Goal: Transaction & Acquisition: Book appointment/travel/reservation

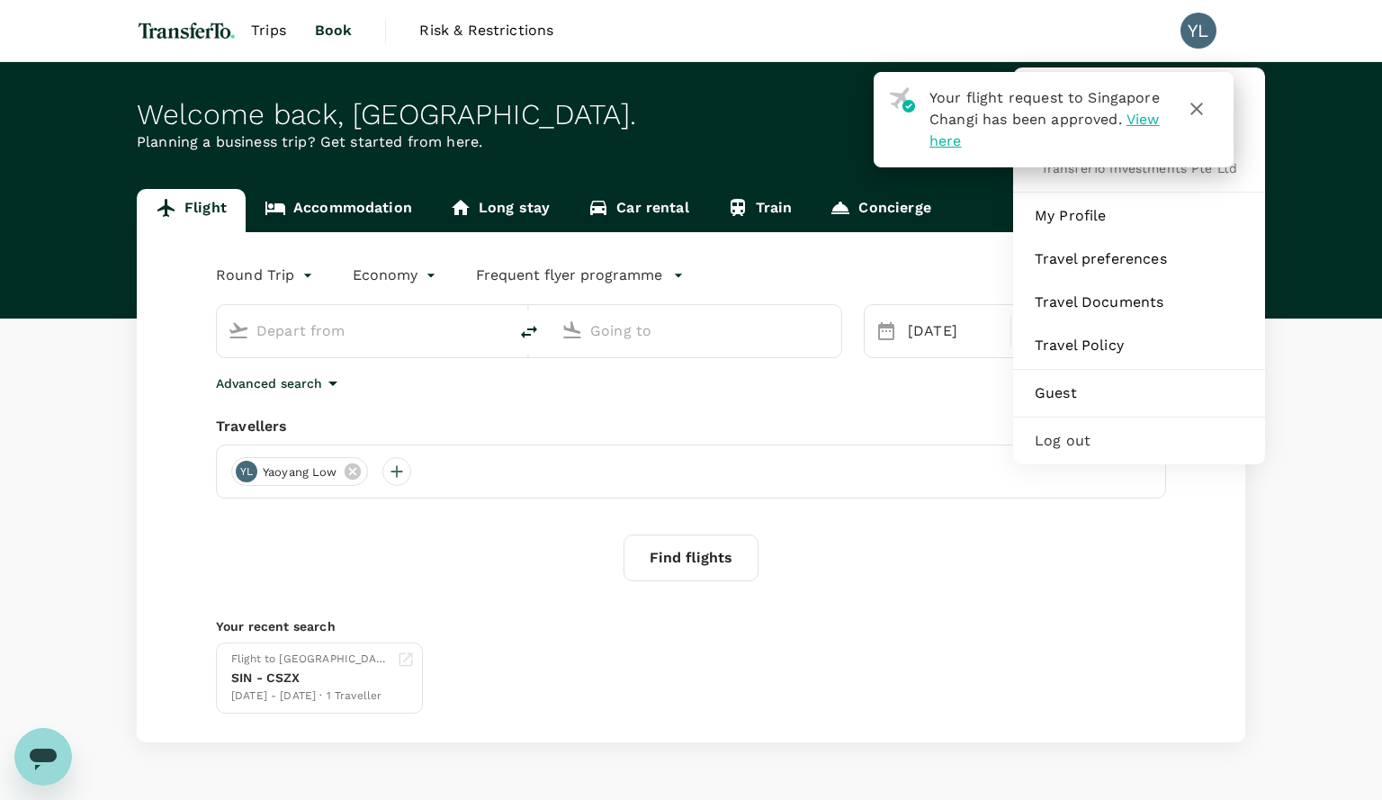
type input "Singapore Changi (SIN)"
type input "[GEOGRAPHIC_DATA], [GEOGRAPHIC_DATA] (any)"
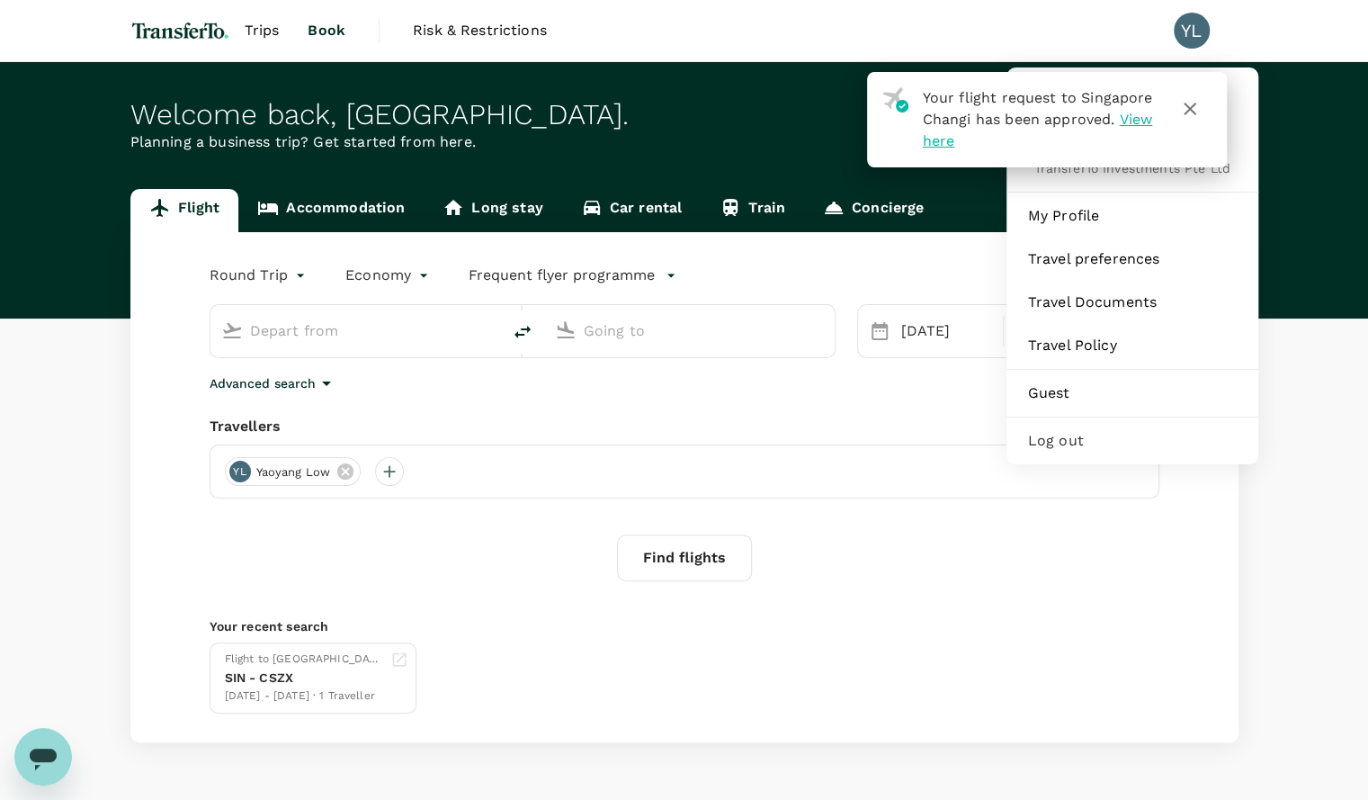
type input "Singapore Changi (SIN)"
type input "[GEOGRAPHIC_DATA], [GEOGRAPHIC_DATA] (any)"
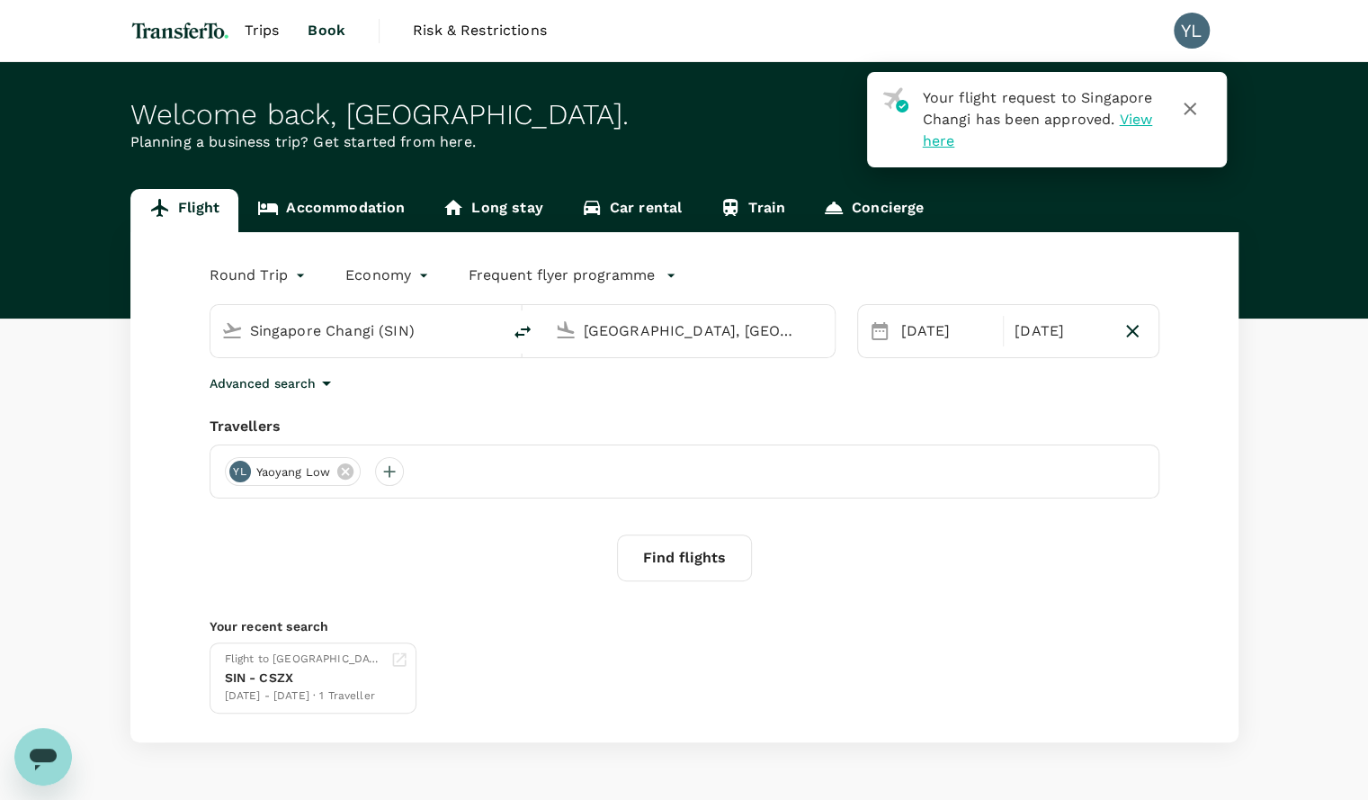
click at [1188, 109] on icon "button" at bounding box center [1190, 109] width 13 height 13
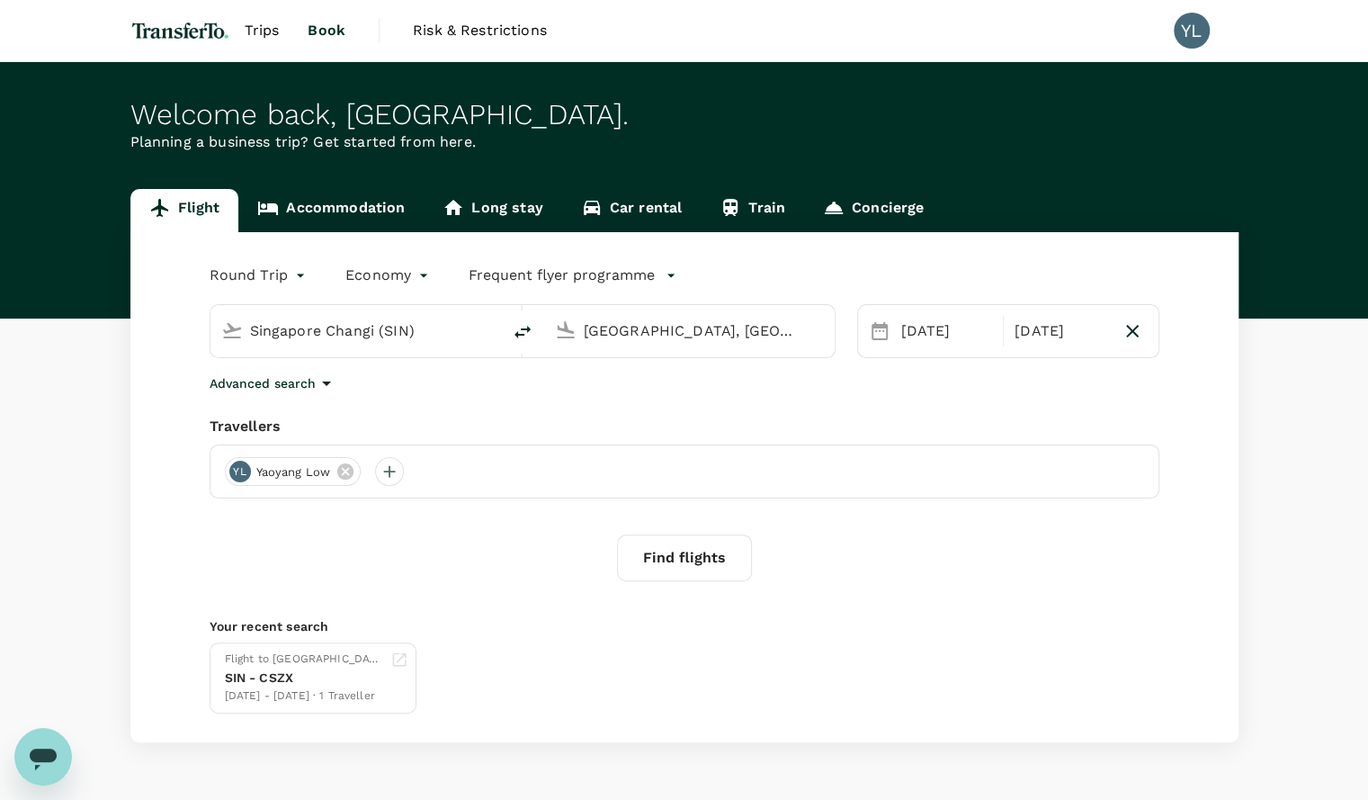
click at [520, 331] on icon "delete" at bounding box center [523, 332] width 22 height 22
type input "Dubai, United Arab Emirates (any)"
click at [680, 326] on input "Singapore Changi (SIN)" at bounding box center [690, 331] width 213 height 28
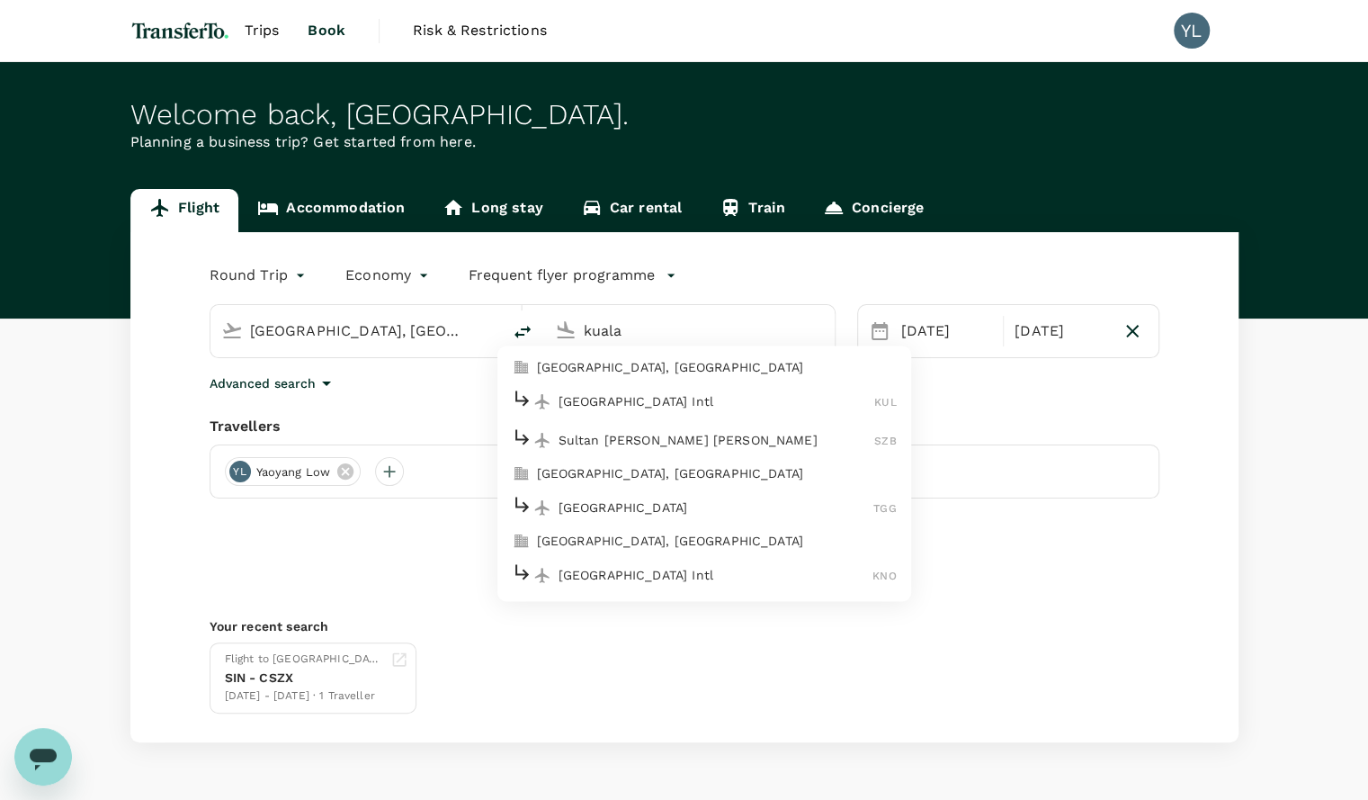
click at [654, 397] on p "[GEOGRAPHIC_DATA] Intl" at bounding box center [717, 401] width 317 height 18
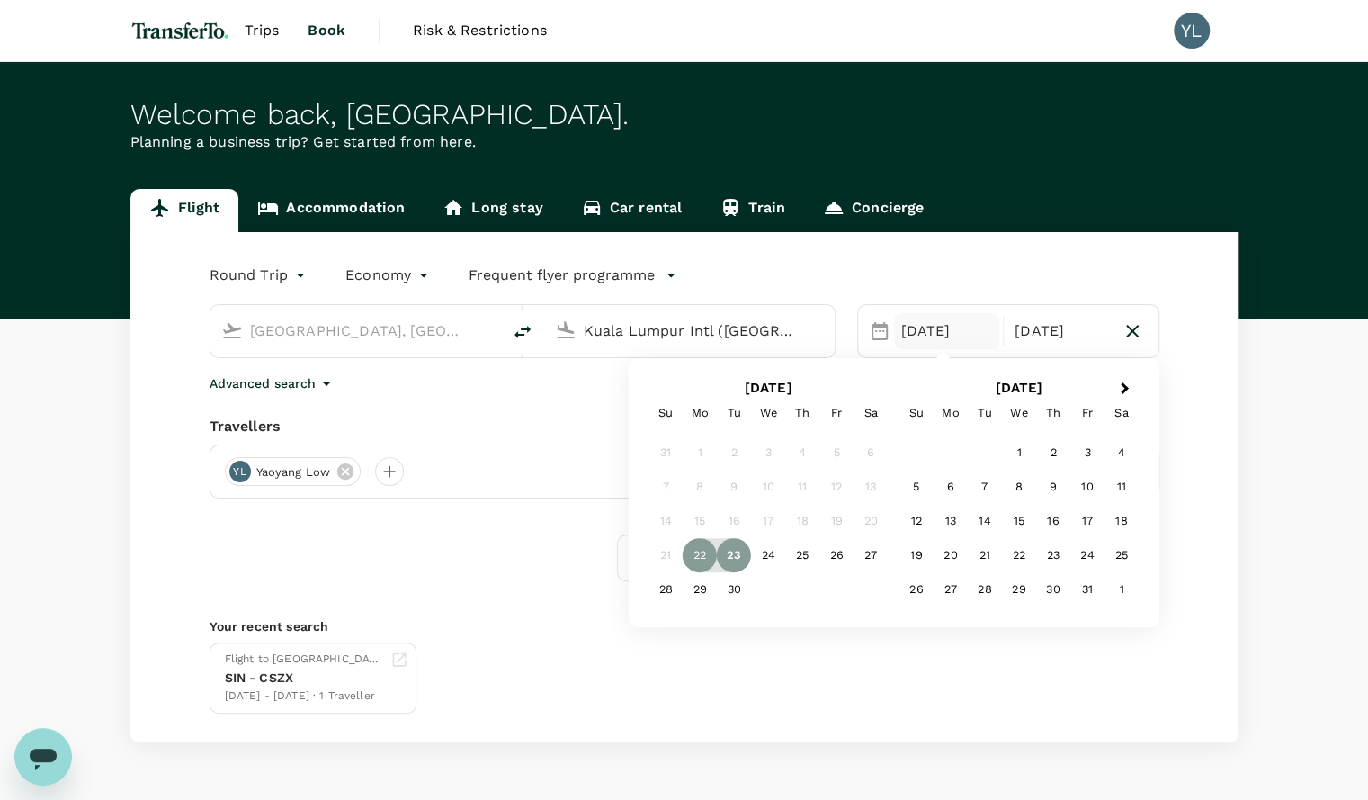
type input "Kuala Lumpur Intl (KUL)"
click at [269, 274] on body "Trips Book Risk & Restrictions YL Welcome back , Yaoyang . Planning a business …" at bounding box center [684, 427] width 1368 height 855
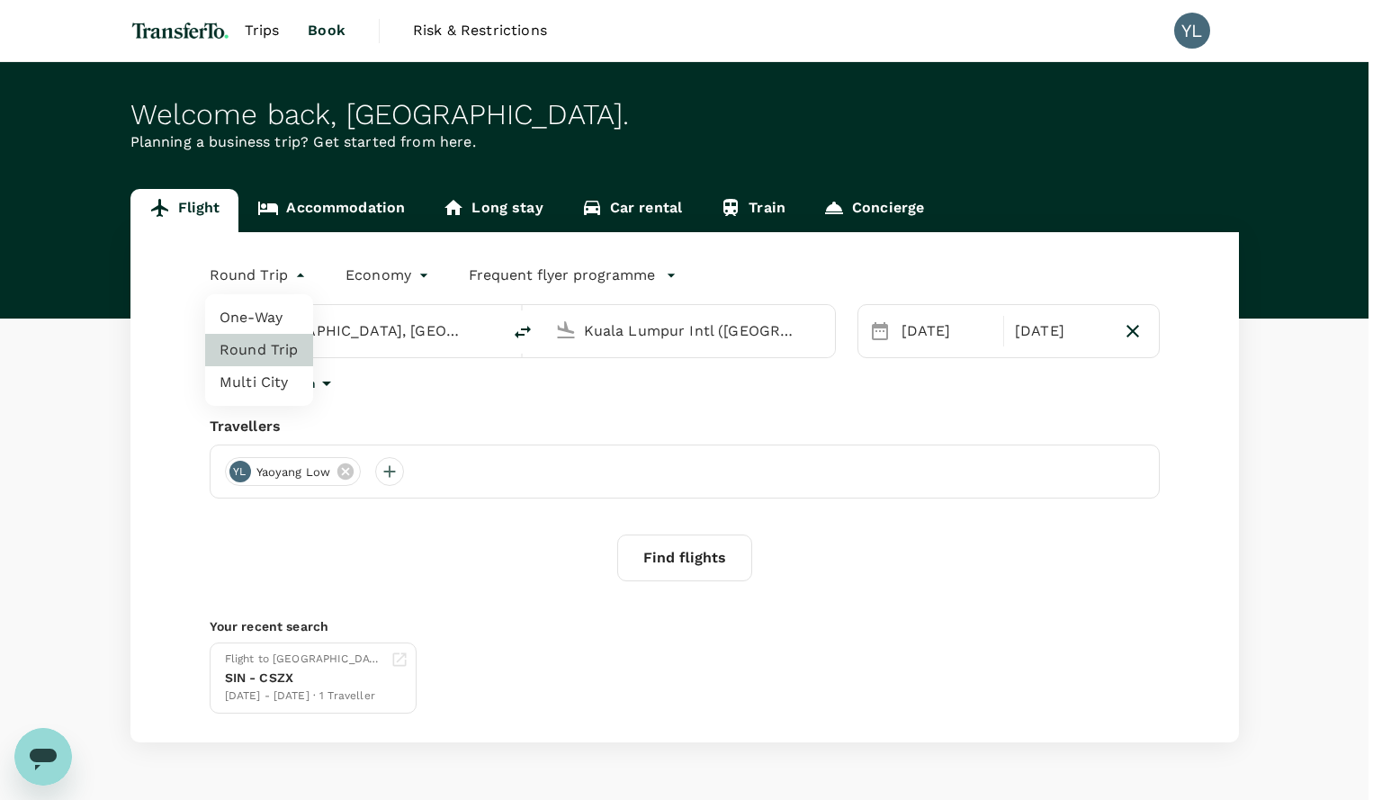
click at [255, 316] on li "One-Way" at bounding box center [259, 317] width 108 height 32
type input "oneway"
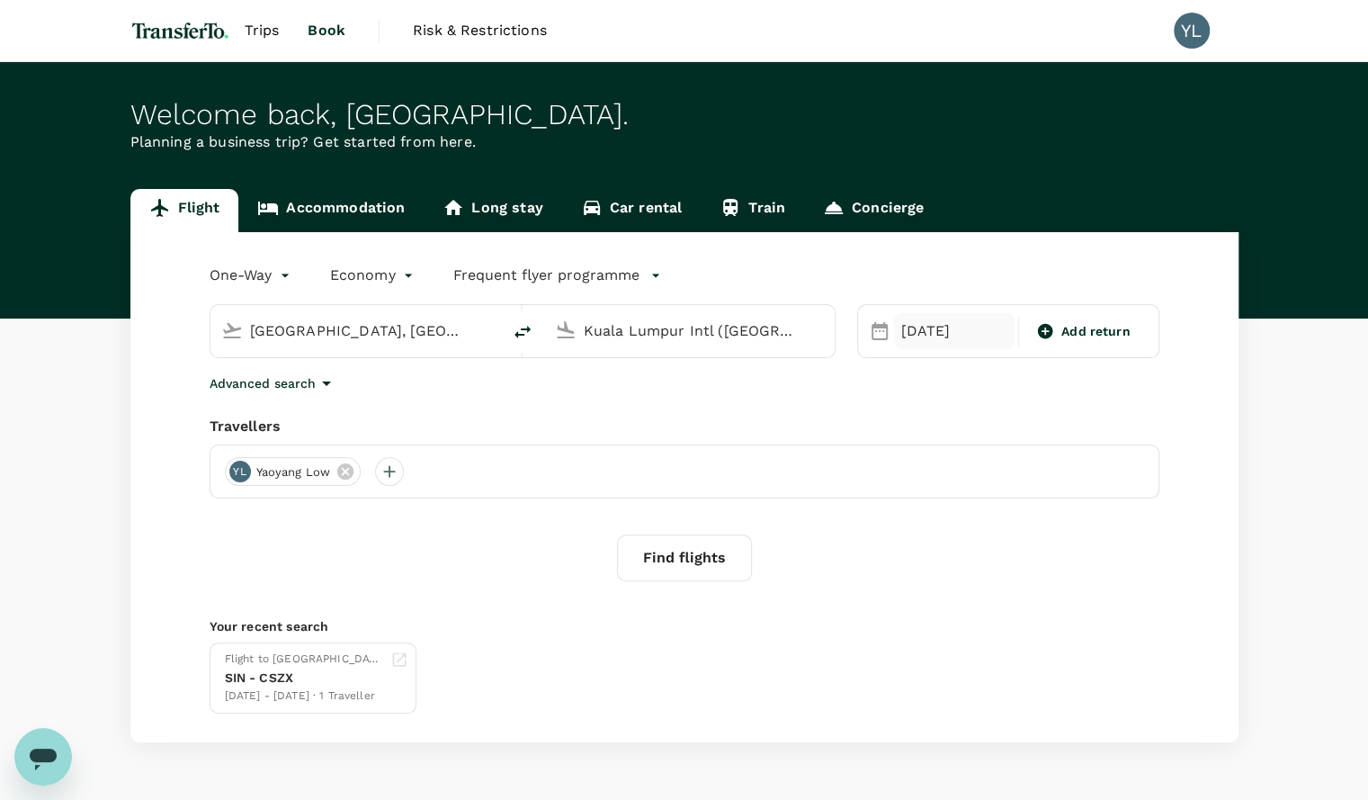
click at [923, 327] on div "22 Sep" at bounding box center [954, 331] width 121 height 36
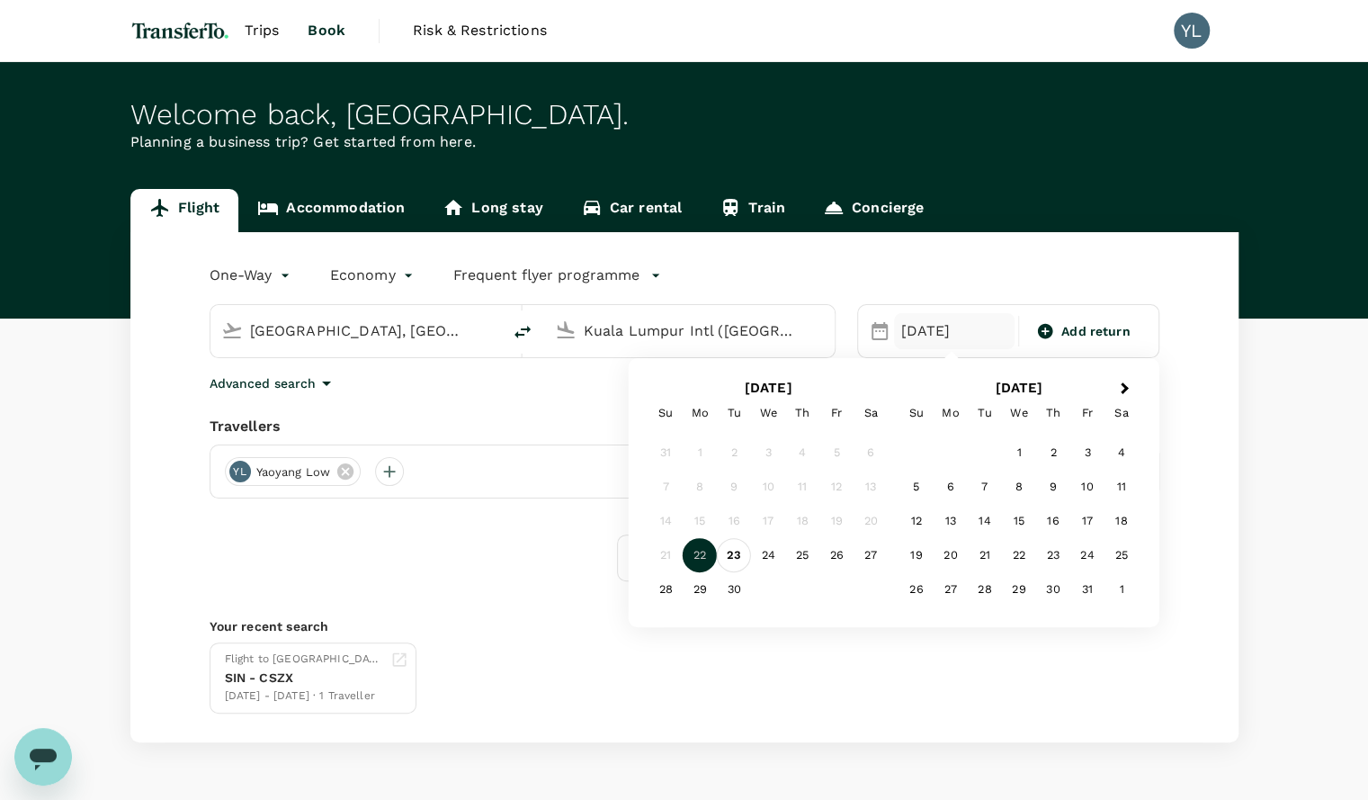
click at [736, 557] on div "23" at bounding box center [734, 555] width 34 height 34
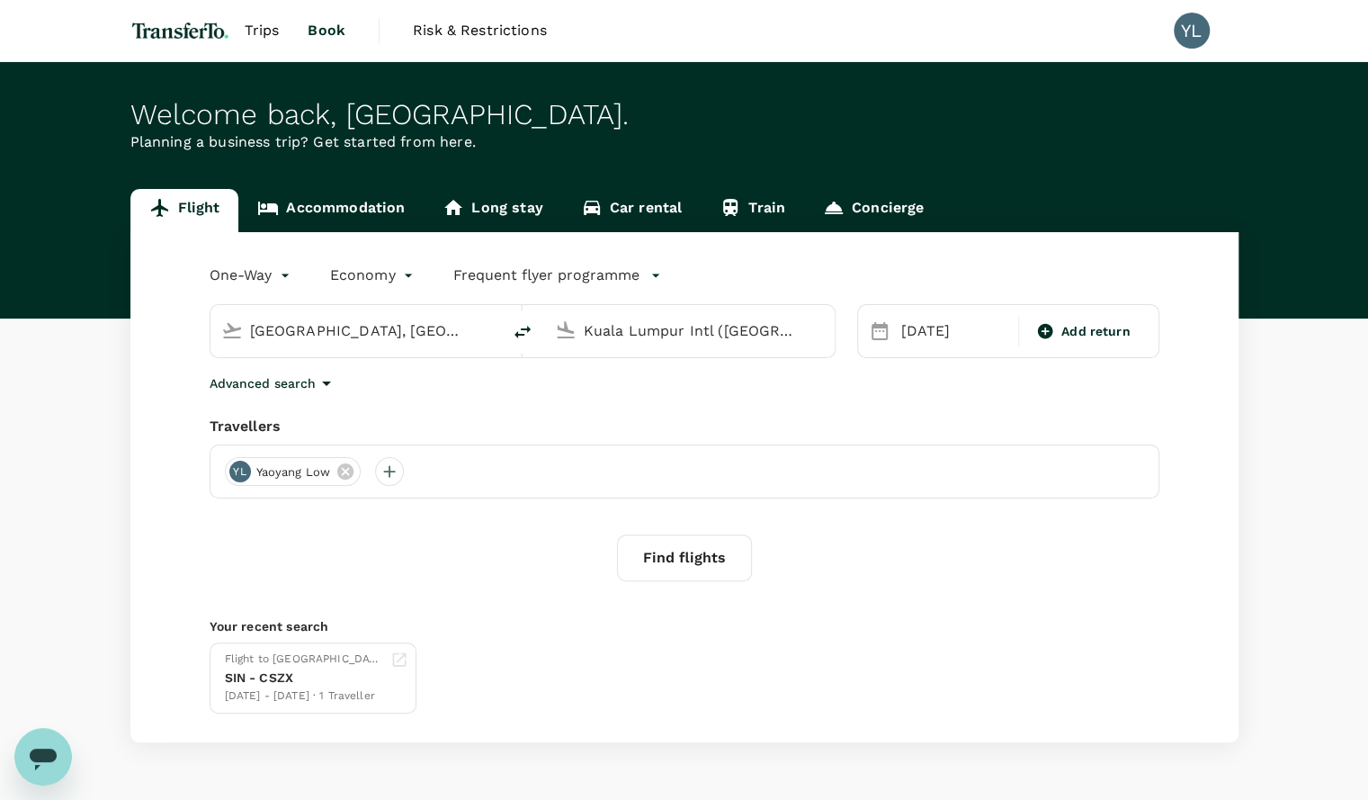
click at [1017, 380] on div "Advanced search" at bounding box center [685, 383] width 950 height 22
click at [678, 568] on button "Find flights" at bounding box center [684, 557] width 135 height 47
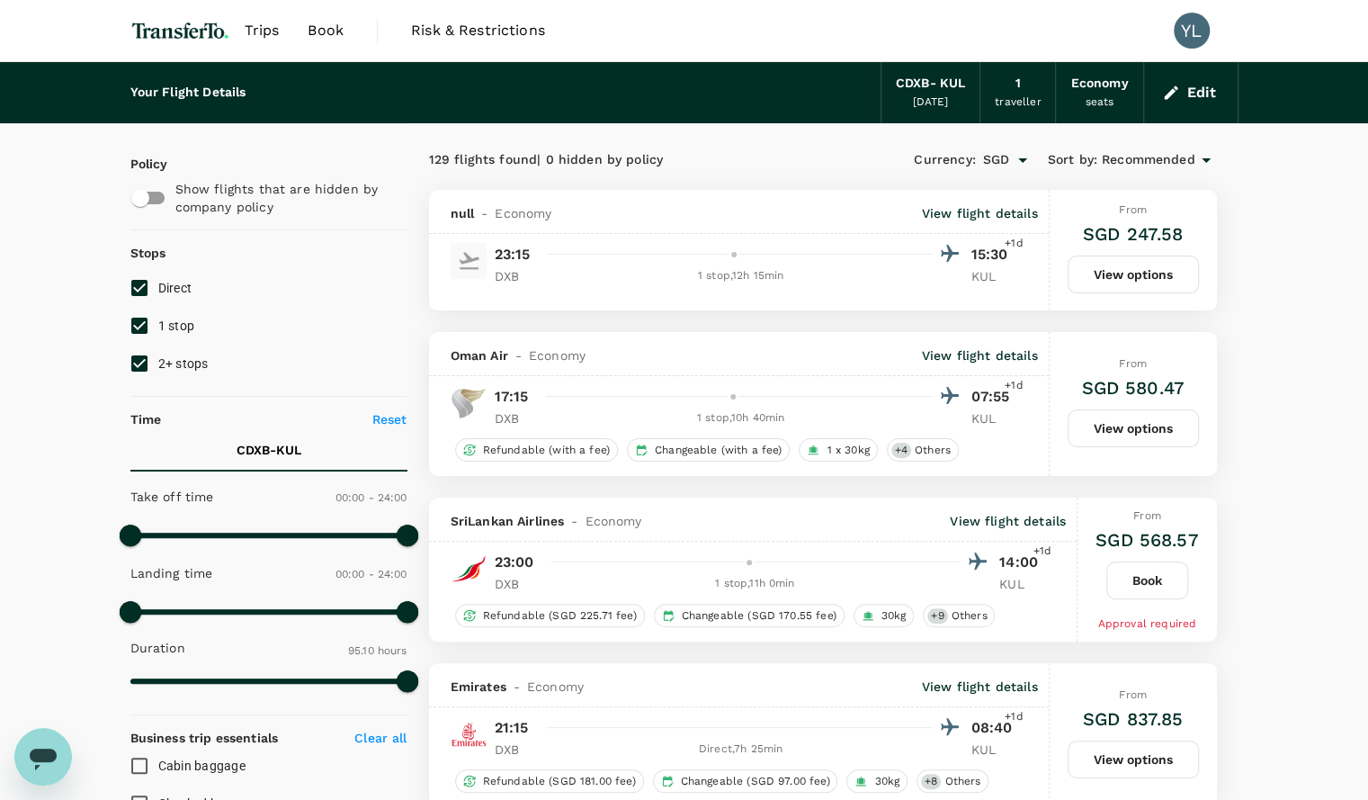
type input "5710"
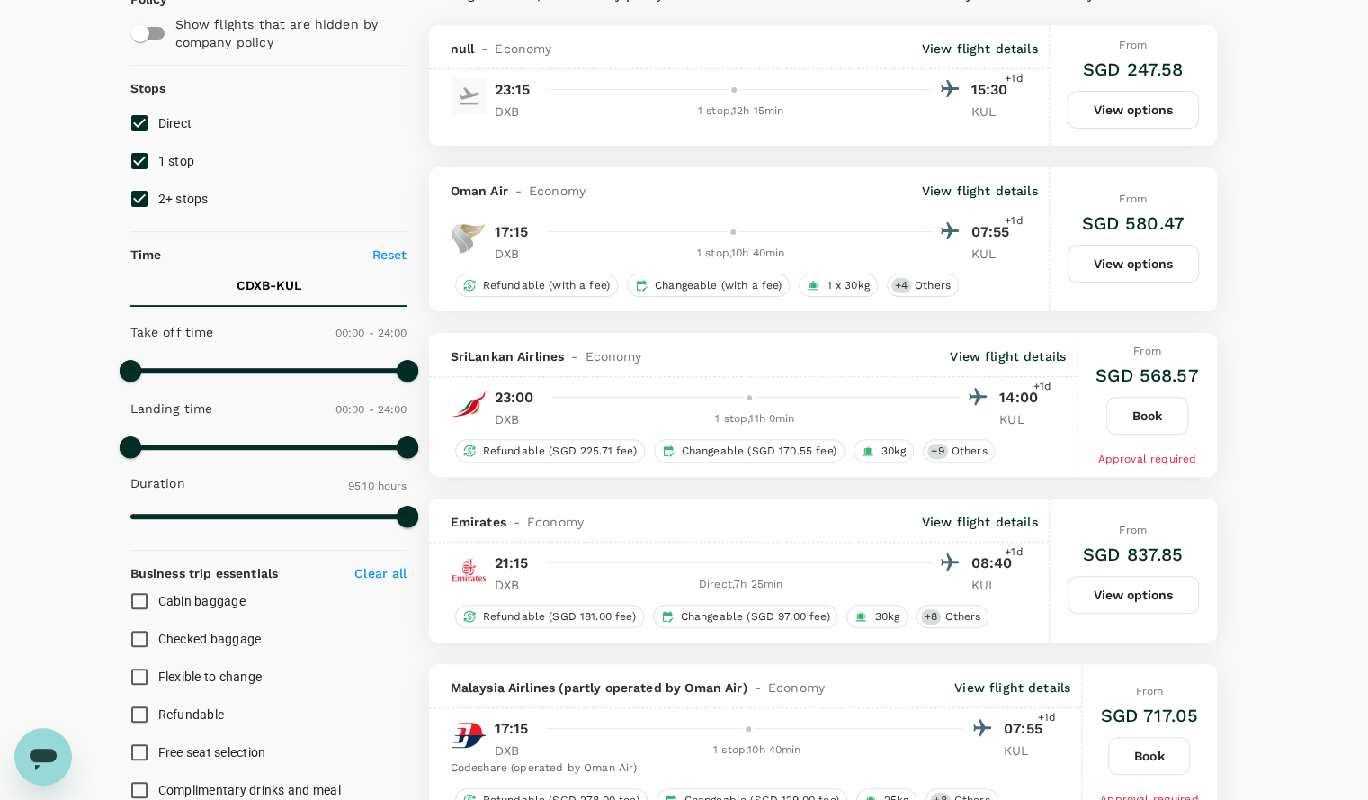
scroll to position [180, 0]
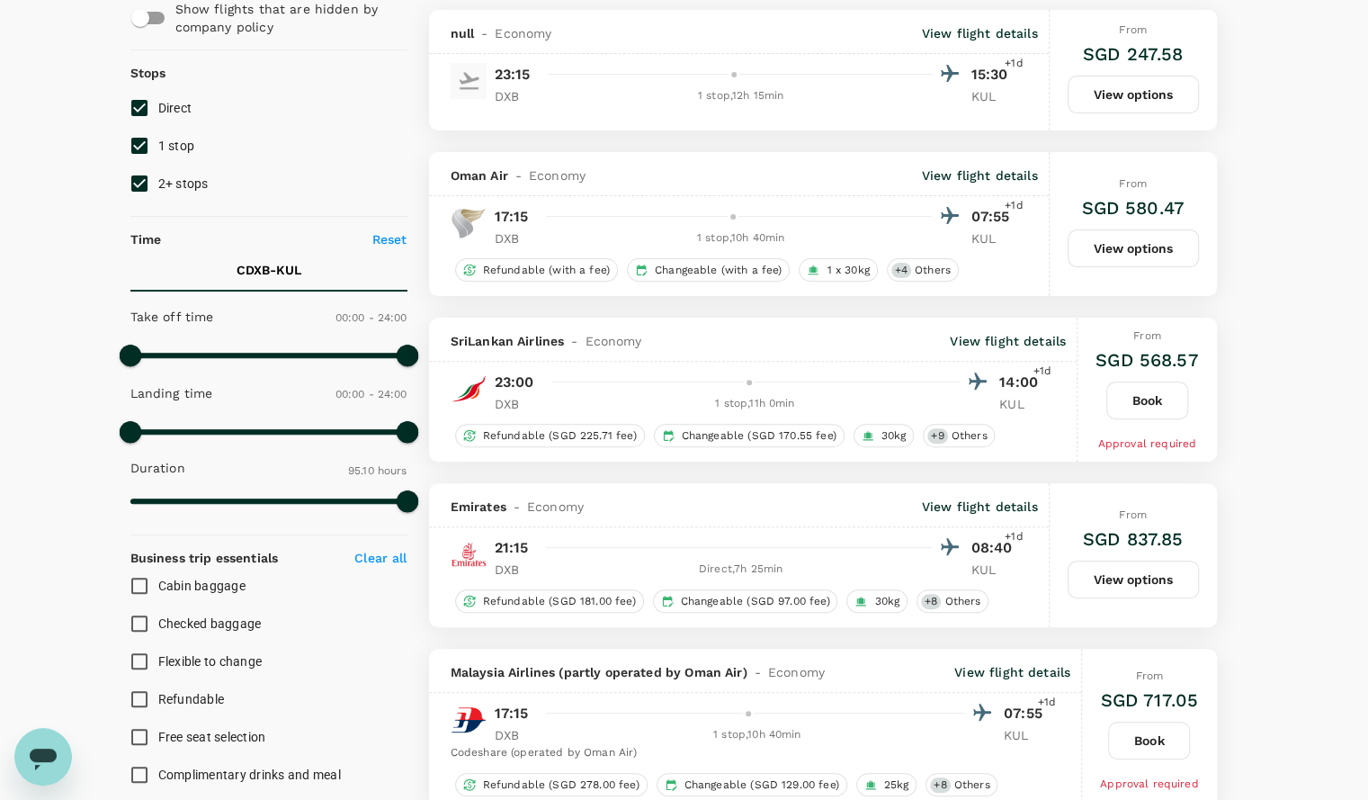
click at [1149, 576] on button "View options" at bounding box center [1133, 579] width 131 height 38
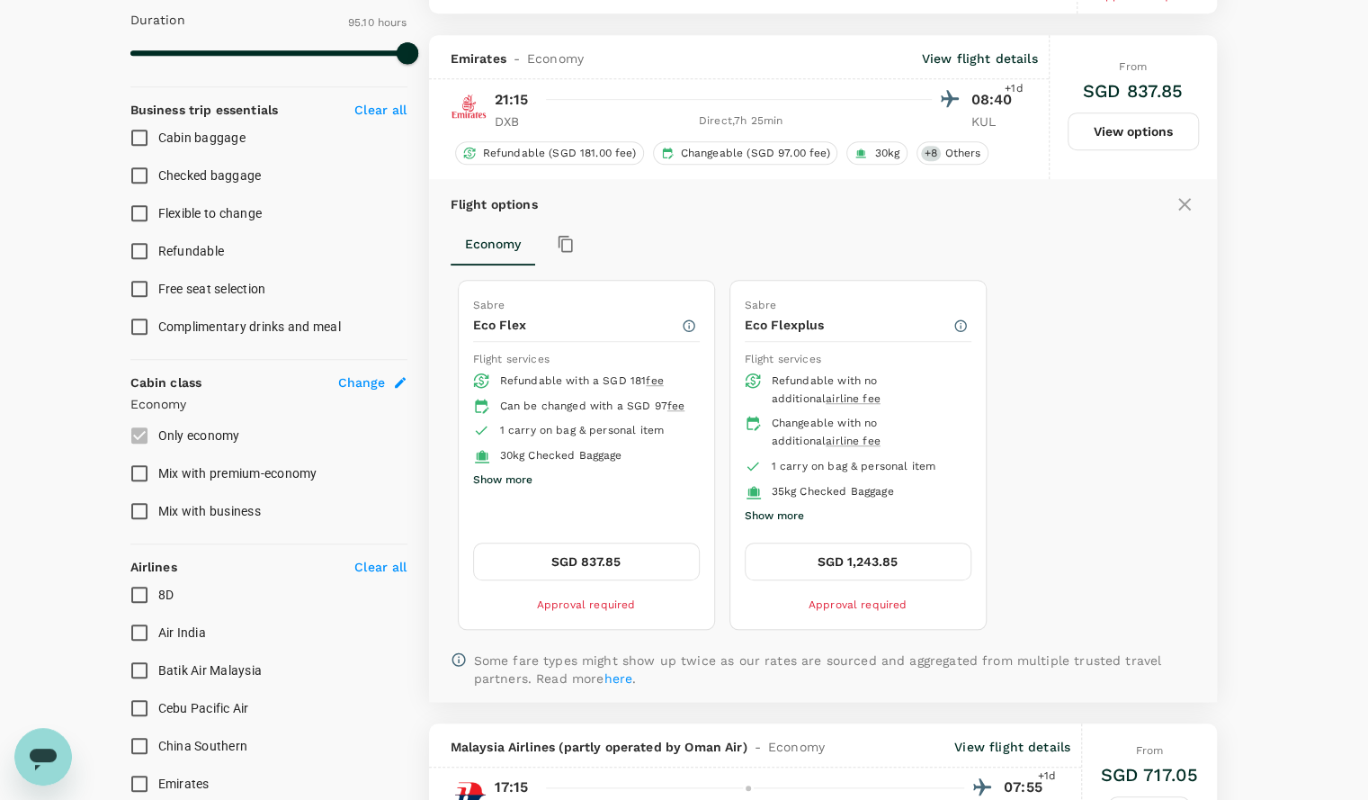
scroll to position [661, 0]
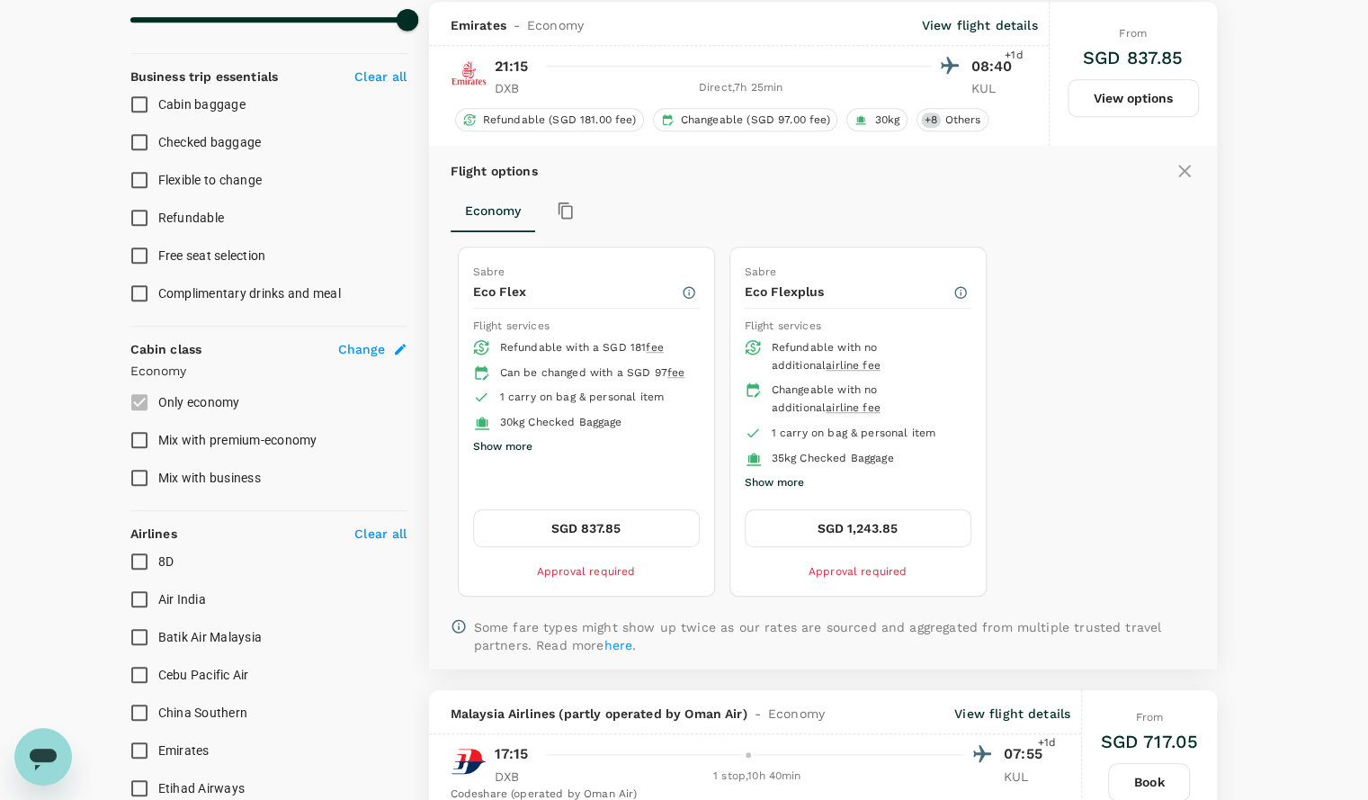
click at [608, 527] on button "SGD 837.85" at bounding box center [586, 528] width 227 height 38
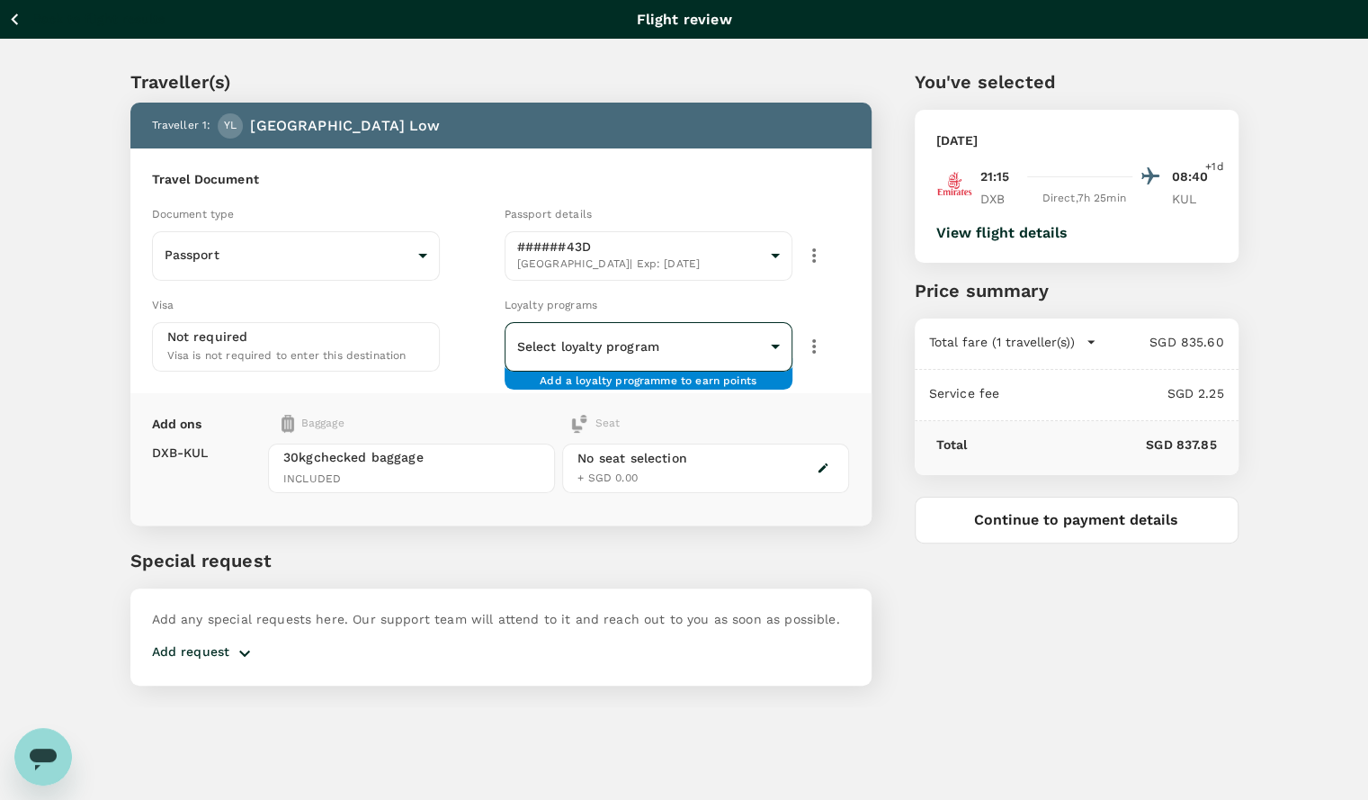
click at [700, 347] on body "Back to flight results Flight review Traveller(s) Traveller 1 : YL Yaoyang Low …" at bounding box center [684, 424] width 1368 height 848
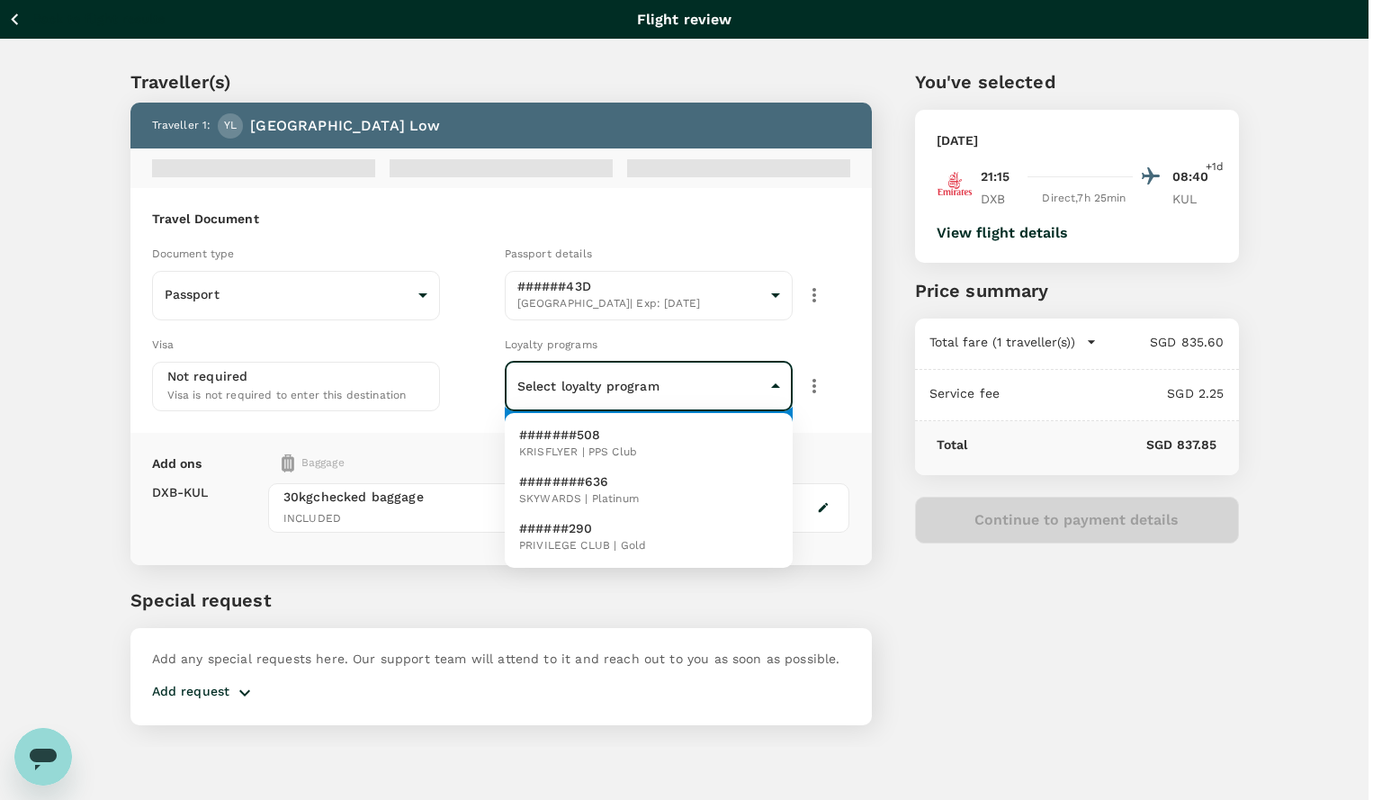
click at [648, 501] on li "########636 SKYWARDS | Platinum" at bounding box center [649, 490] width 288 height 47
type input "9a996497-e086-4521-8955-6ca2b19118d3"
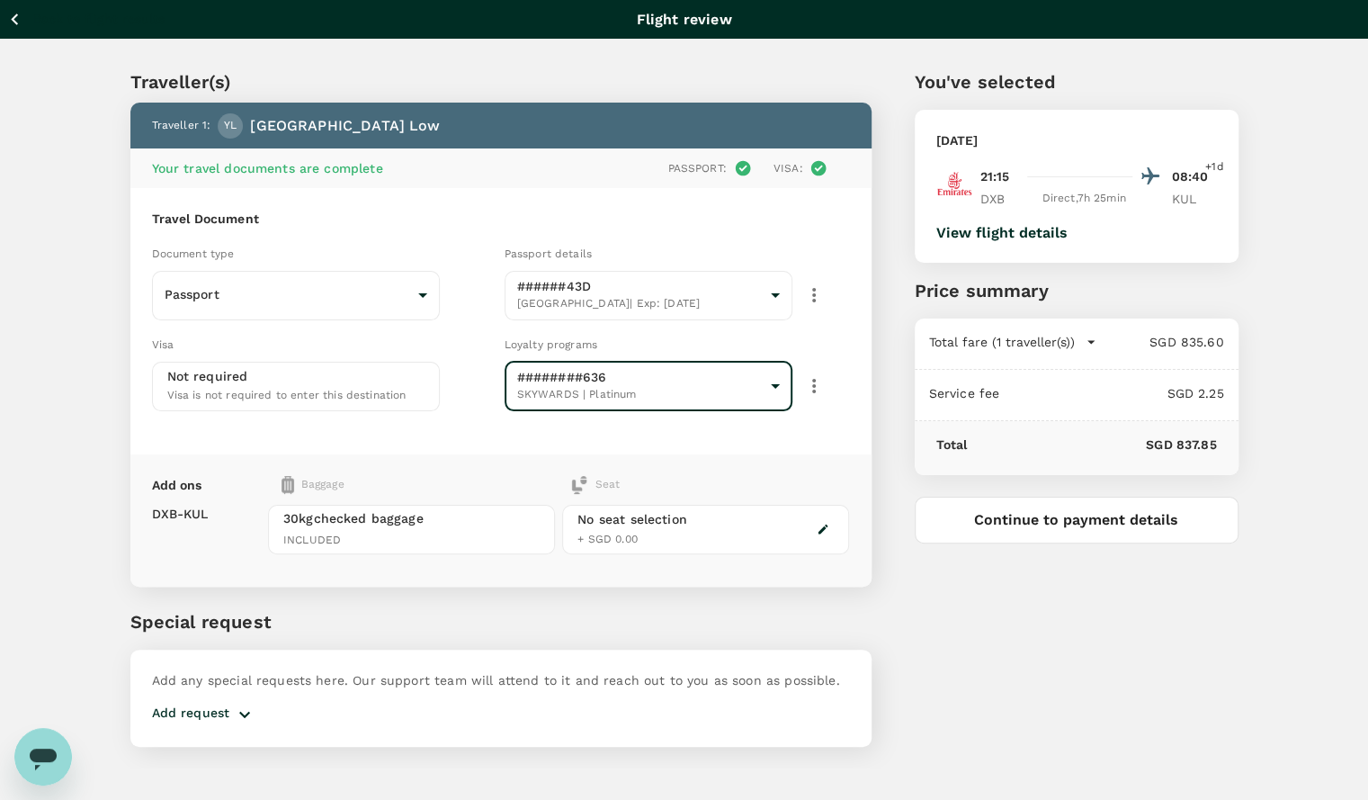
click at [818, 454] on div "Add ons Baggage Seat DXB - KUL 30kg checked baggage INCLUDED No seat selection …" at bounding box center [500, 520] width 741 height 132
click at [827, 528] on icon "button" at bounding box center [823, 529] width 13 height 13
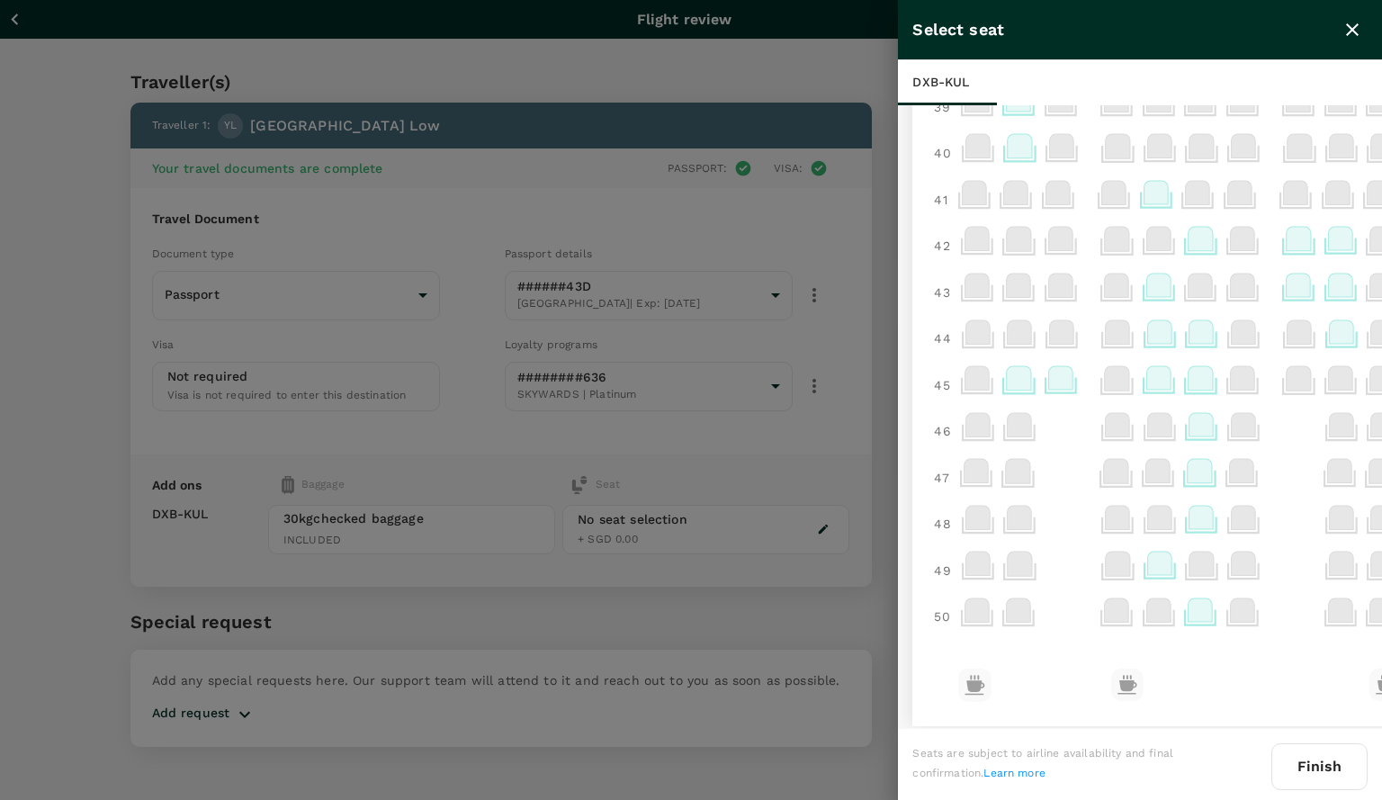
scroll to position [1169, 0]
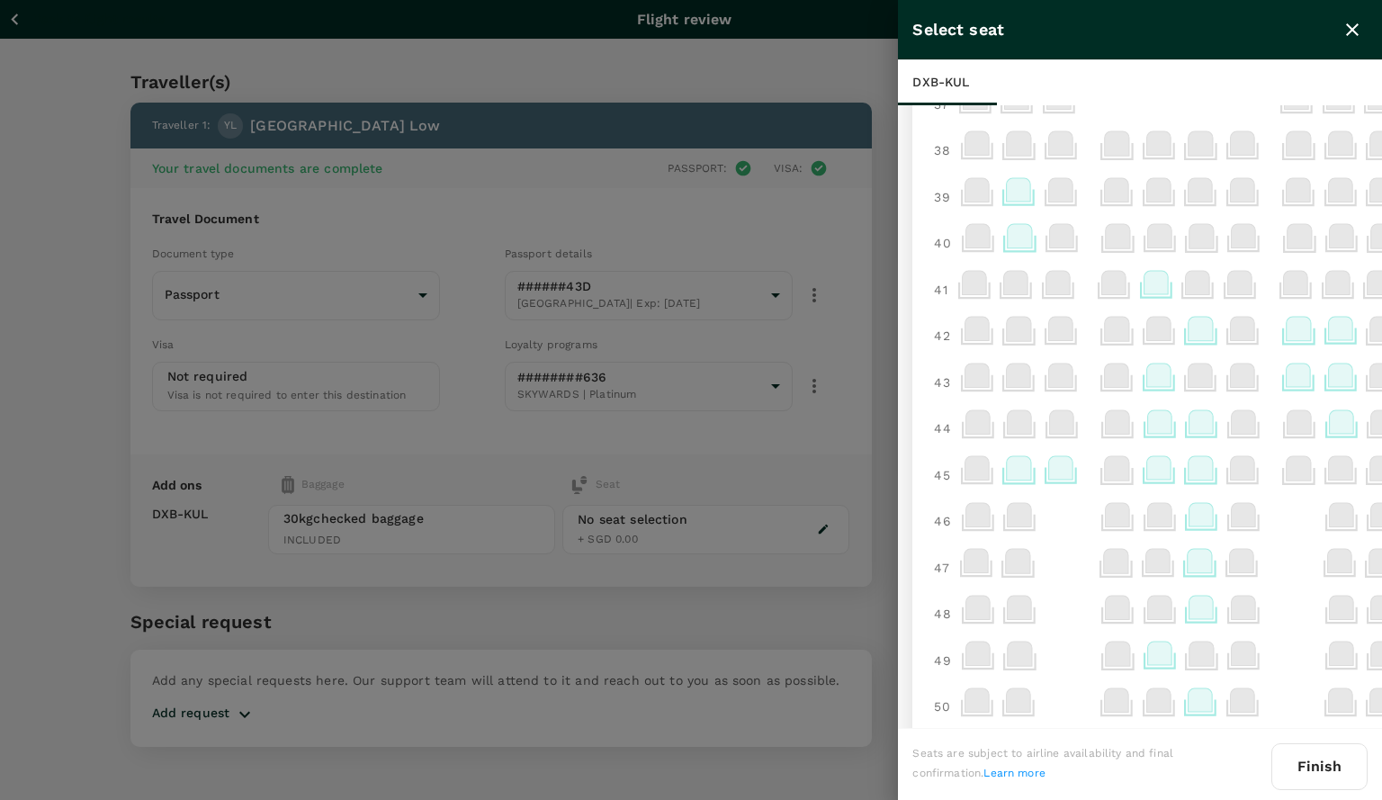
click at [1339, 337] on icon at bounding box center [1340, 328] width 24 height 23
click at [1319, 295] on p "Select" at bounding box center [1320, 297] width 40 height 18
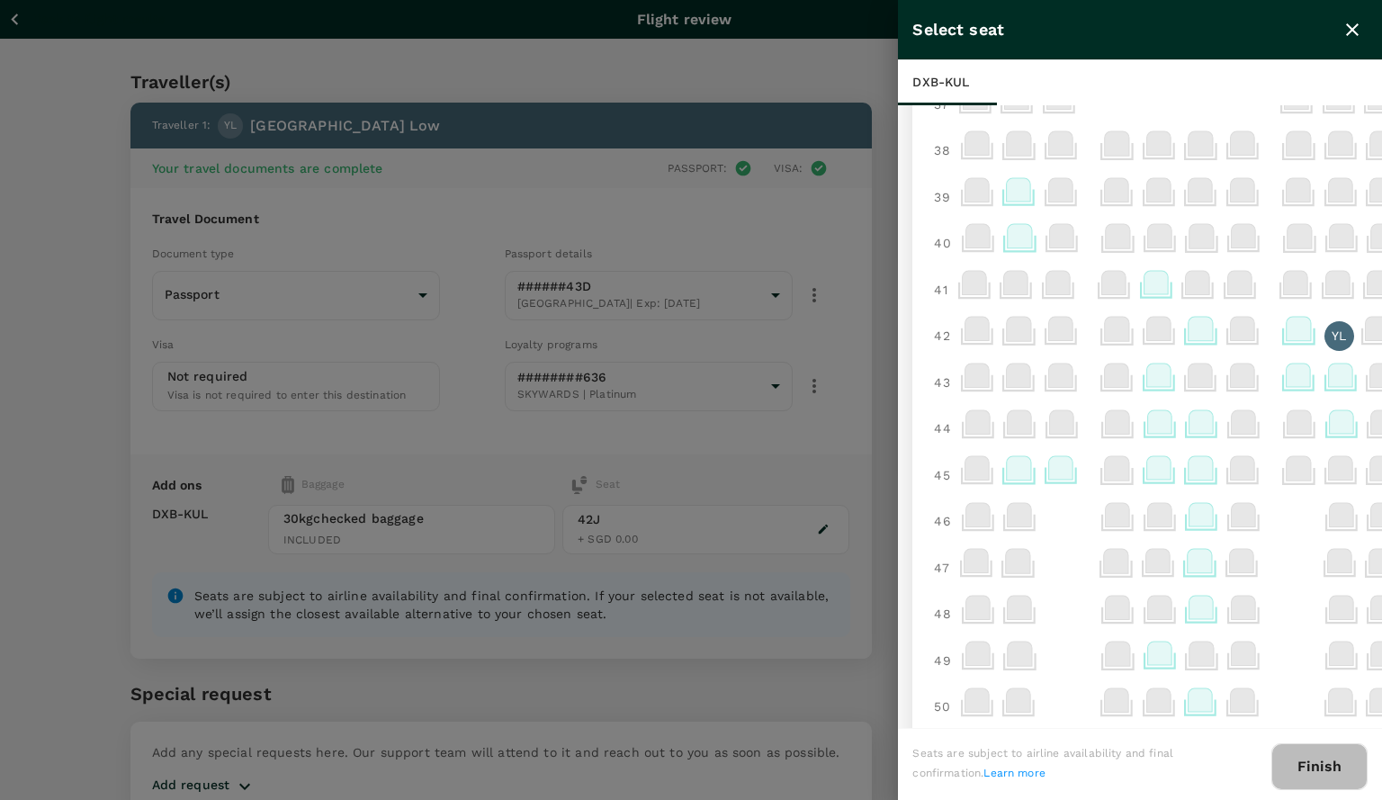
click at [1319, 771] on button "Finish" at bounding box center [1319, 766] width 96 height 47
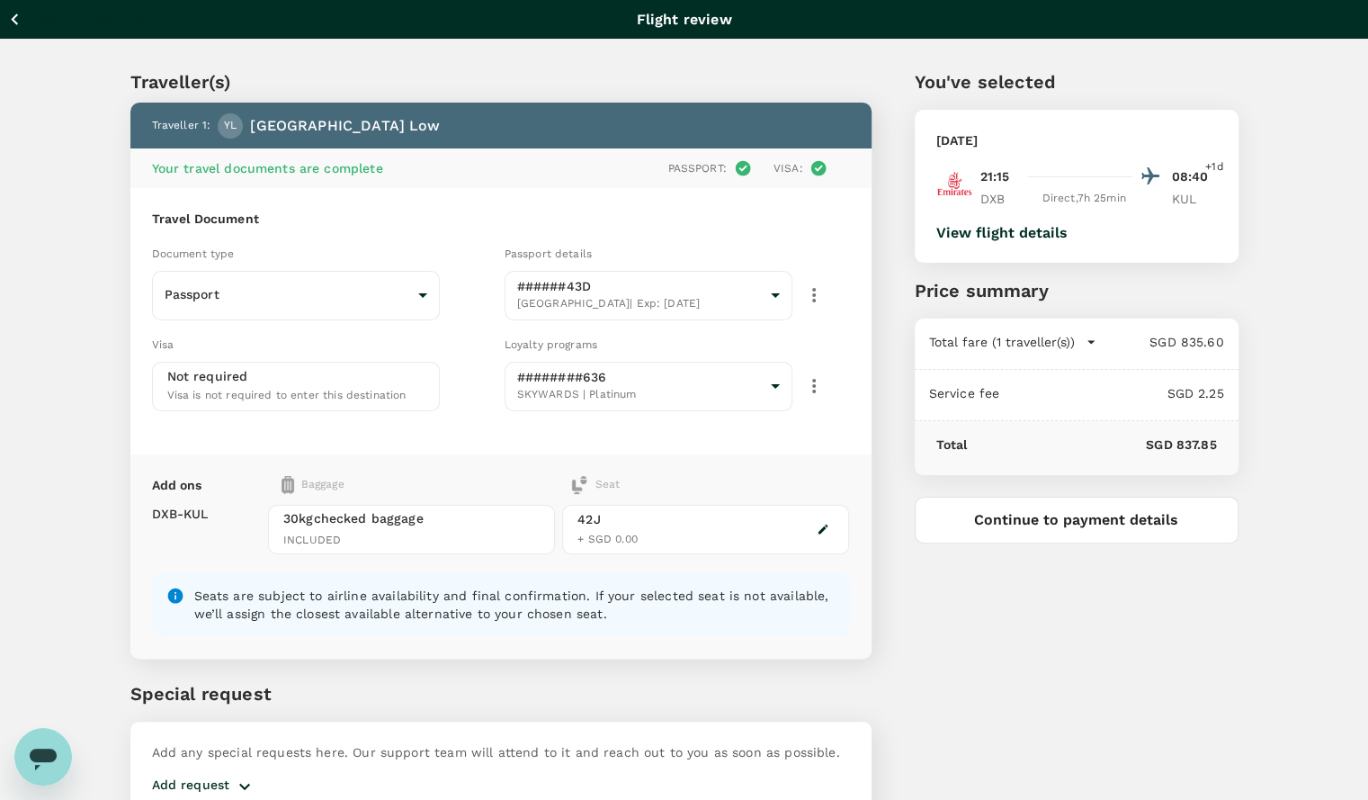
click at [1113, 514] on button "Continue to payment details" at bounding box center [1077, 519] width 324 height 47
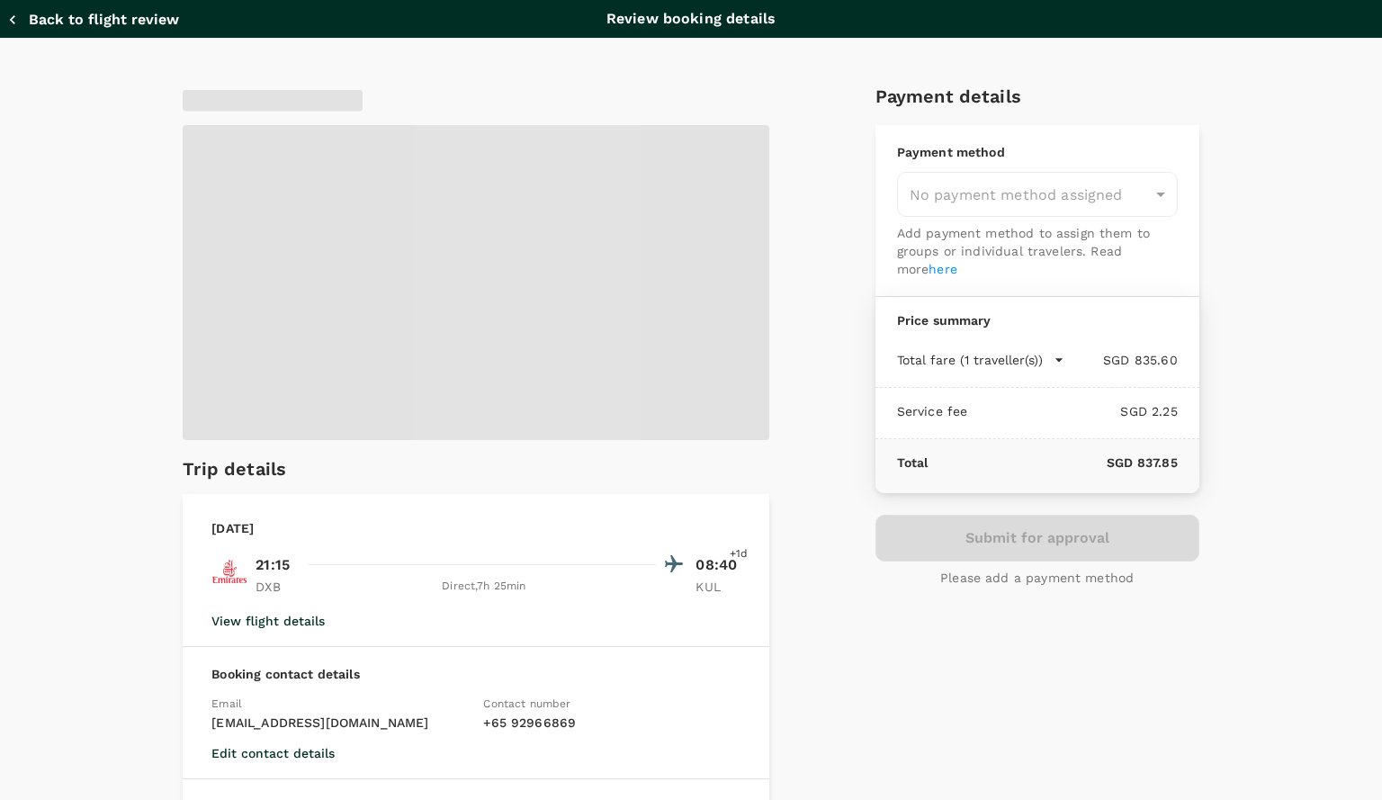
type input "9f86f5ea-eef2-4806-bc5d-0eeed3f8957b"
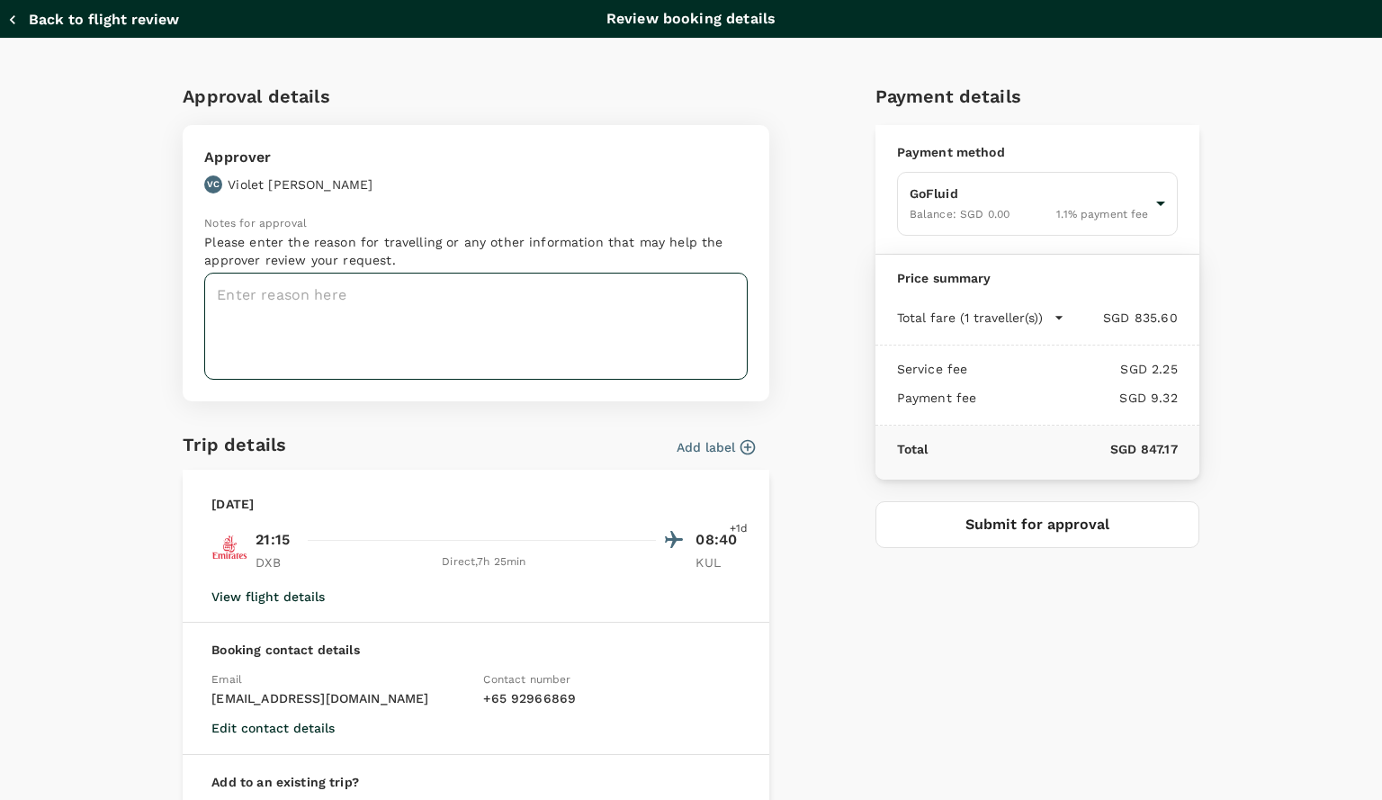
click at [500, 288] on textarea at bounding box center [475, 326] width 543 height 107
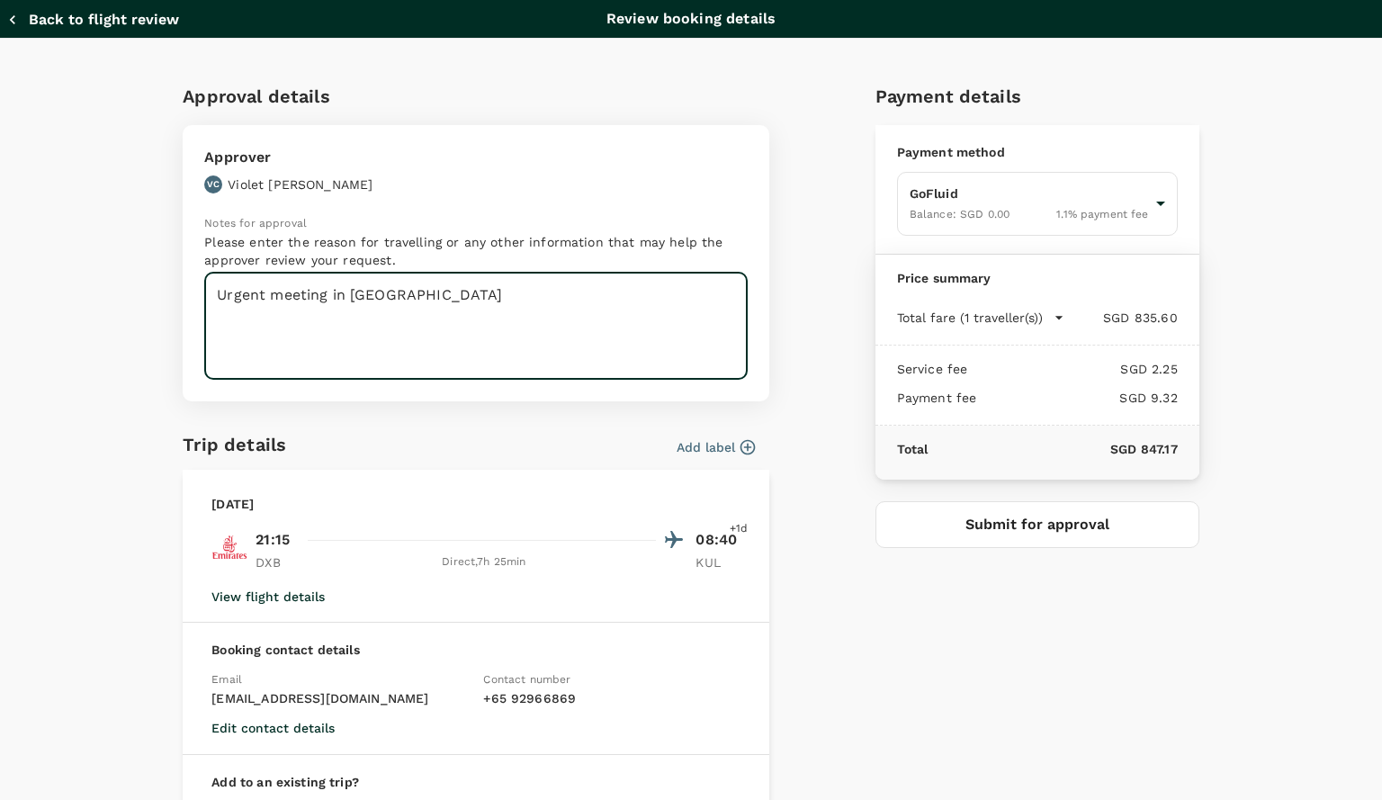
type textarea "Urgent meeting in KL"
click at [1018, 539] on button "Submit for approval" at bounding box center [1037, 524] width 324 height 47
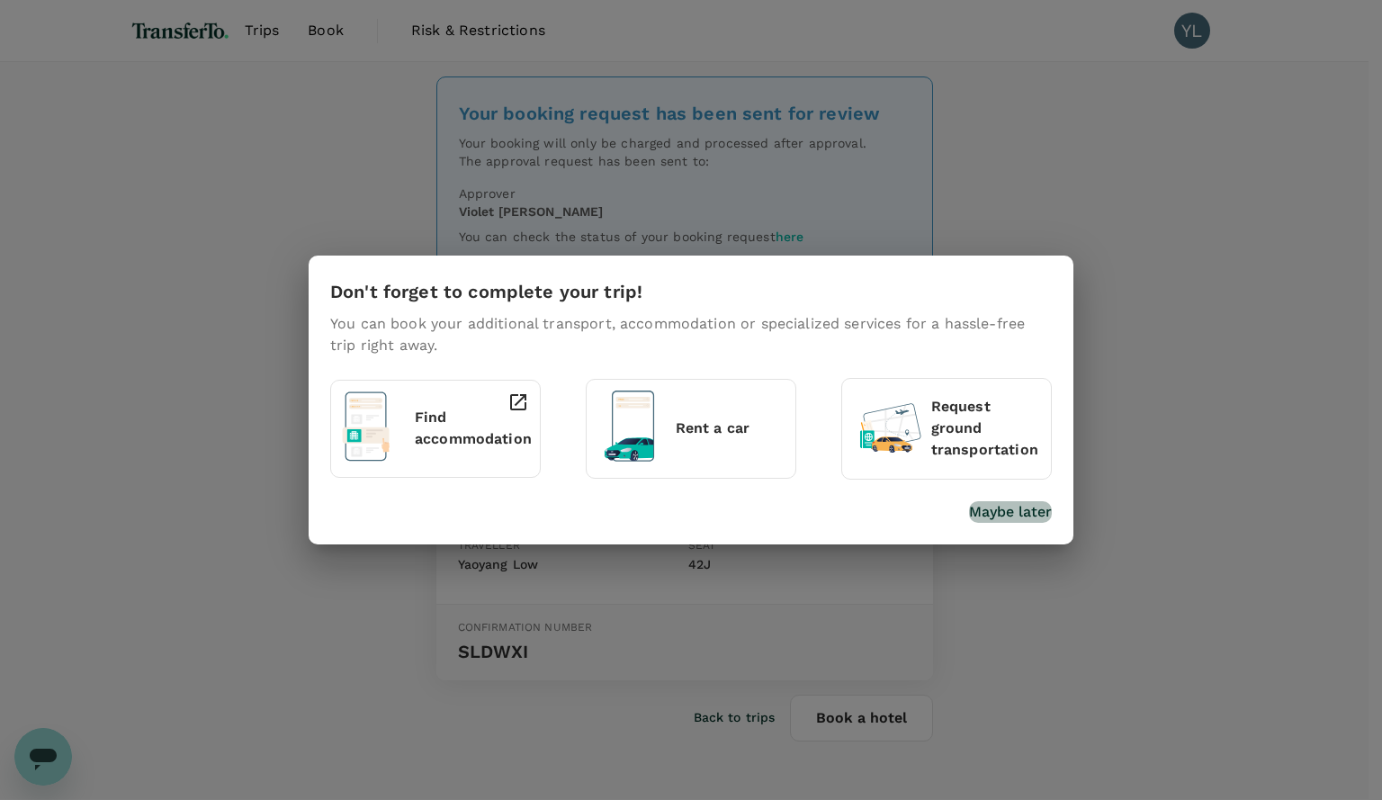
click at [1008, 511] on p "Maybe later" at bounding box center [1010, 512] width 83 height 22
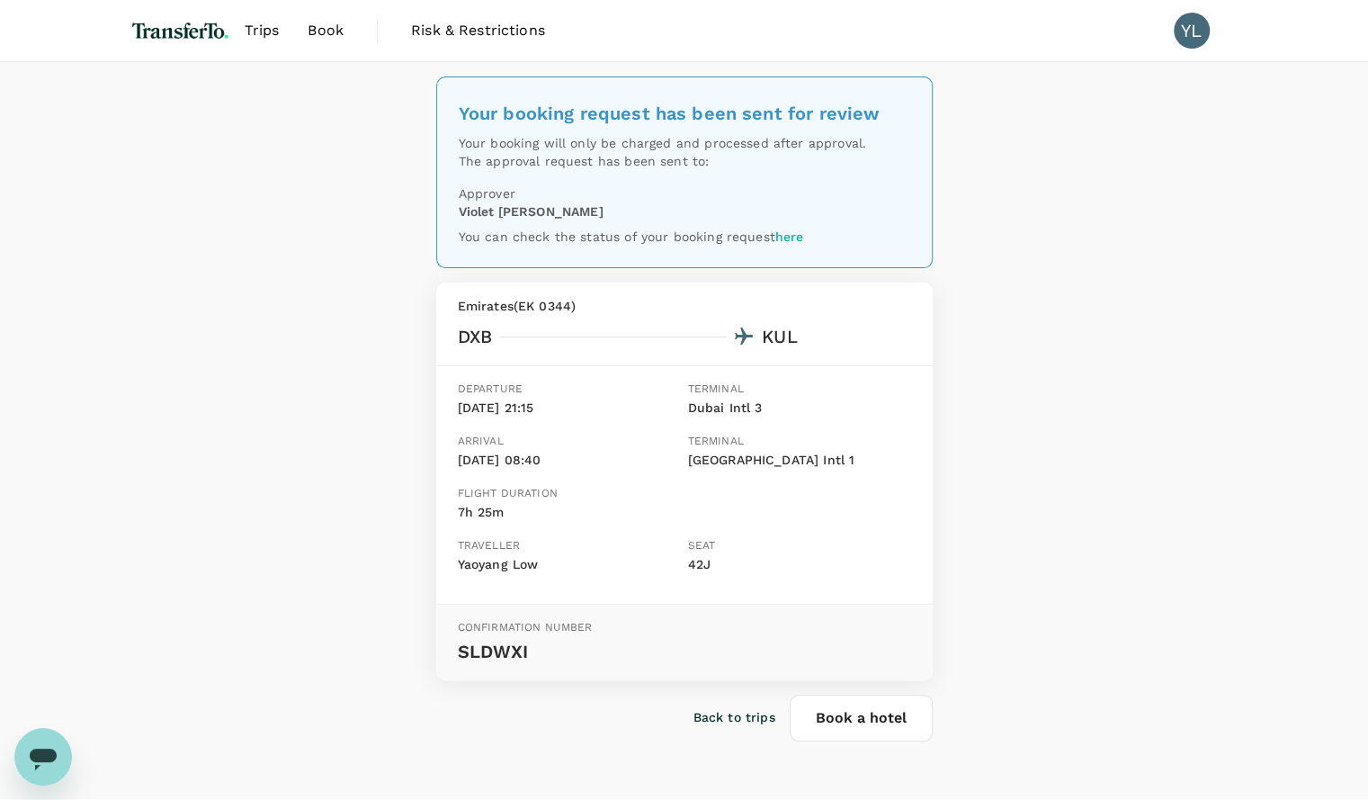
click at [984, 156] on div "Your booking request has been sent for review Your booking will only be charged…" at bounding box center [684, 430] width 1368 height 737
click at [264, 33] on span "Trips" at bounding box center [262, 31] width 35 height 22
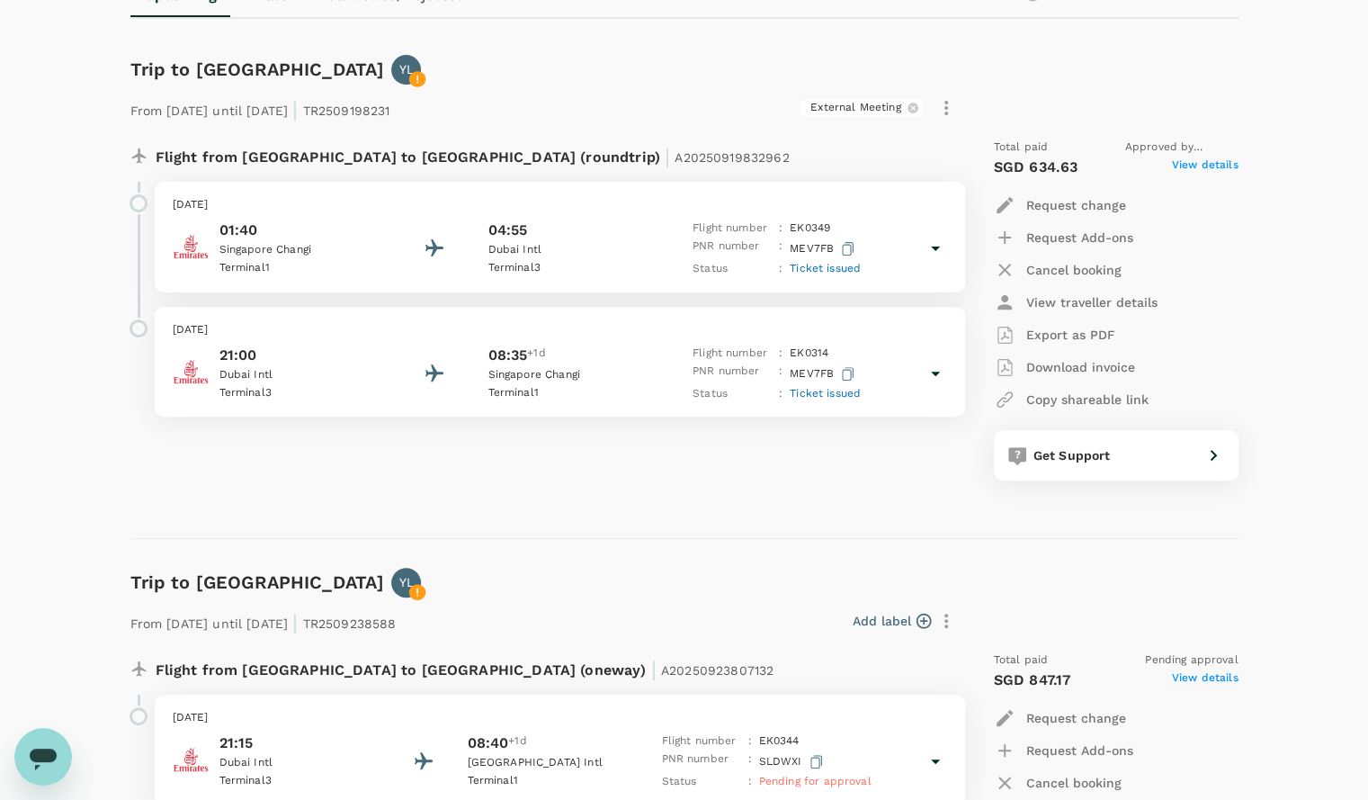
scroll to position [180, 0]
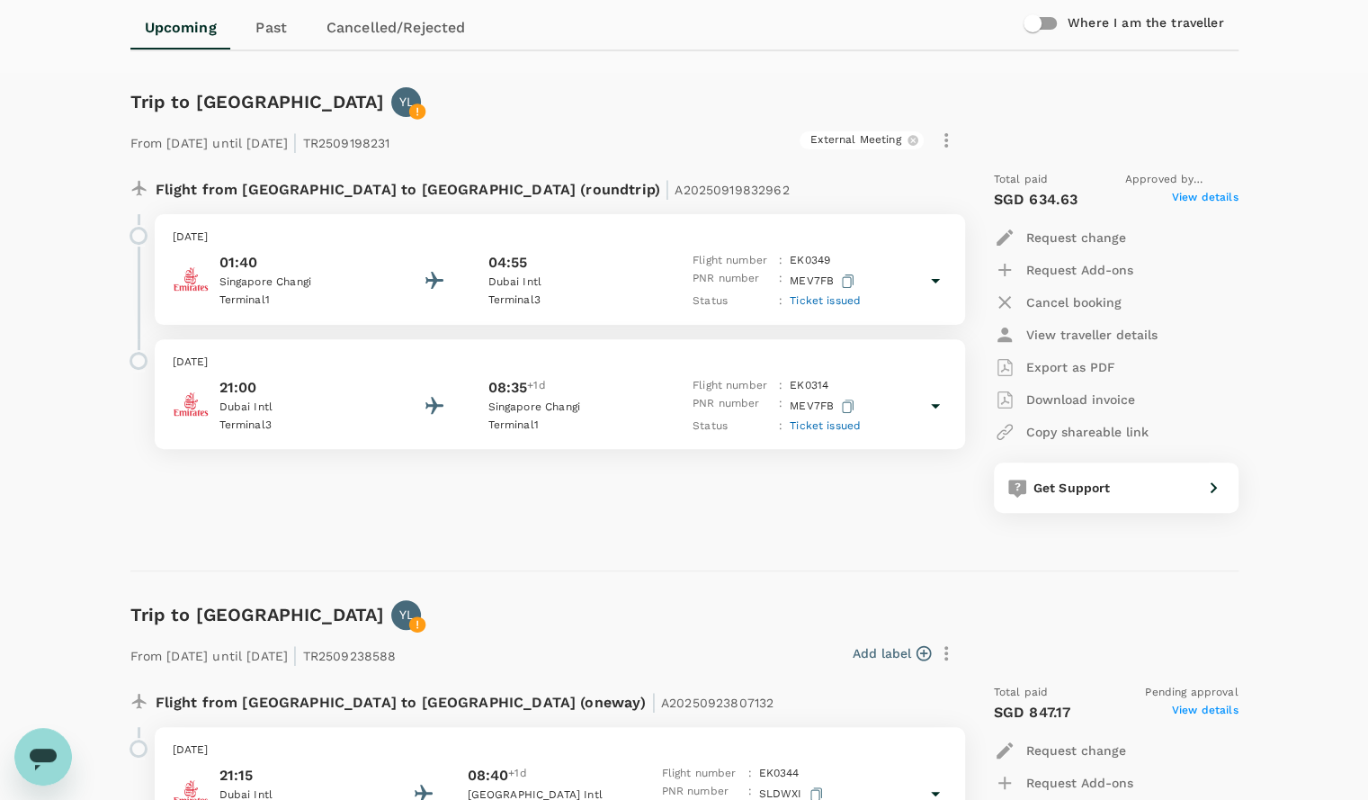
click at [1079, 300] on p "Cancel booking" at bounding box center [1073, 302] width 95 height 18
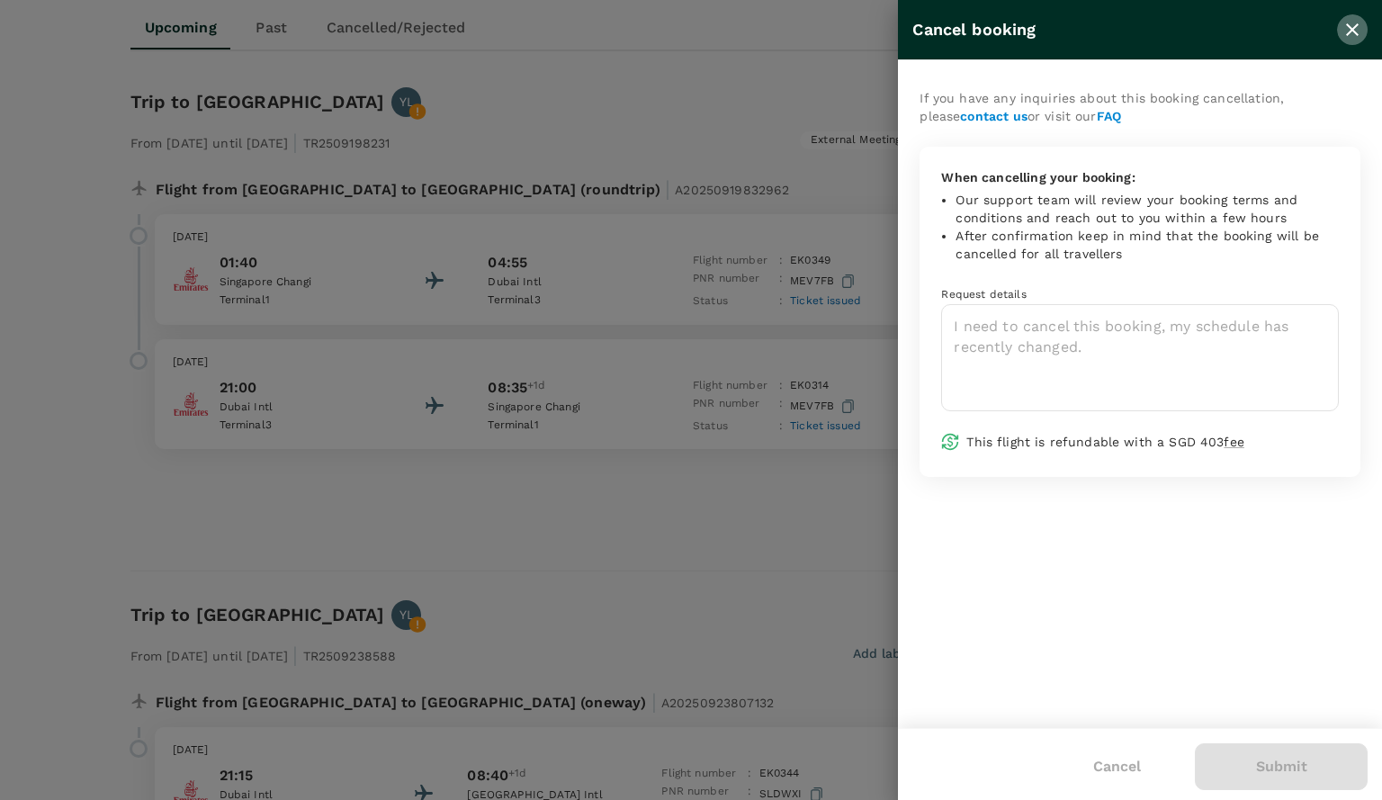
click at [1350, 30] on icon "close" at bounding box center [1352, 30] width 22 height 22
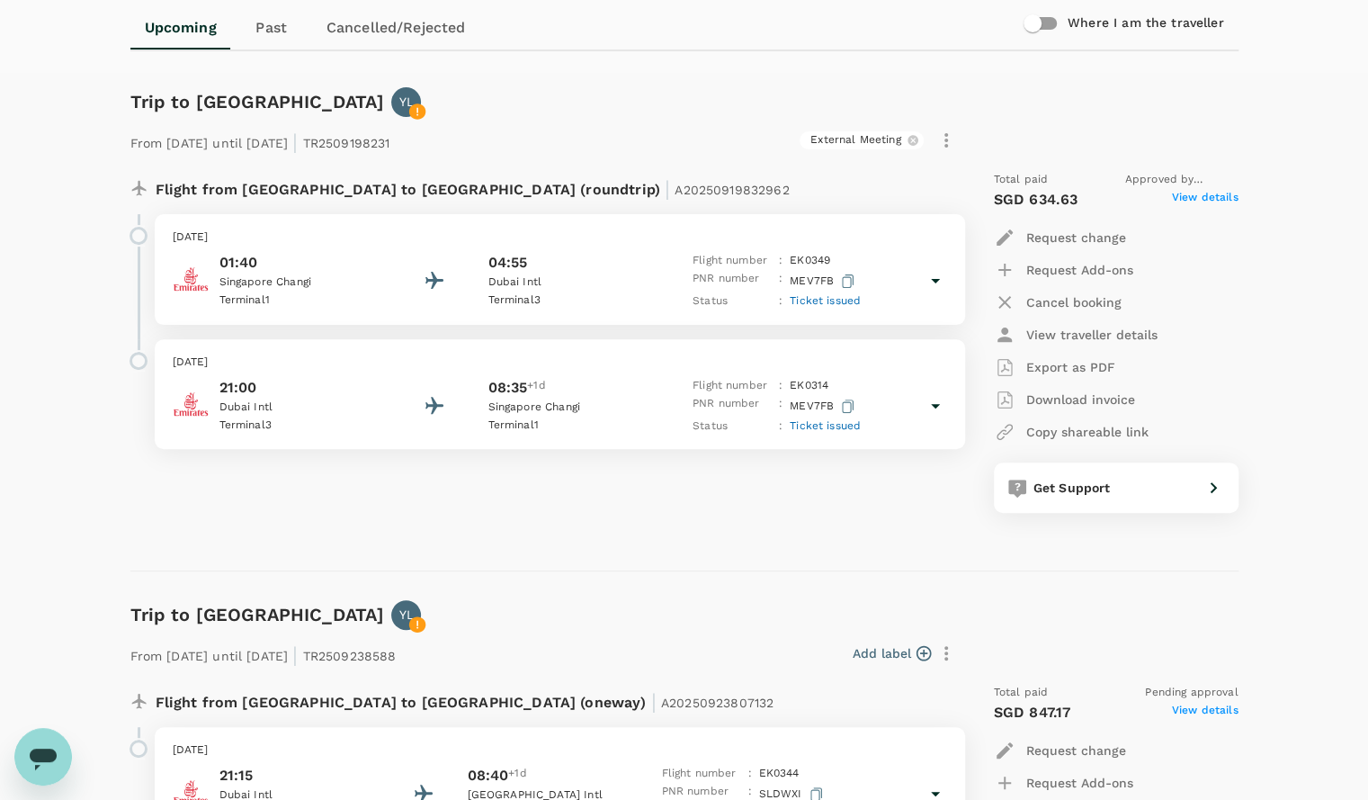
scroll to position [360, 0]
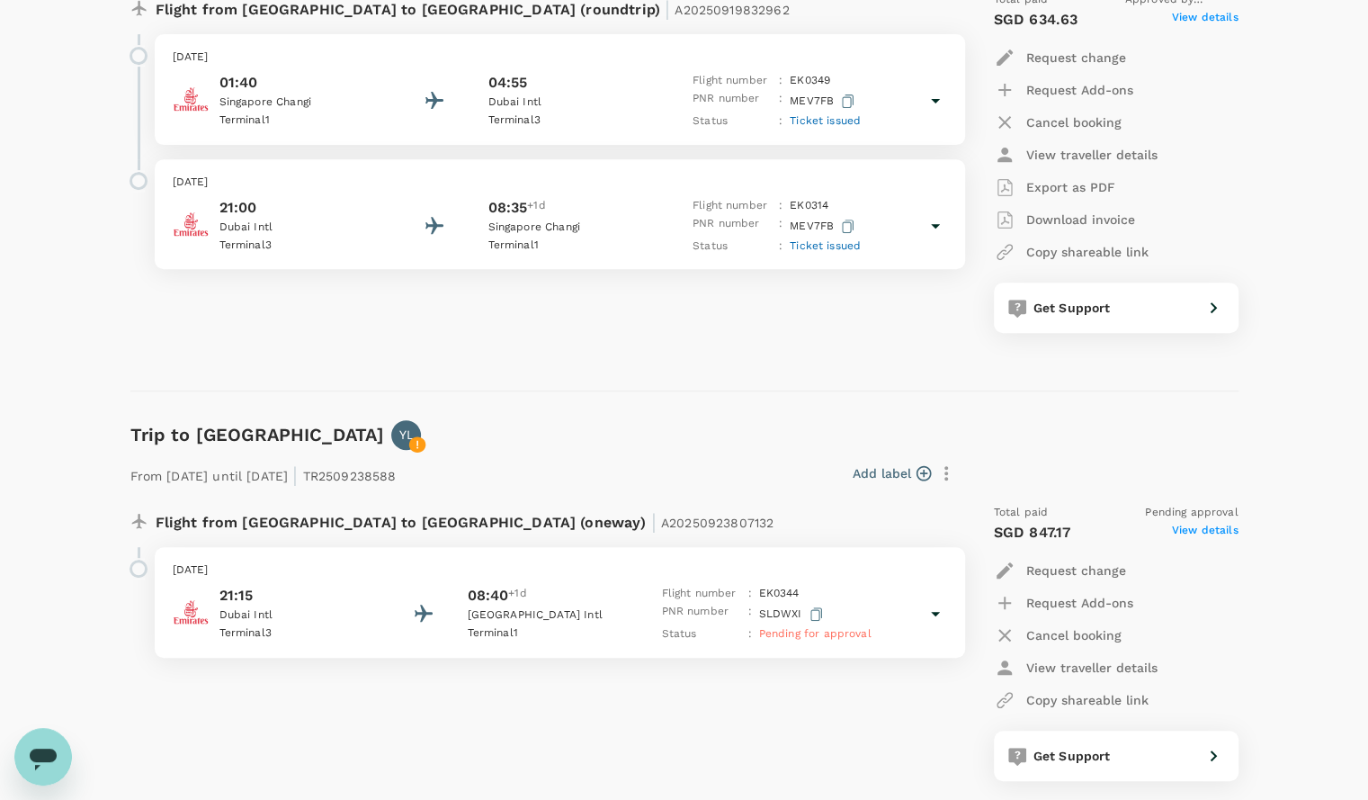
click at [832, 348] on div "Flight from Singapore to United Arab Emirates (roundtrip) | A20250919832962 Mon…" at bounding box center [684, 169] width 1108 height 385
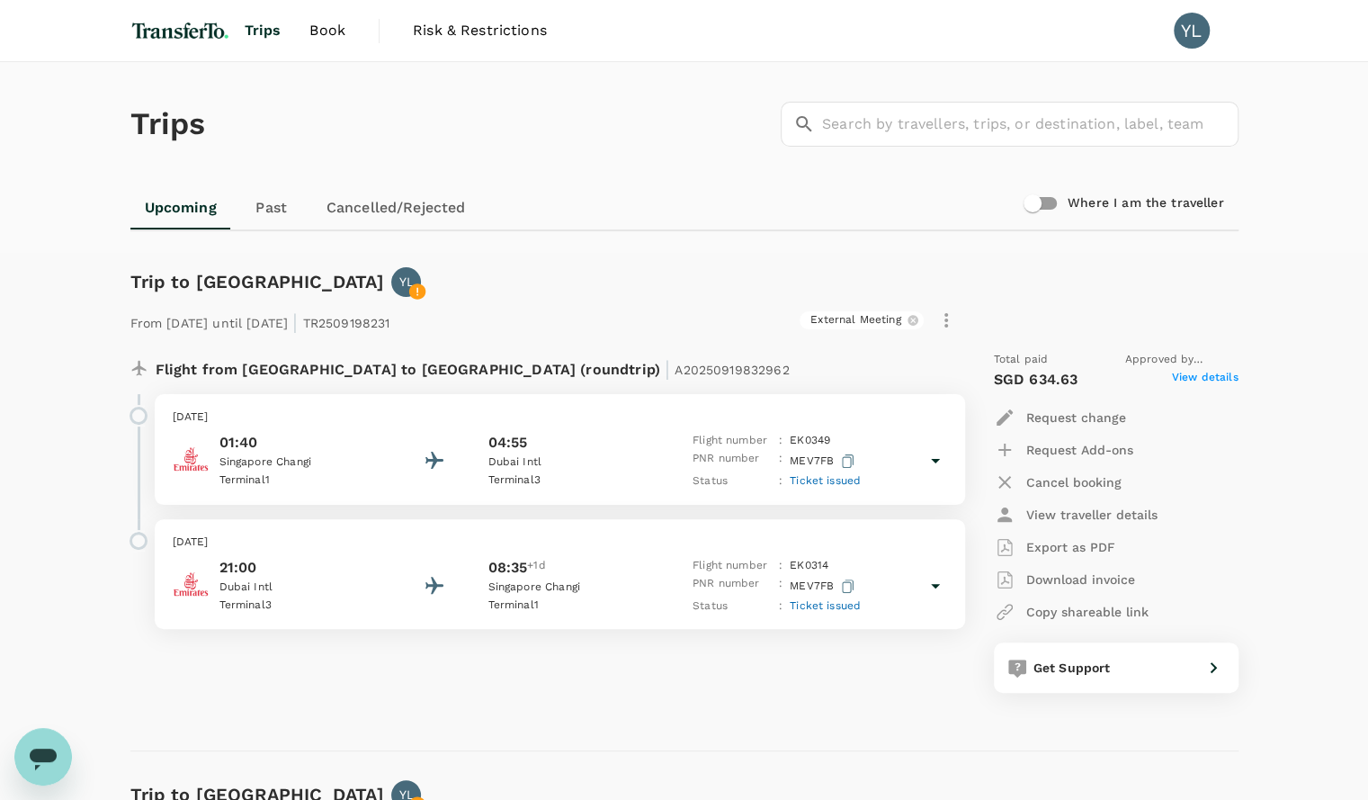
click at [269, 34] on span "Trips" at bounding box center [263, 31] width 37 height 22
click at [825, 253] on div "Trip to Dubai YL From 22 Sep 2025 until 24 Sep 2025 | TR2509198231 External Mee…" at bounding box center [677, 494] width 1122 height 513
click at [793, 217] on div "Upcoming Past Cancelled/Rejected" at bounding box center [684, 207] width 1108 height 43
click at [250, 27] on span "Trips" at bounding box center [263, 31] width 37 height 22
click at [333, 28] on span "Book" at bounding box center [327, 31] width 36 height 22
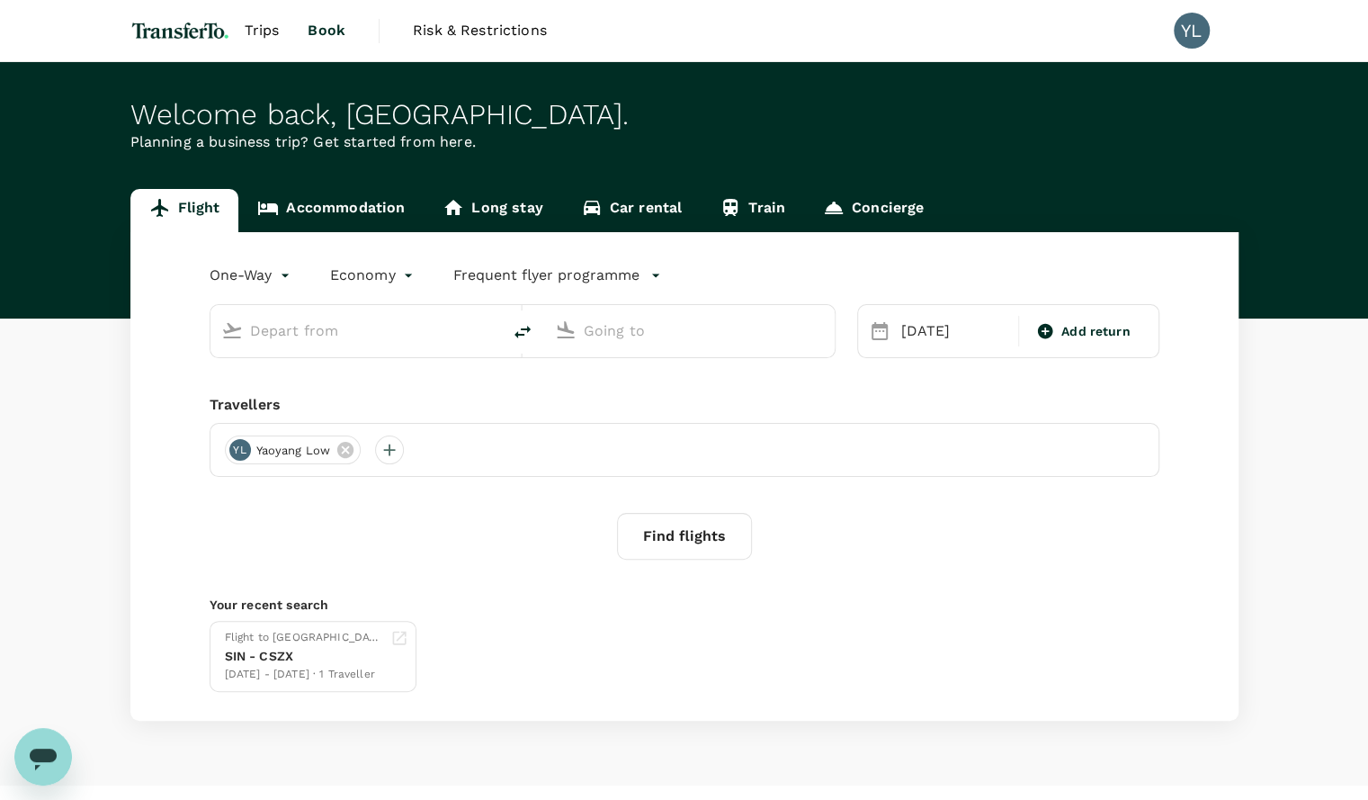
type input "Dubai, United Arab Emirates (any)"
type input "Kuala Lumpur Intl (KUL)"
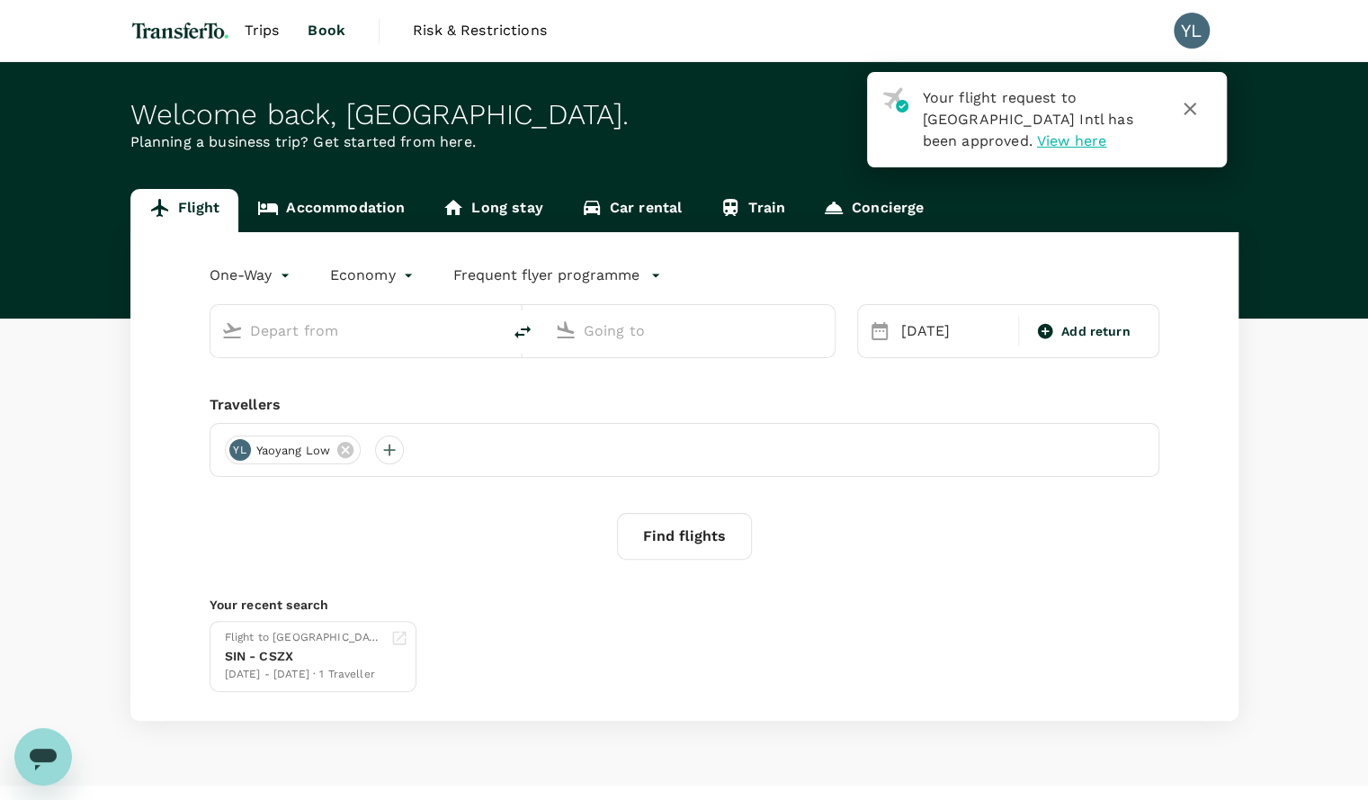
type input "Dubai, United Arab Emirates (any)"
type input "Kuala Lumpur Intl (KUL)"
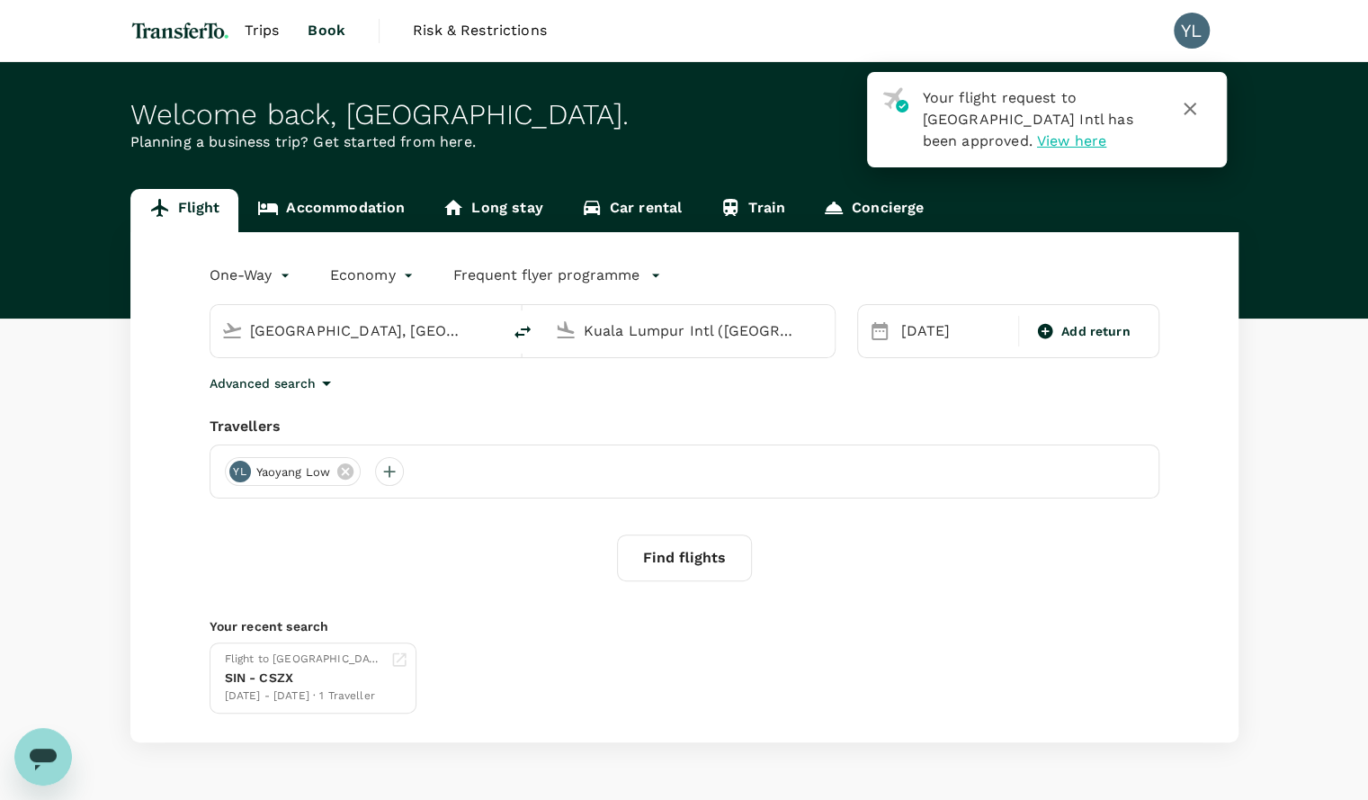
click at [335, 335] on input "Dubai, United Arab Emirates (any)" at bounding box center [356, 331] width 213 height 28
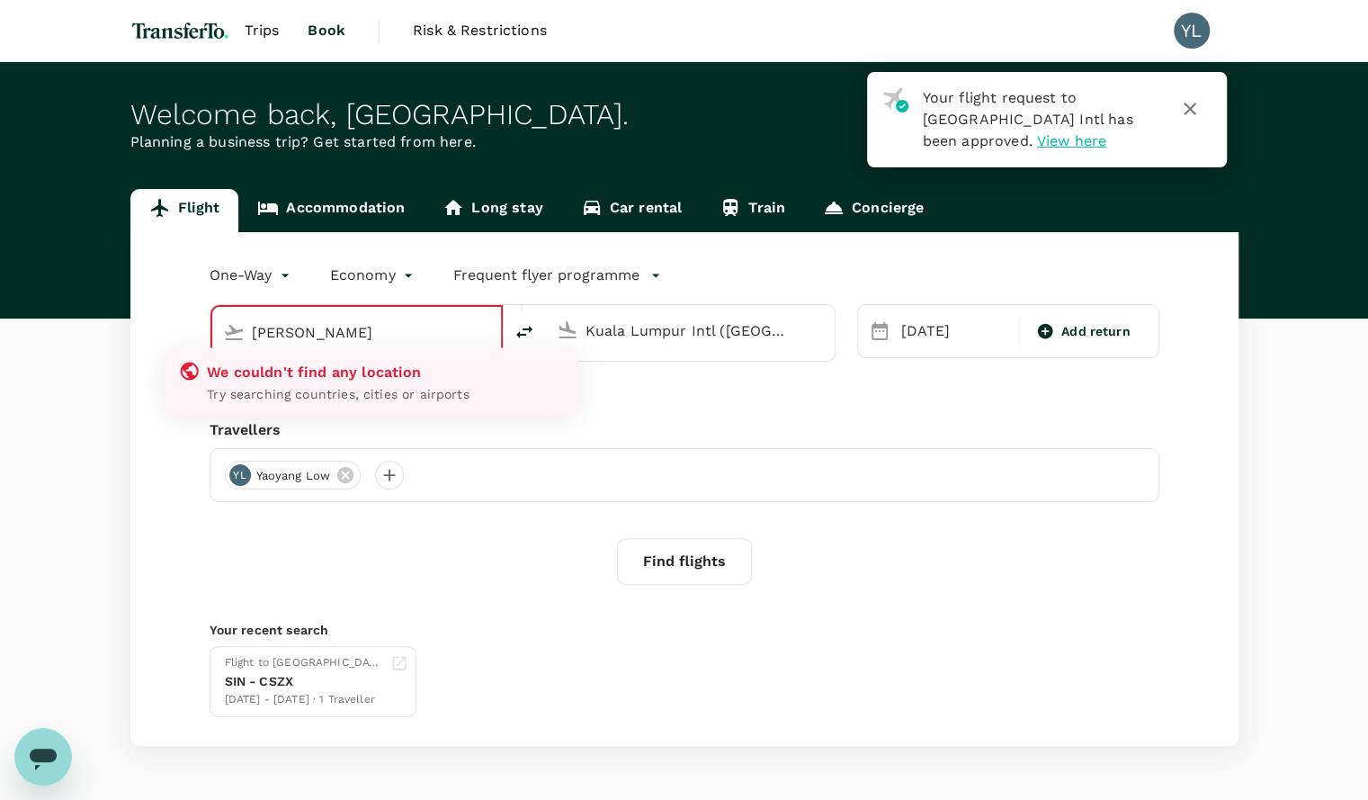
drag, startPoint x: 336, startPoint y: 335, endPoint x: 199, endPoint y: 320, distance: 138.4
click at [201, 319] on div "kula lu We couldn't find any location Try searching countries, cities or airpor…" at bounding box center [512, 321] width 648 height 79
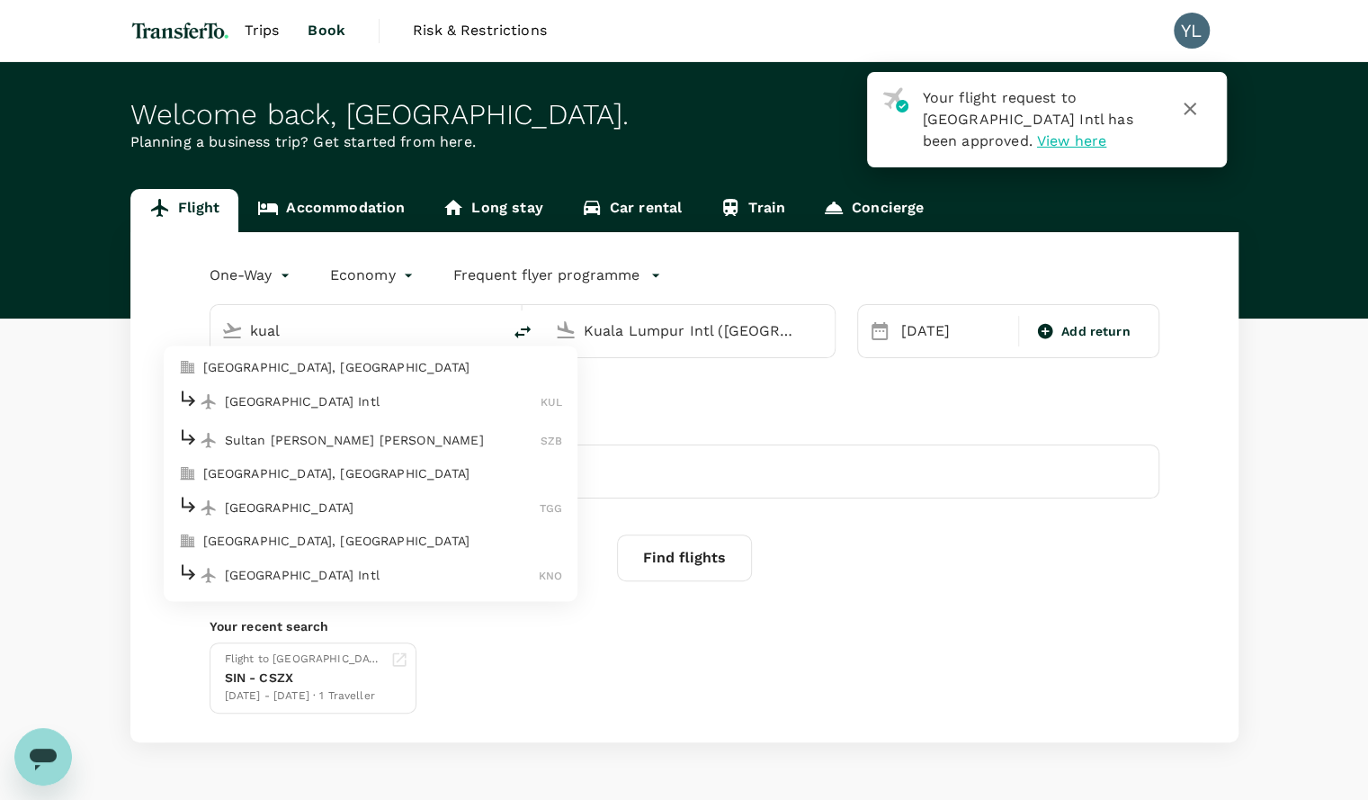
click at [250, 366] on p "Kuala Lumpur, Malaysia" at bounding box center [383, 368] width 360 height 18
type input "[GEOGRAPHIC_DATA], [GEOGRAPHIC_DATA] (any)"
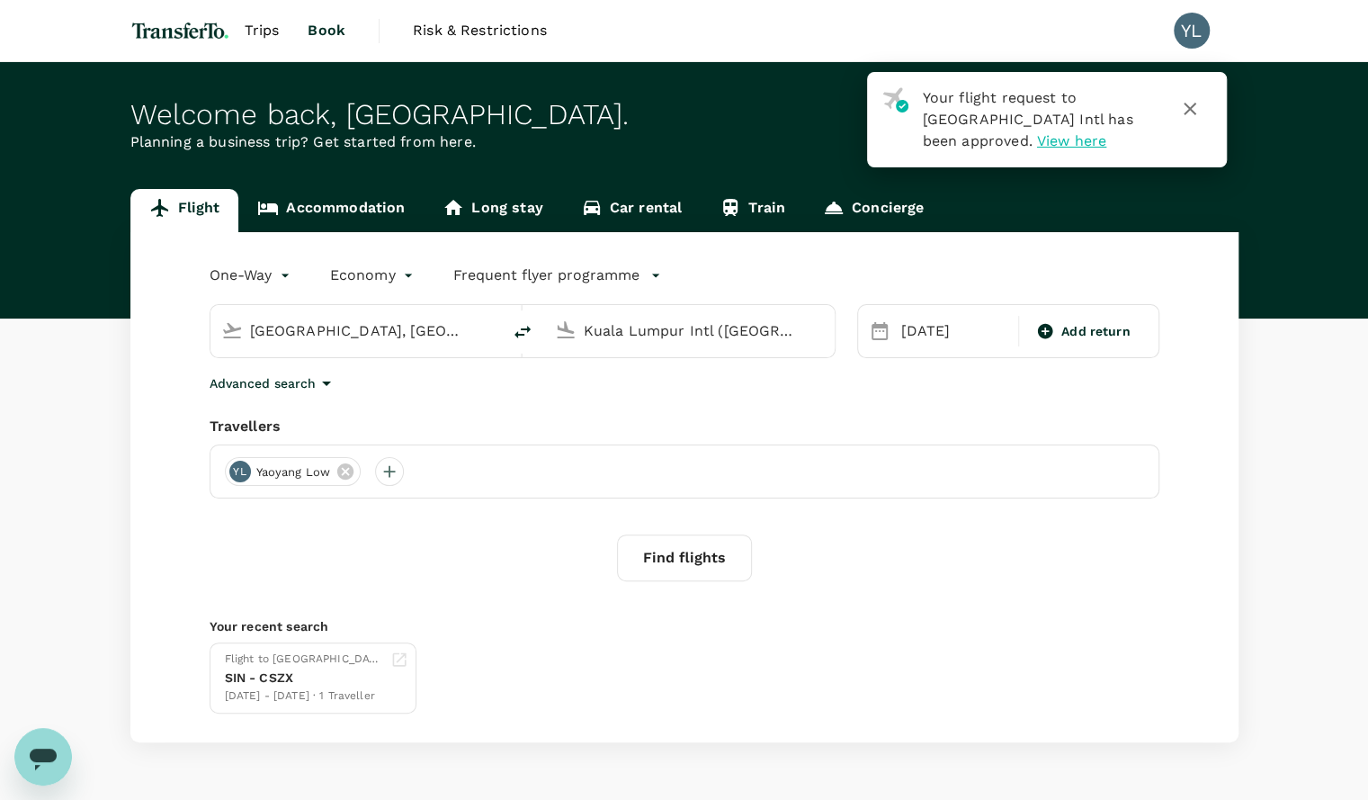
click at [887, 403] on div "One-Way oneway Economy economy Frequent flyer programme Kuala Lumpur, Malaysia …" at bounding box center [684, 487] width 1108 height 510
click at [604, 326] on input "Kuala Lumpur Intl (KUL)" at bounding box center [690, 331] width 213 height 28
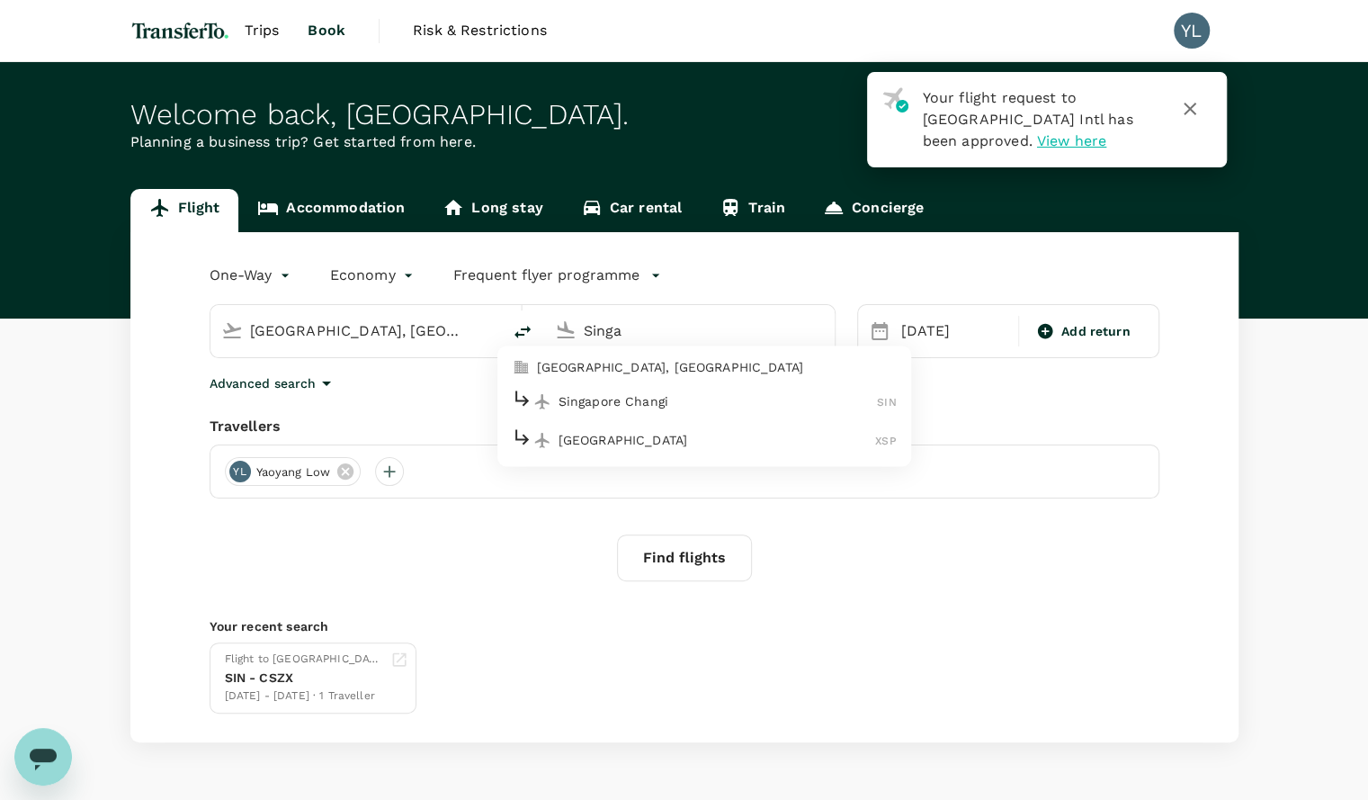
click at [623, 373] on p "Singapore, Singapore" at bounding box center [717, 368] width 360 height 18
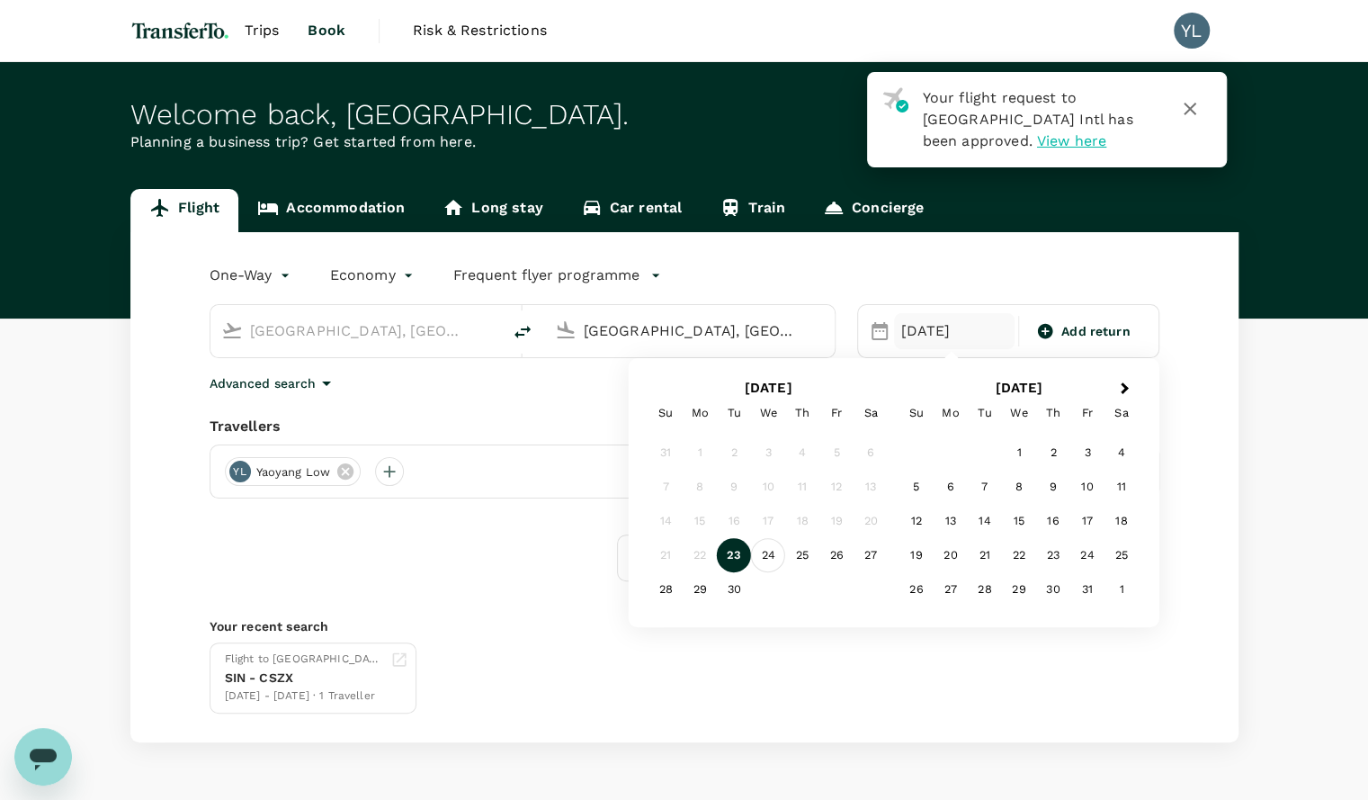
type input "[GEOGRAPHIC_DATA], [GEOGRAPHIC_DATA] (any)"
click at [774, 559] on div "24" at bounding box center [768, 555] width 34 height 34
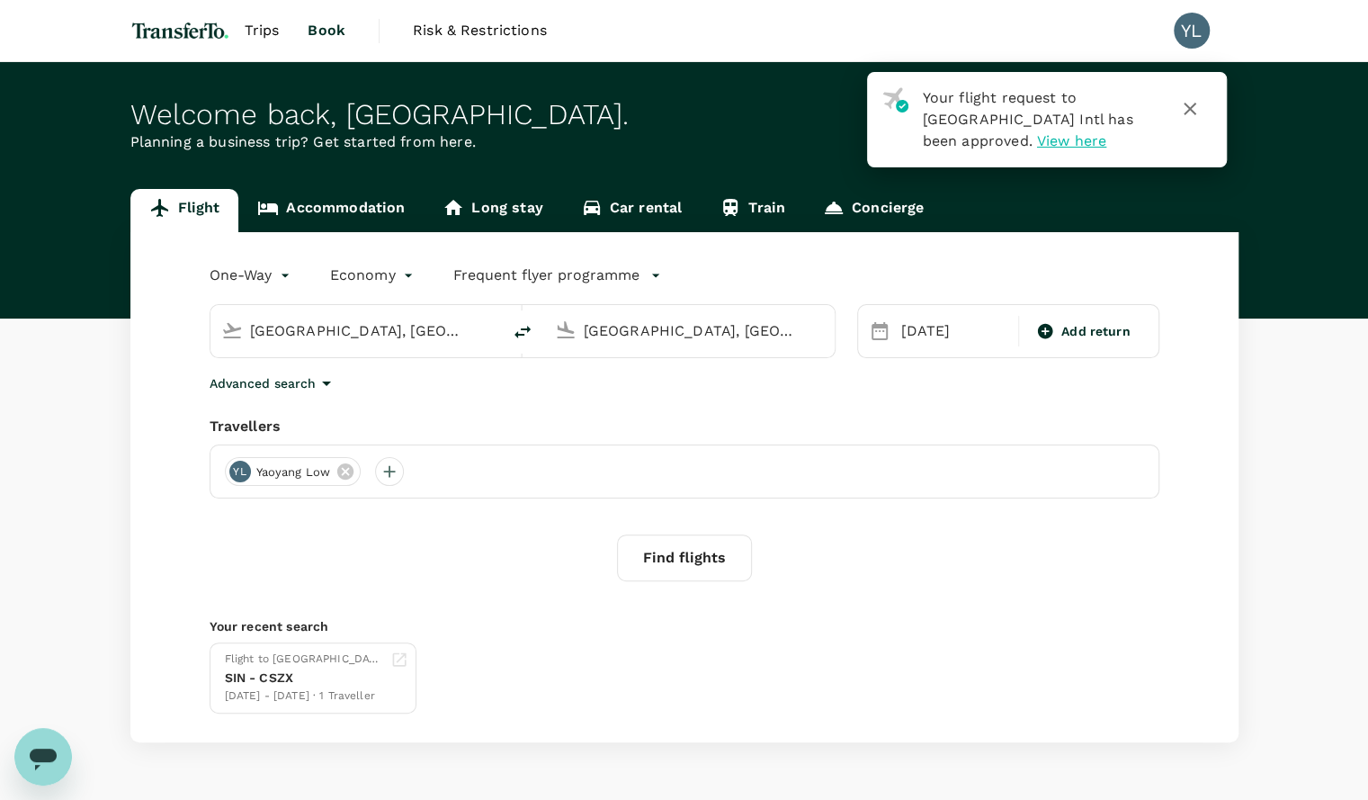
click at [716, 566] on button "Find flights" at bounding box center [684, 557] width 135 height 47
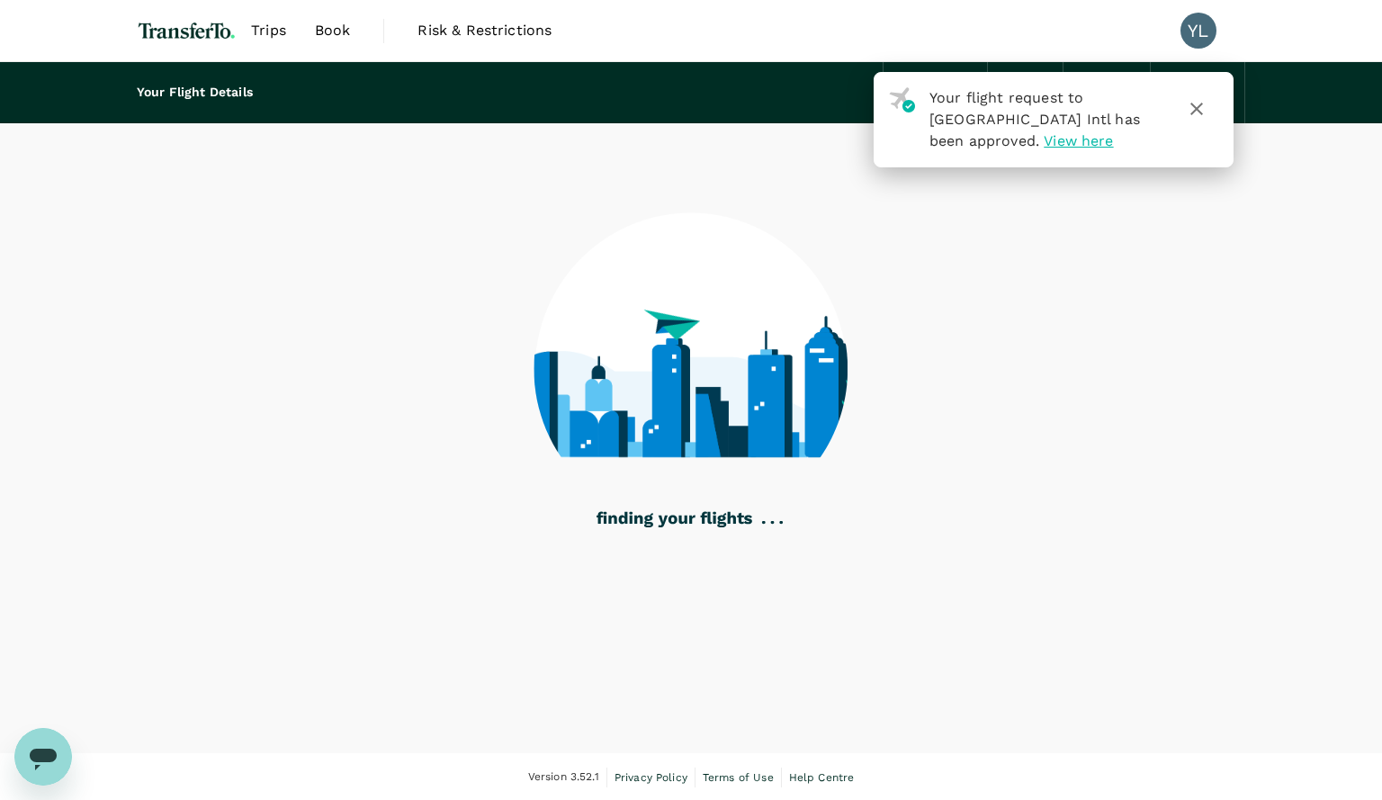
click at [1203, 104] on icon "button" at bounding box center [1196, 109] width 22 height 22
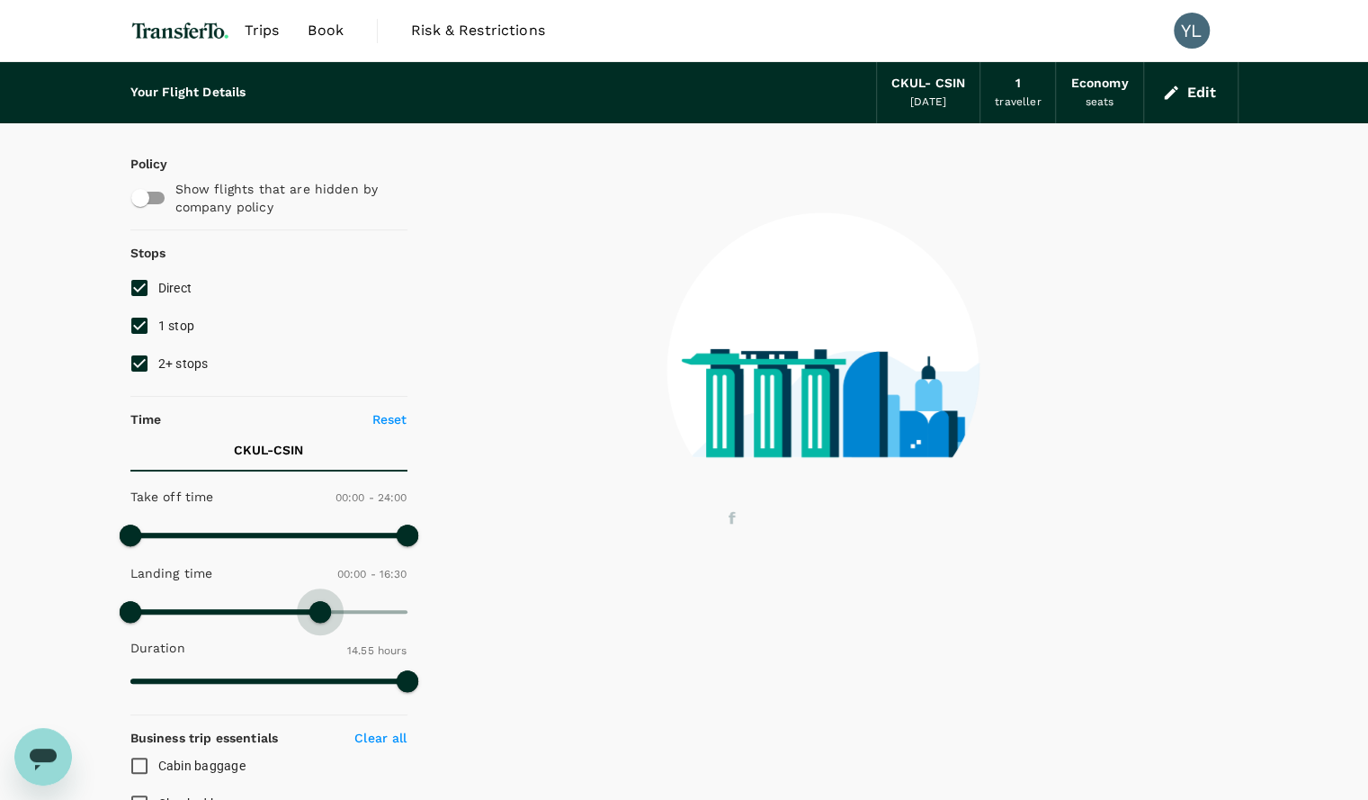
type input "1020"
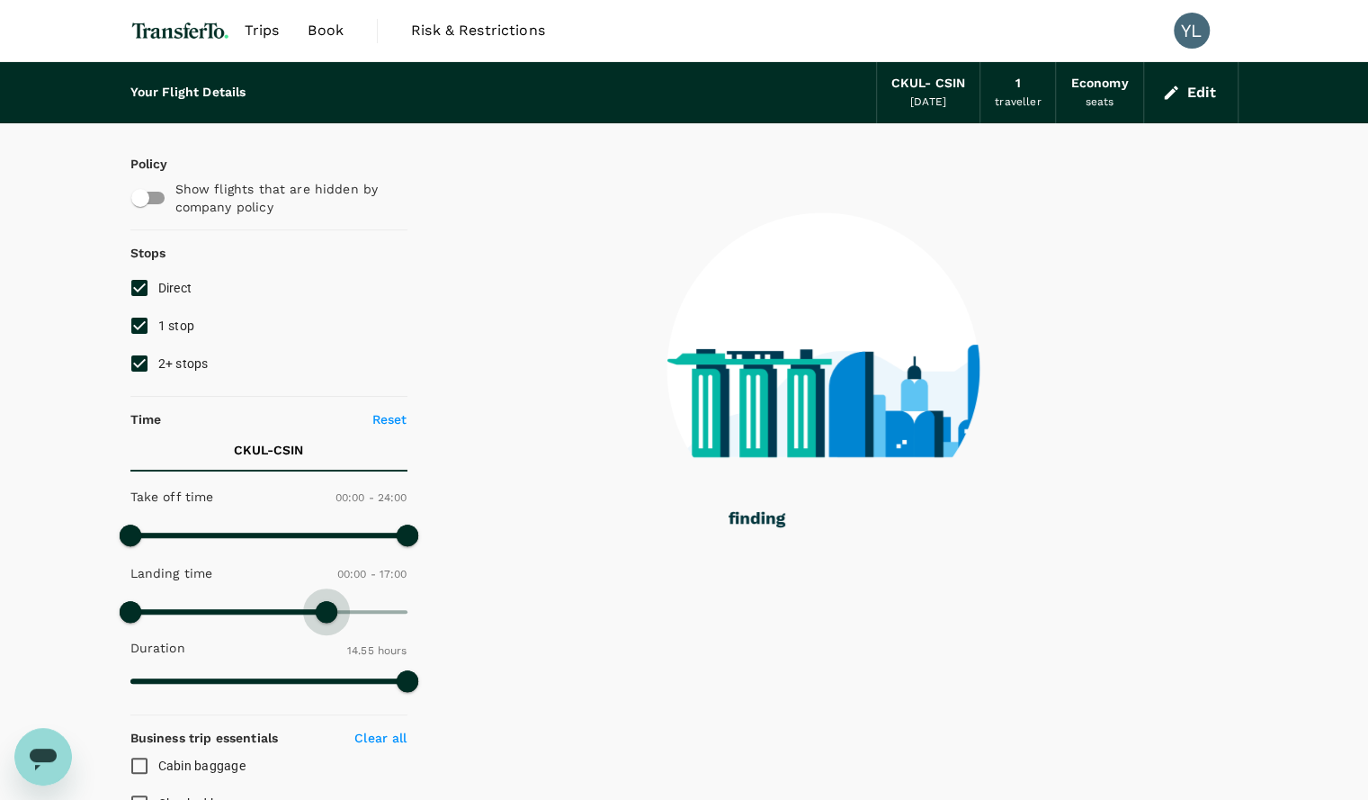
drag, startPoint x: 409, startPoint y: 610, endPoint x: 327, endPoint y: 616, distance: 82.1
click at [327, 616] on span at bounding box center [327, 612] width 22 height 22
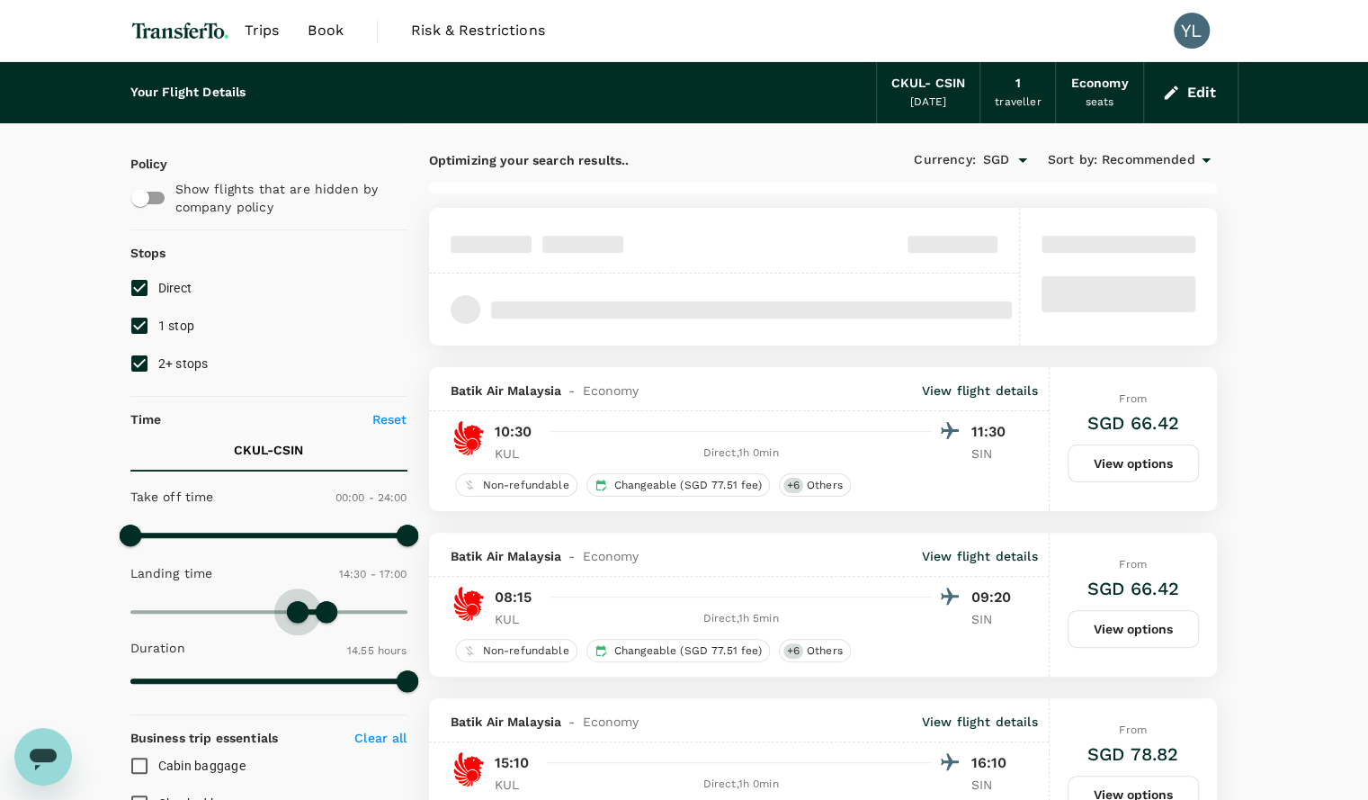
type input "900"
drag, startPoint x: 137, startPoint y: 613, endPoint x: 303, endPoint y: 611, distance: 166.4
click at [303, 611] on span at bounding box center [303, 612] width 22 height 22
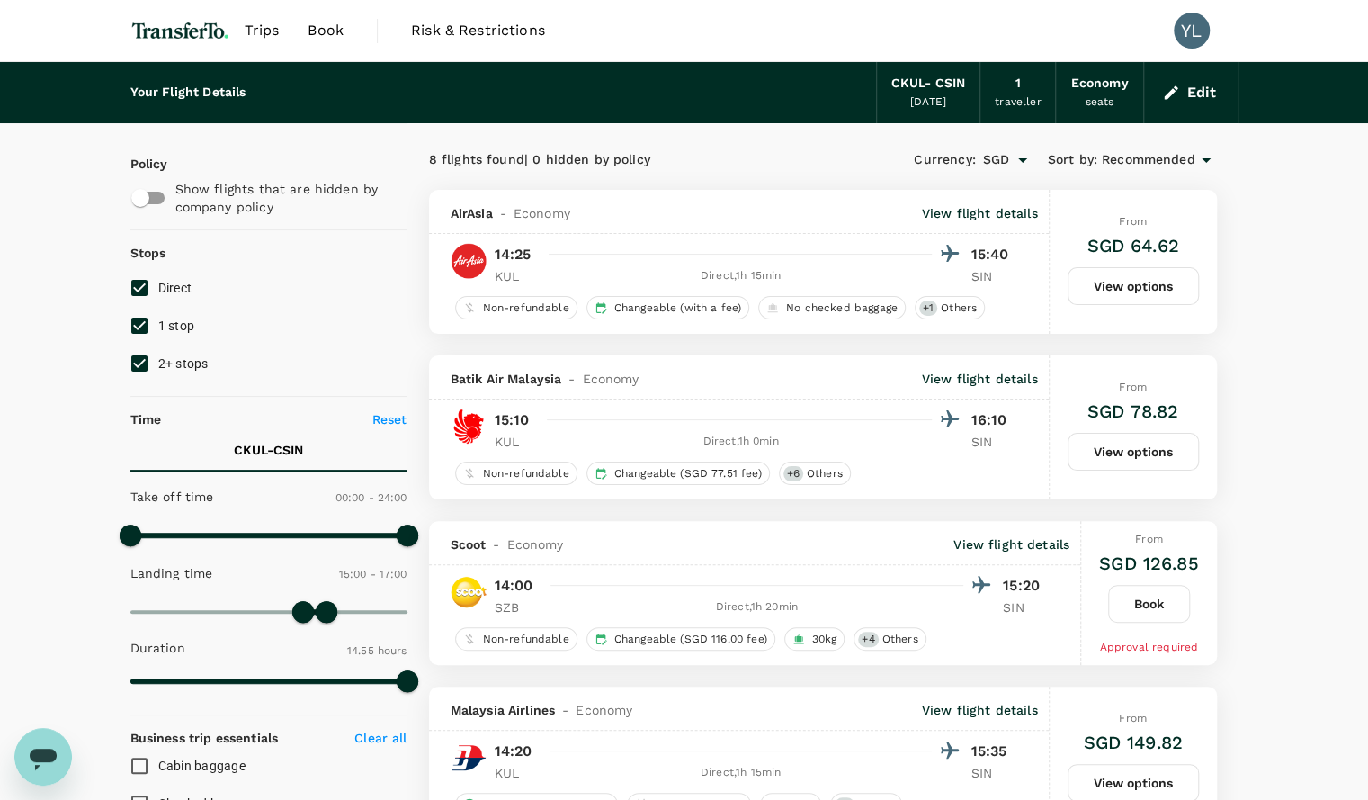
click at [144, 326] on input "1 stop" at bounding box center [140, 326] width 38 height 38
checkbox input "false"
drag, startPoint x: 140, startPoint y: 357, endPoint x: 158, endPoint y: 364, distance: 19.4
click at [139, 357] on input "2+ stops" at bounding box center [140, 363] width 38 height 38
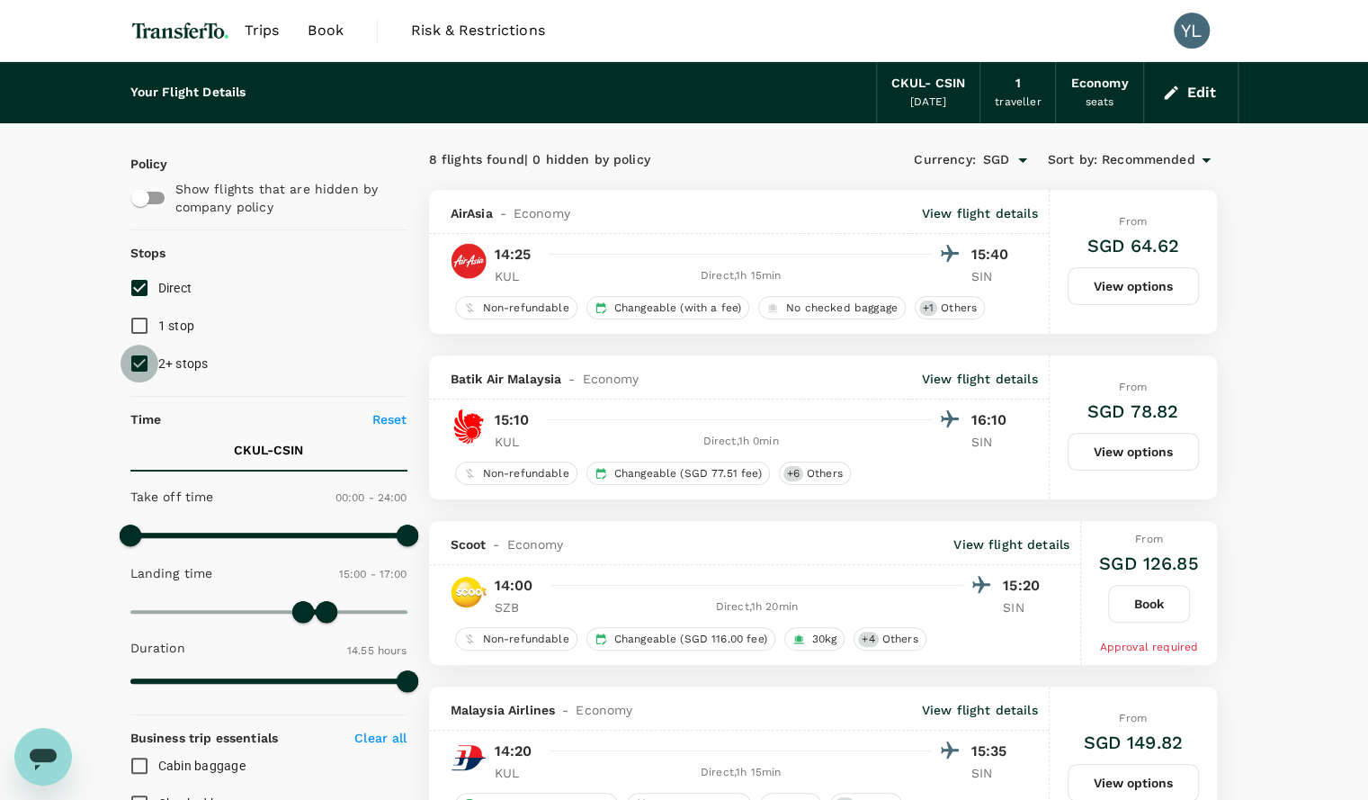
checkbox input "false"
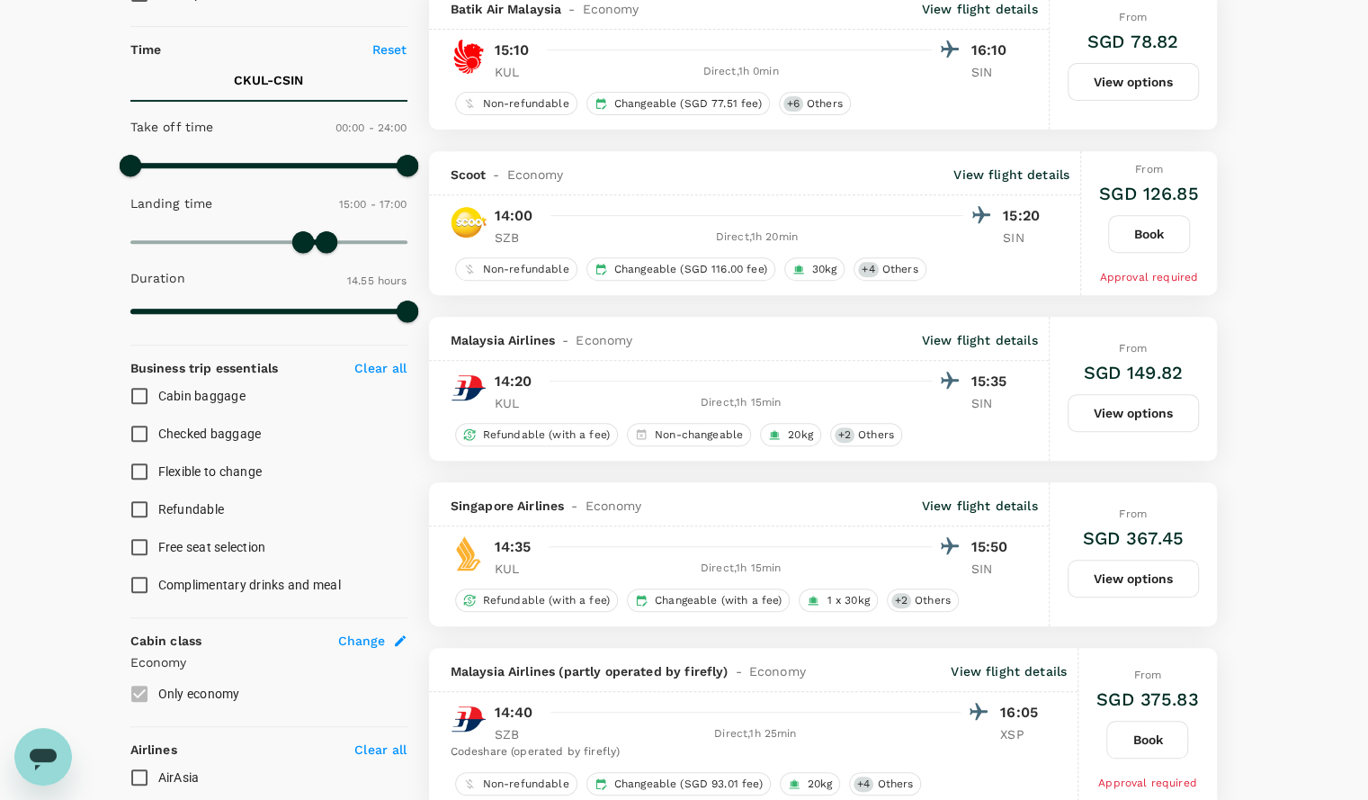
scroll to position [201, 0]
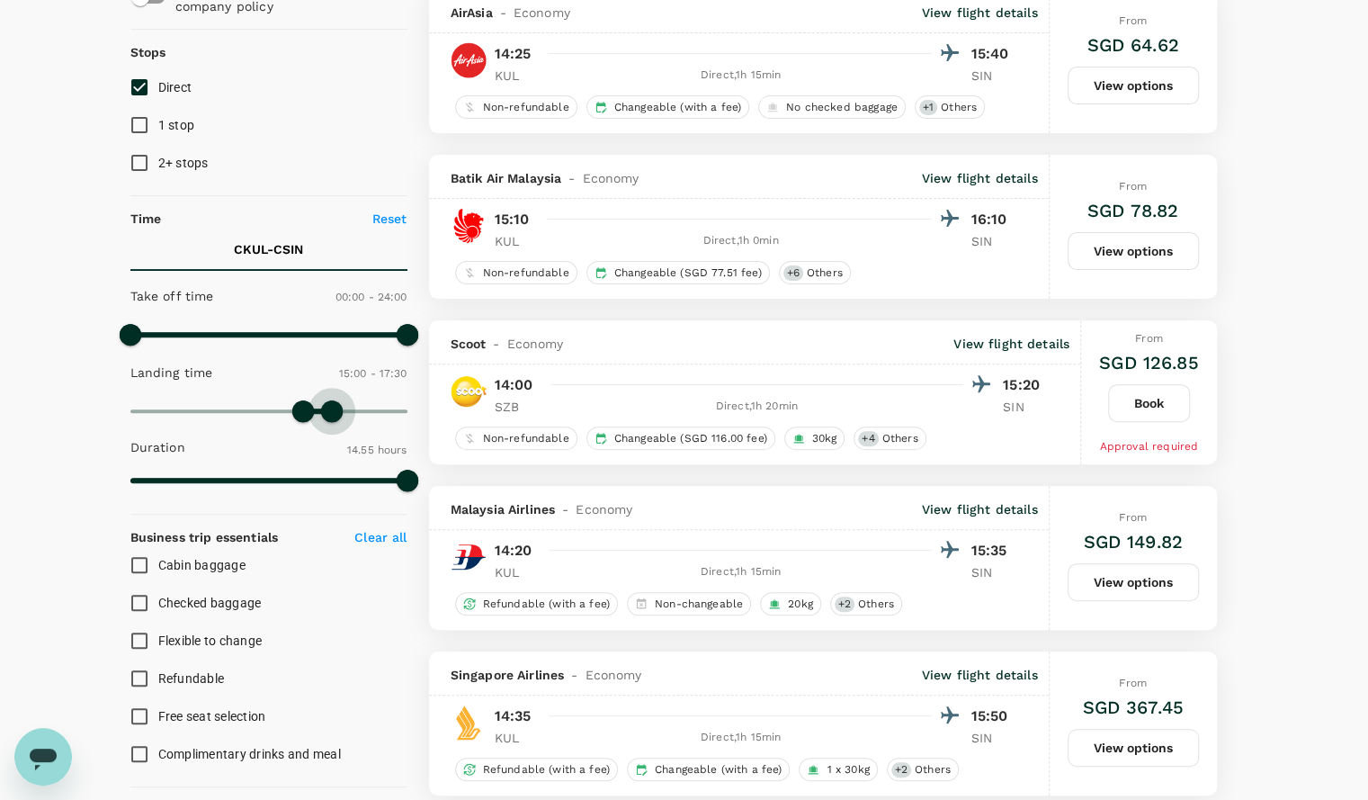
type input "1080"
drag, startPoint x: 327, startPoint y: 408, endPoint x: 338, endPoint y: 409, distance: 10.8
click at [338, 409] on span at bounding box center [338, 411] width 22 height 22
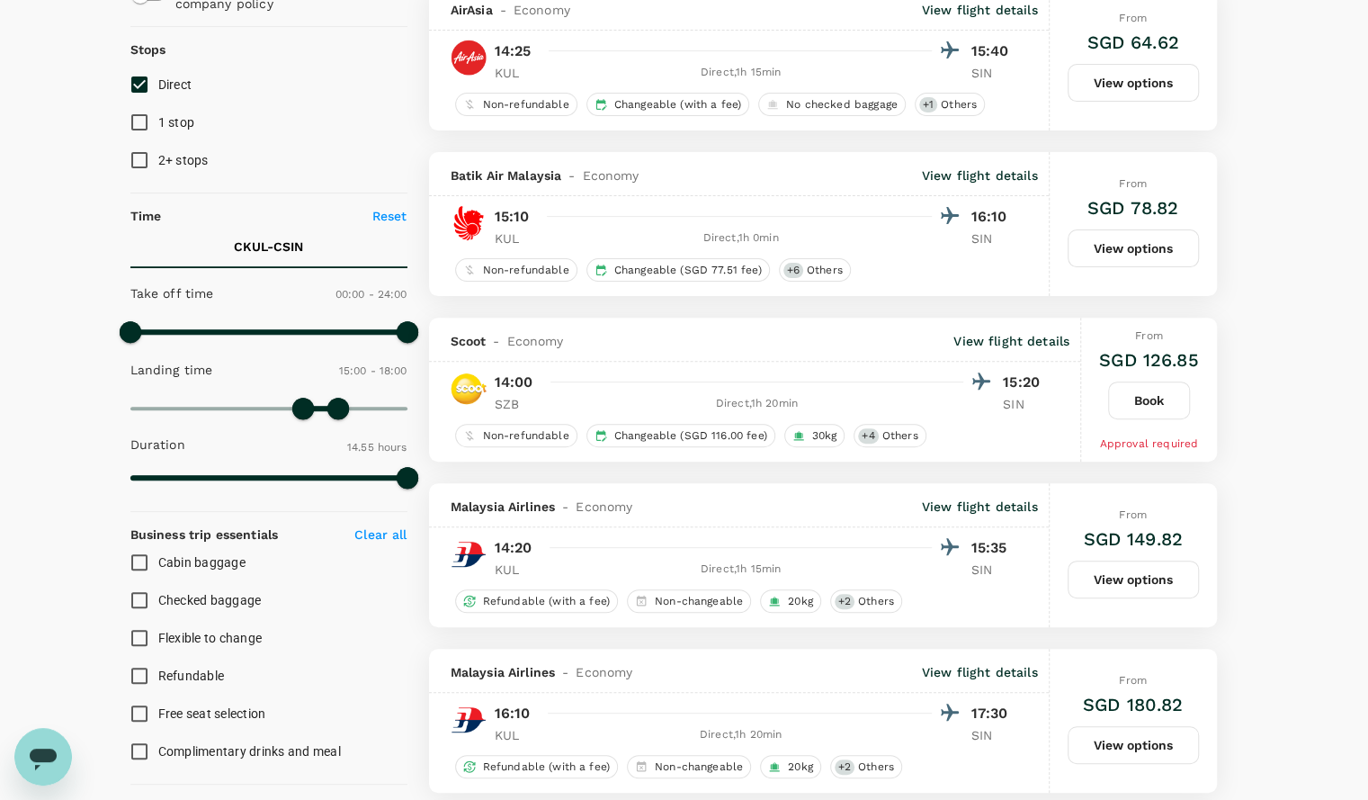
scroll to position [455, 0]
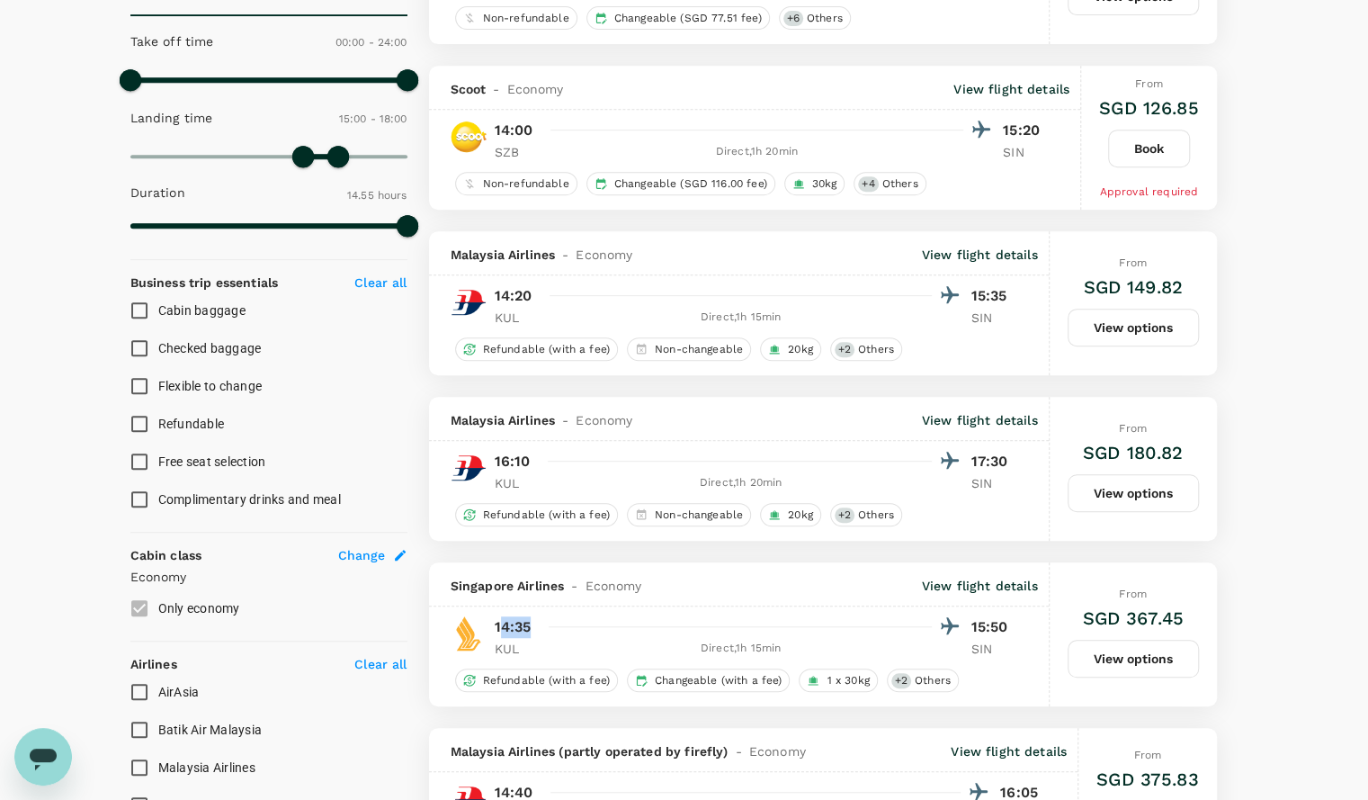
drag, startPoint x: 498, startPoint y: 618, endPoint x: 539, endPoint y: 616, distance: 40.5
click at [539, 616] on div "14:35 15:50" at bounding box center [756, 626] width 522 height 26
click at [550, 634] on div at bounding box center [750, 626] width 418 height 26
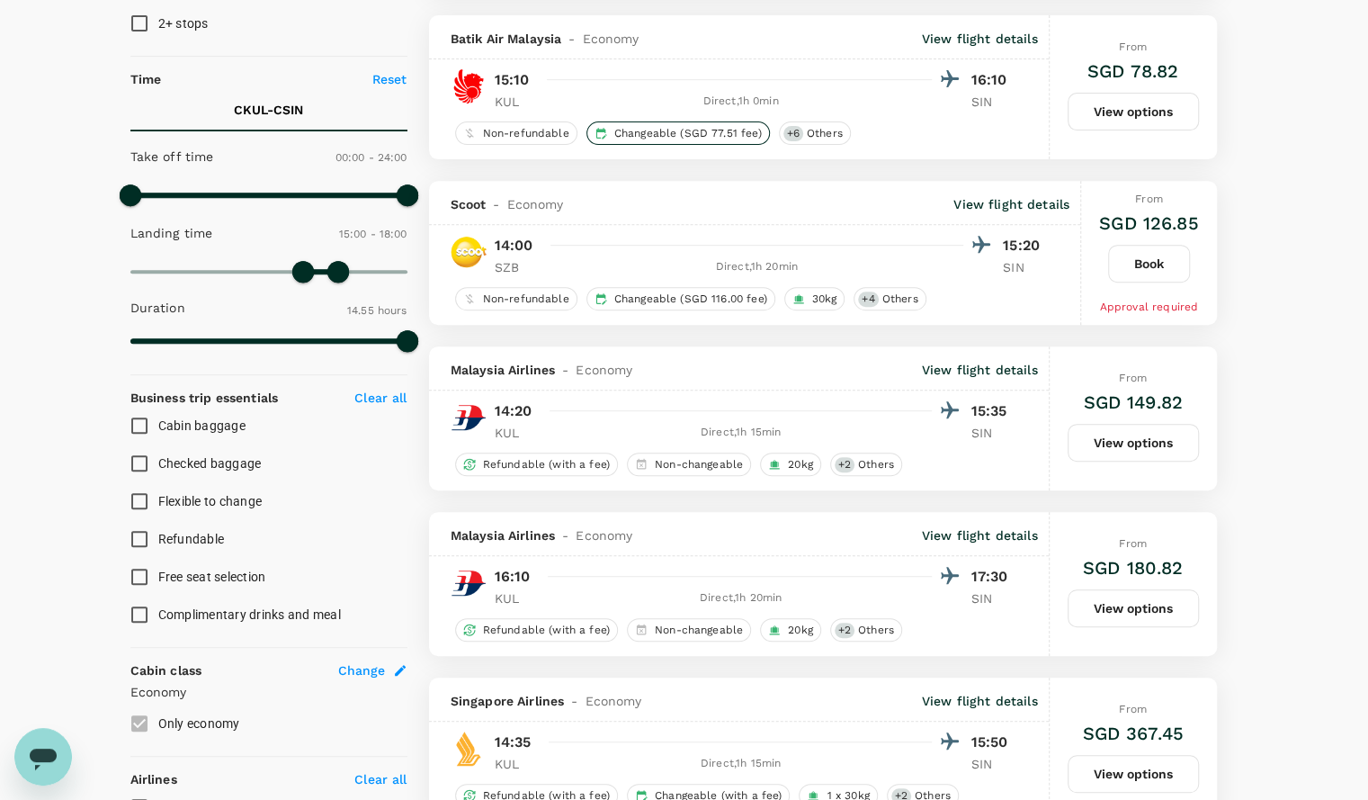
scroll to position [95, 0]
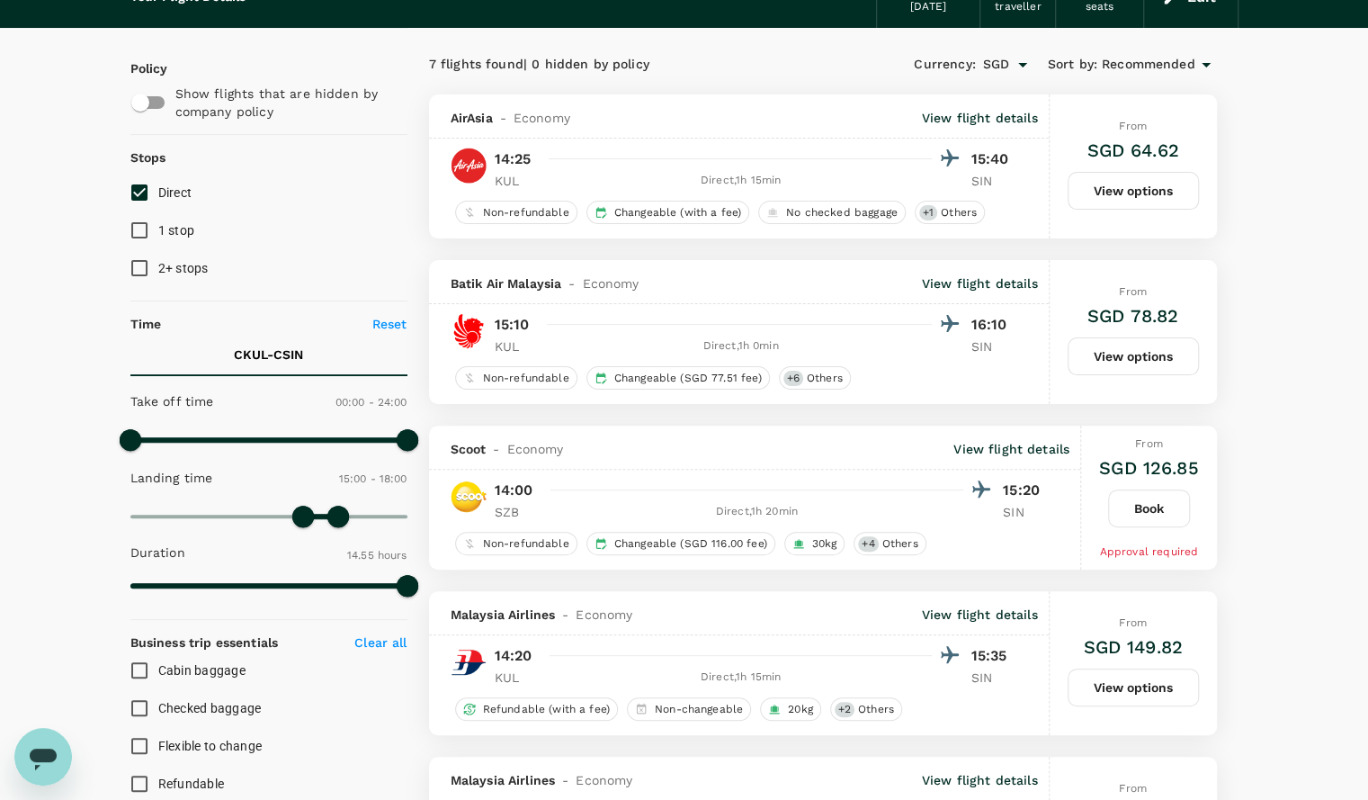
click at [995, 443] on p "View flight details" at bounding box center [1011, 449] width 116 height 18
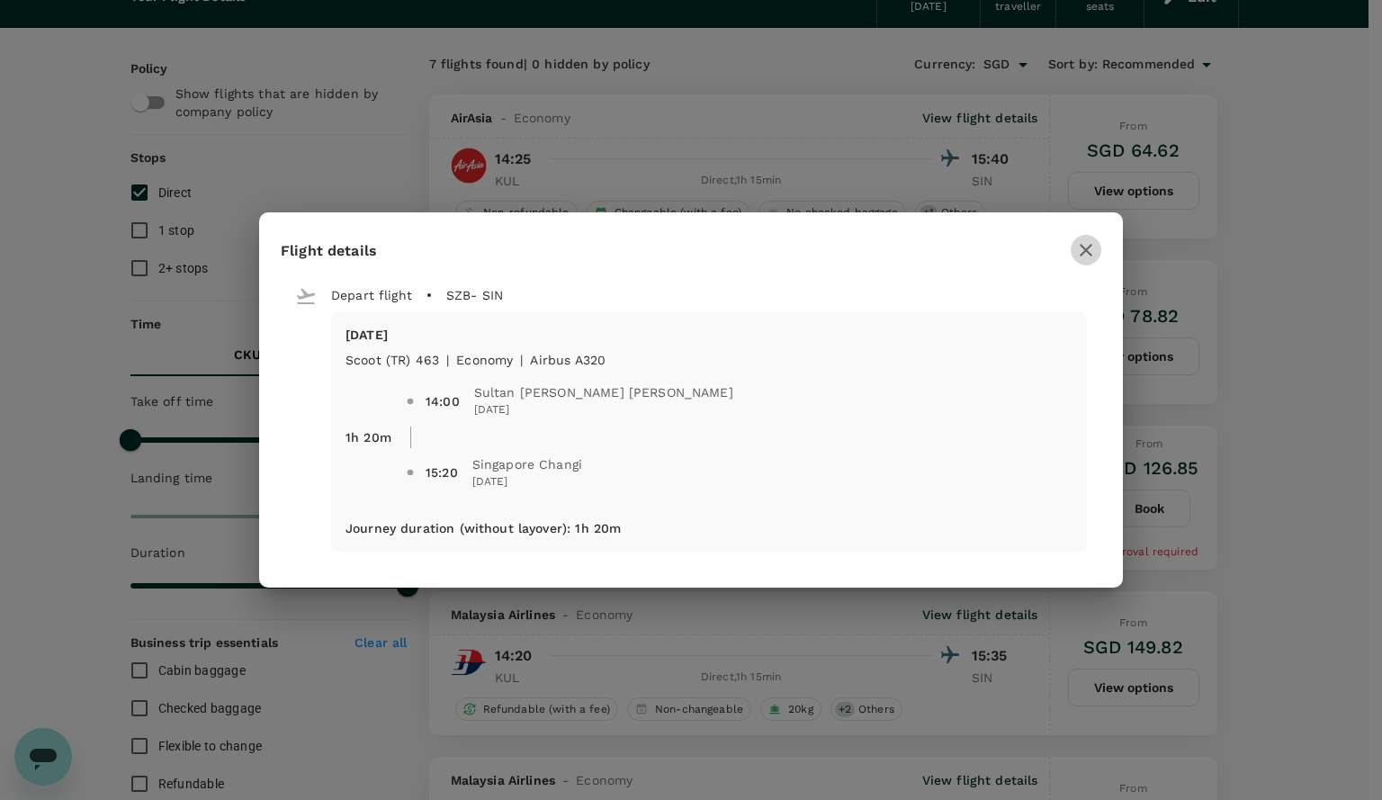
drag, startPoint x: 1095, startPoint y: 249, endPoint x: 1083, endPoint y: 251, distance: 12.7
click at [1095, 248] on icon "button" at bounding box center [1086, 250] width 22 height 22
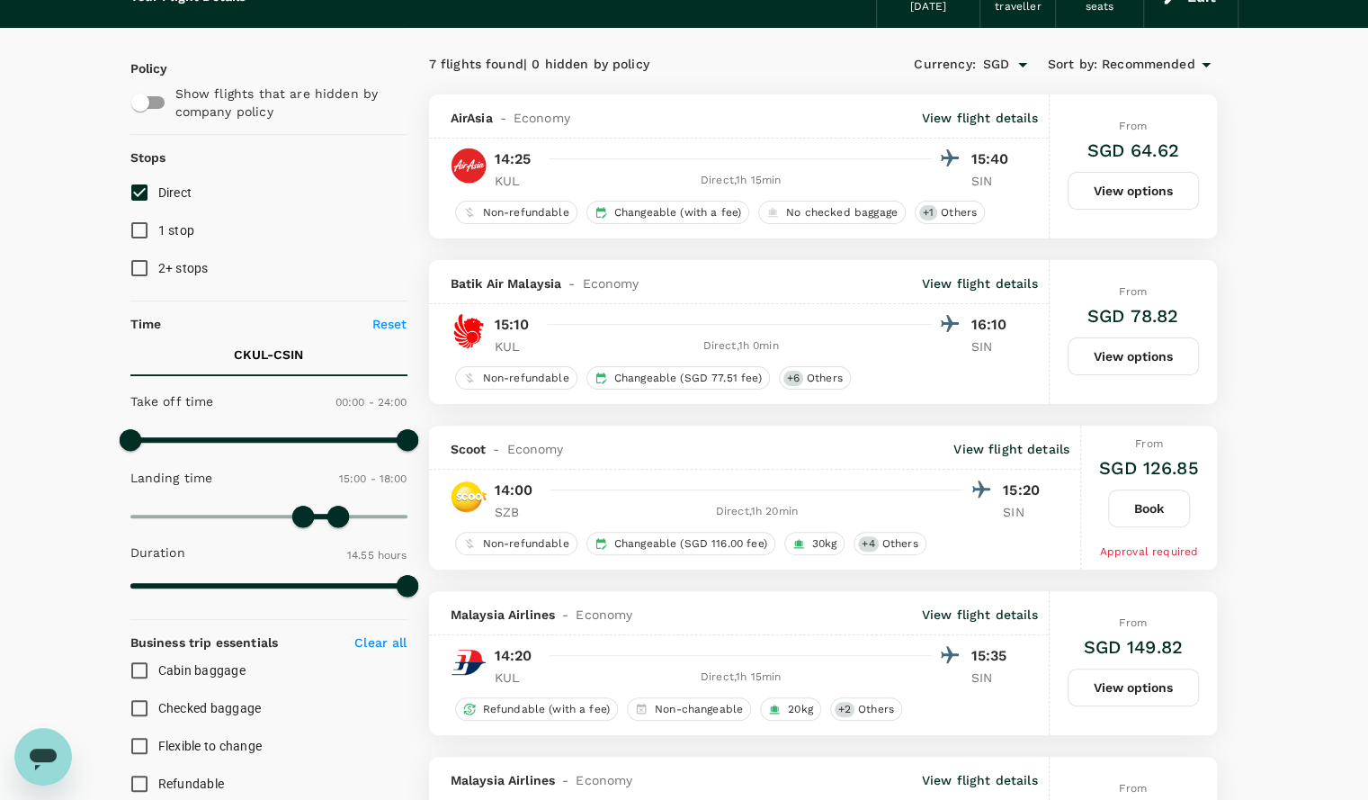
click at [1137, 502] on button "Book" at bounding box center [1149, 508] width 82 height 38
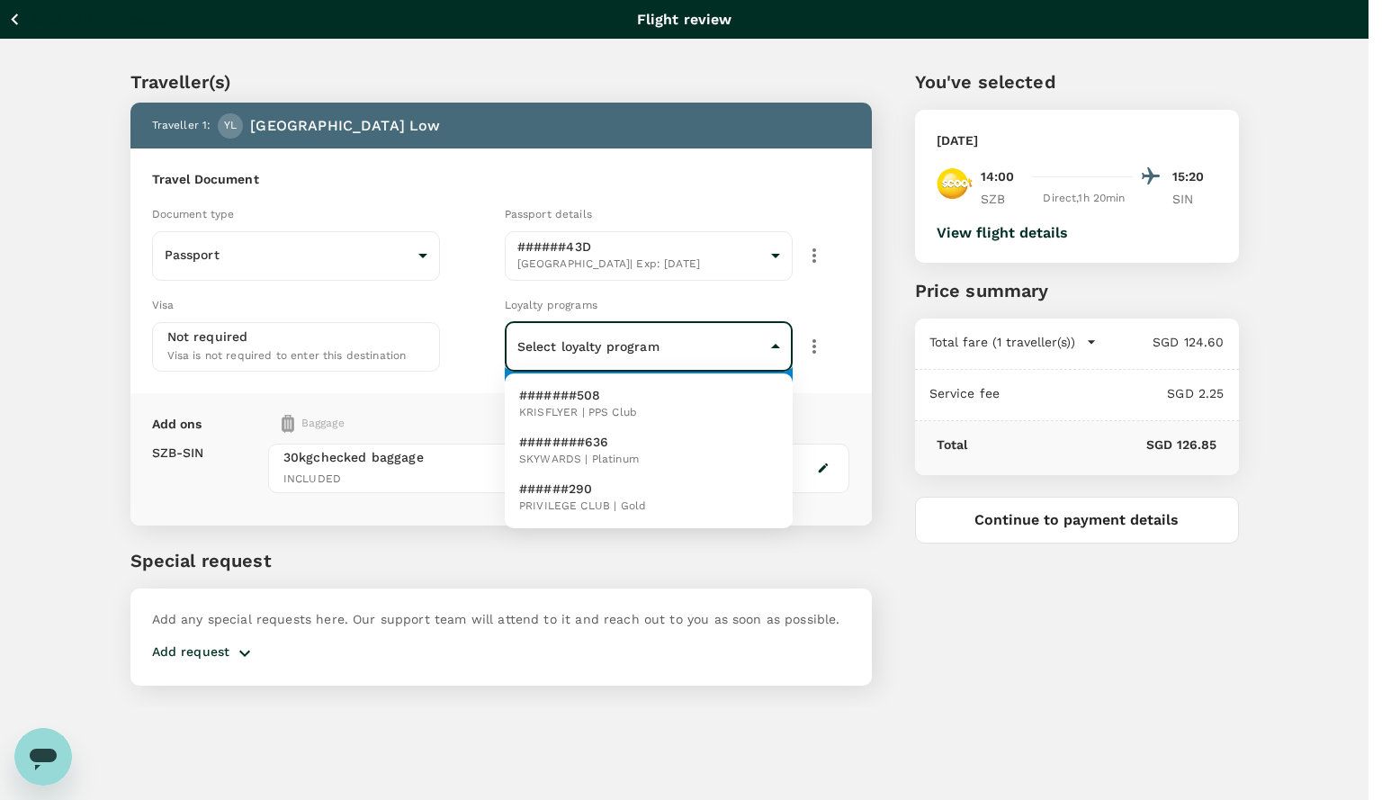
click at [719, 346] on body "Back to flight results Flight review Traveller(s) Traveller 1 : YL Yaoyang Low …" at bounding box center [691, 424] width 1382 height 848
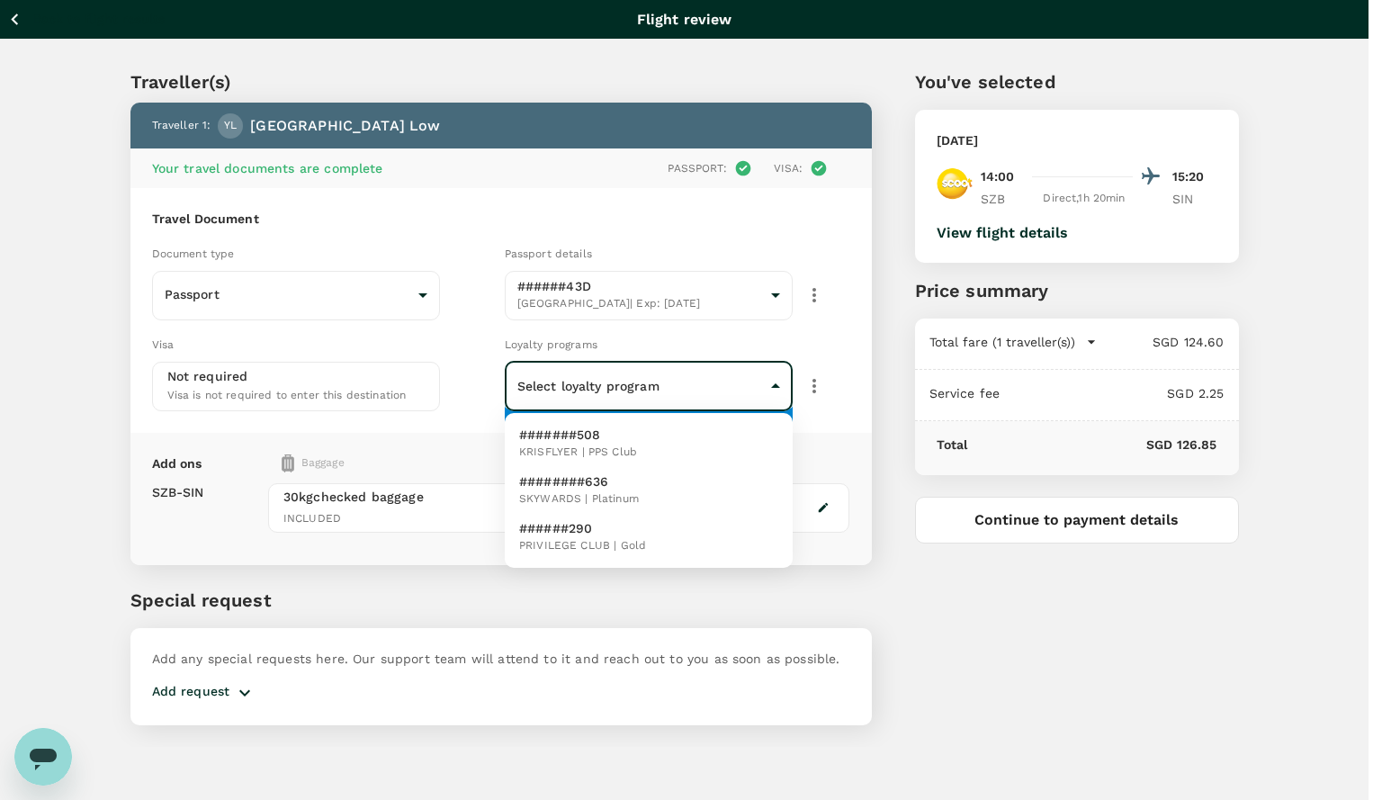
click at [665, 483] on li "########636 SKYWARDS | Platinum" at bounding box center [649, 490] width 288 height 47
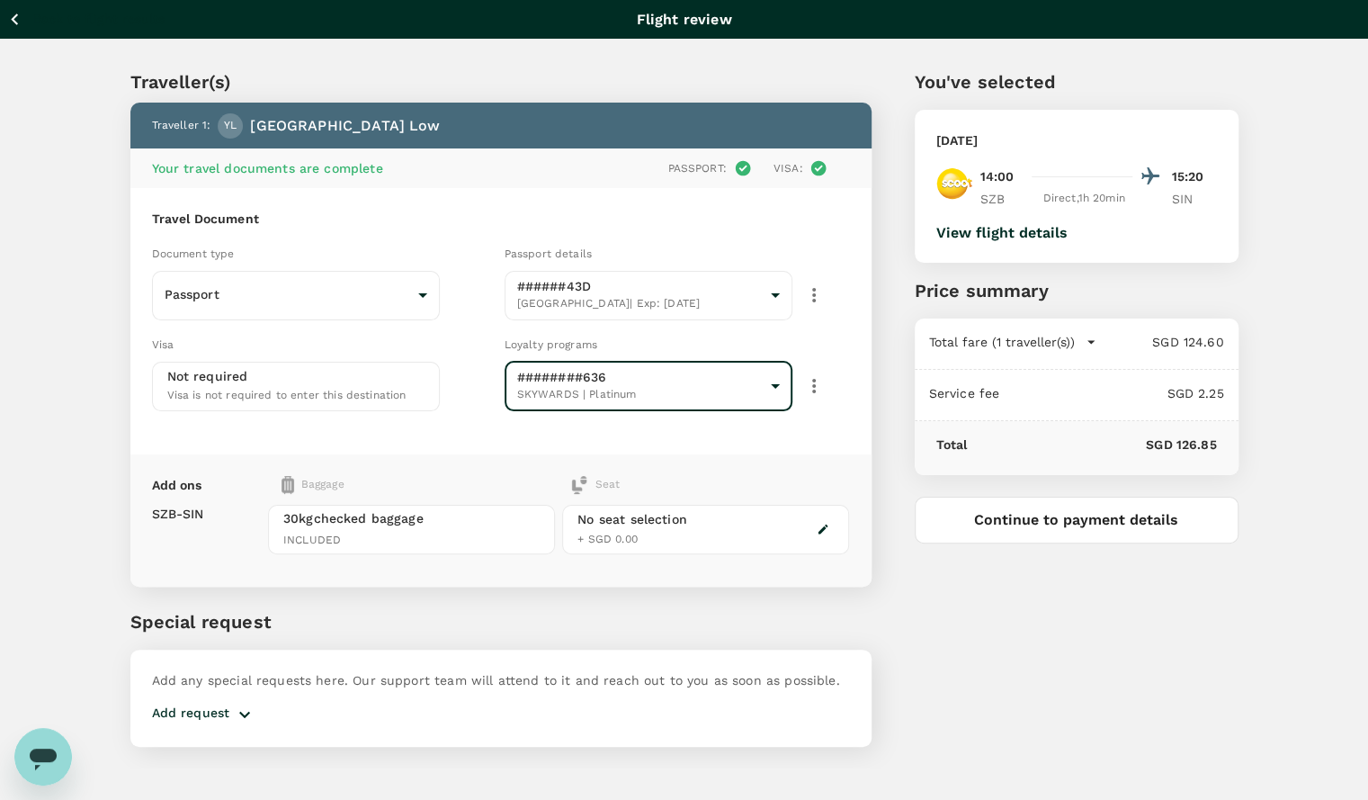
click at [809, 448] on div "Travel Document Document type Passport Passport ​ Passport details ######43D Si…" at bounding box center [500, 321] width 741 height 266
click at [675, 528] on div "No seat selection + SGD 0.00" at bounding box center [632, 529] width 110 height 39
click at [754, 370] on body "Back to flight results Flight review Traveller(s) Traveller 1 : YL Yaoyang Low …" at bounding box center [684, 424] width 1368 height 848
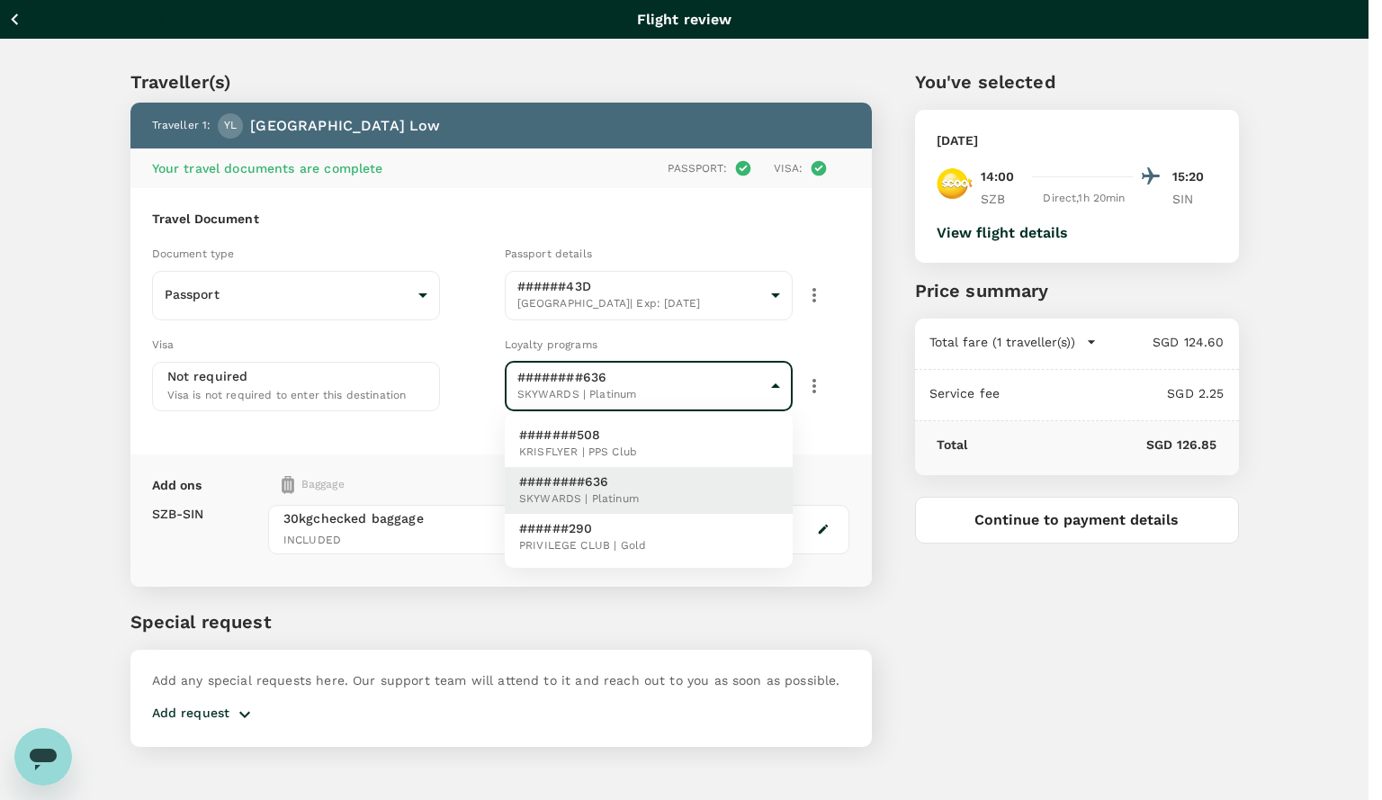
click at [707, 451] on li "#######508 KRISFLYER | PPS Club" at bounding box center [649, 443] width 288 height 47
type input "5d1a19b9-8b0d-4daa-9e12-3e696eac25ce"
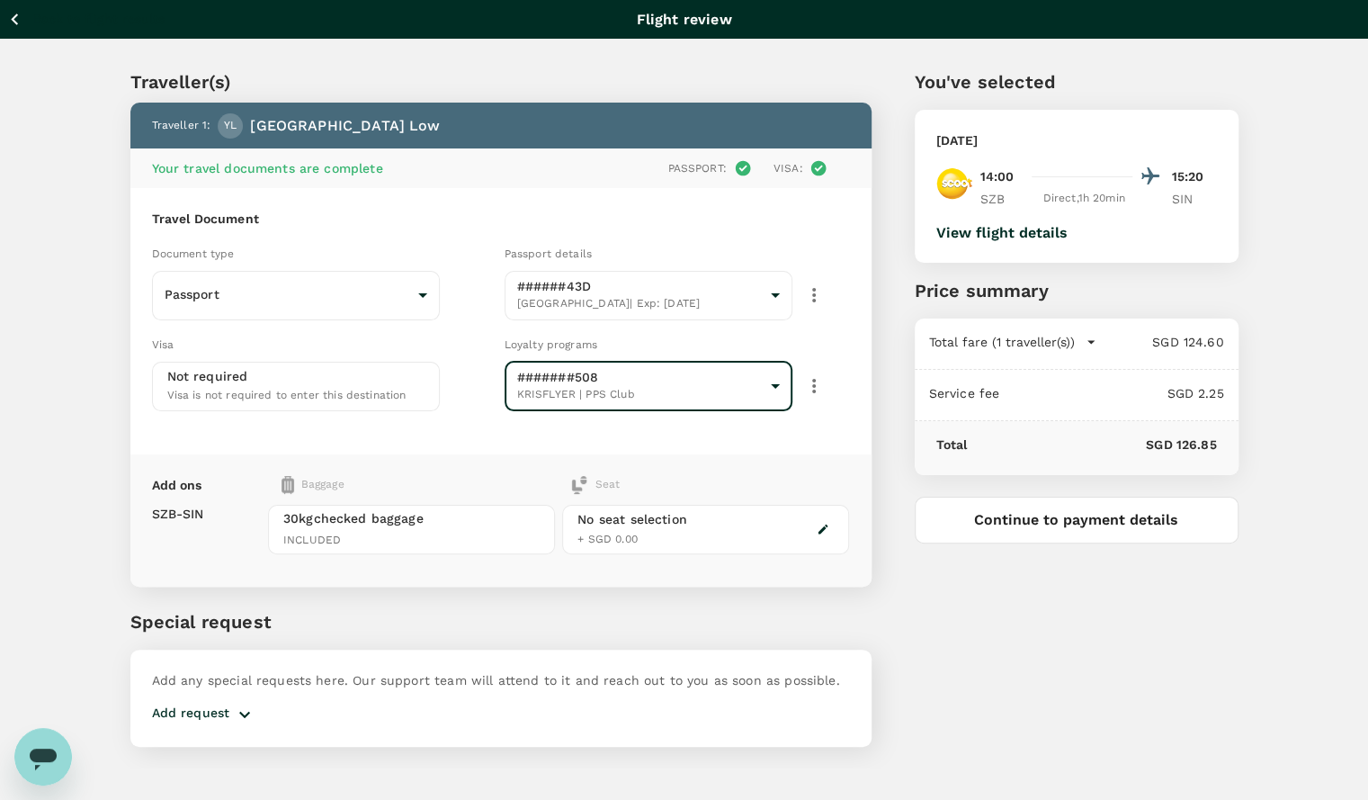
click at [820, 526] on icon "button" at bounding box center [823, 529] width 13 height 13
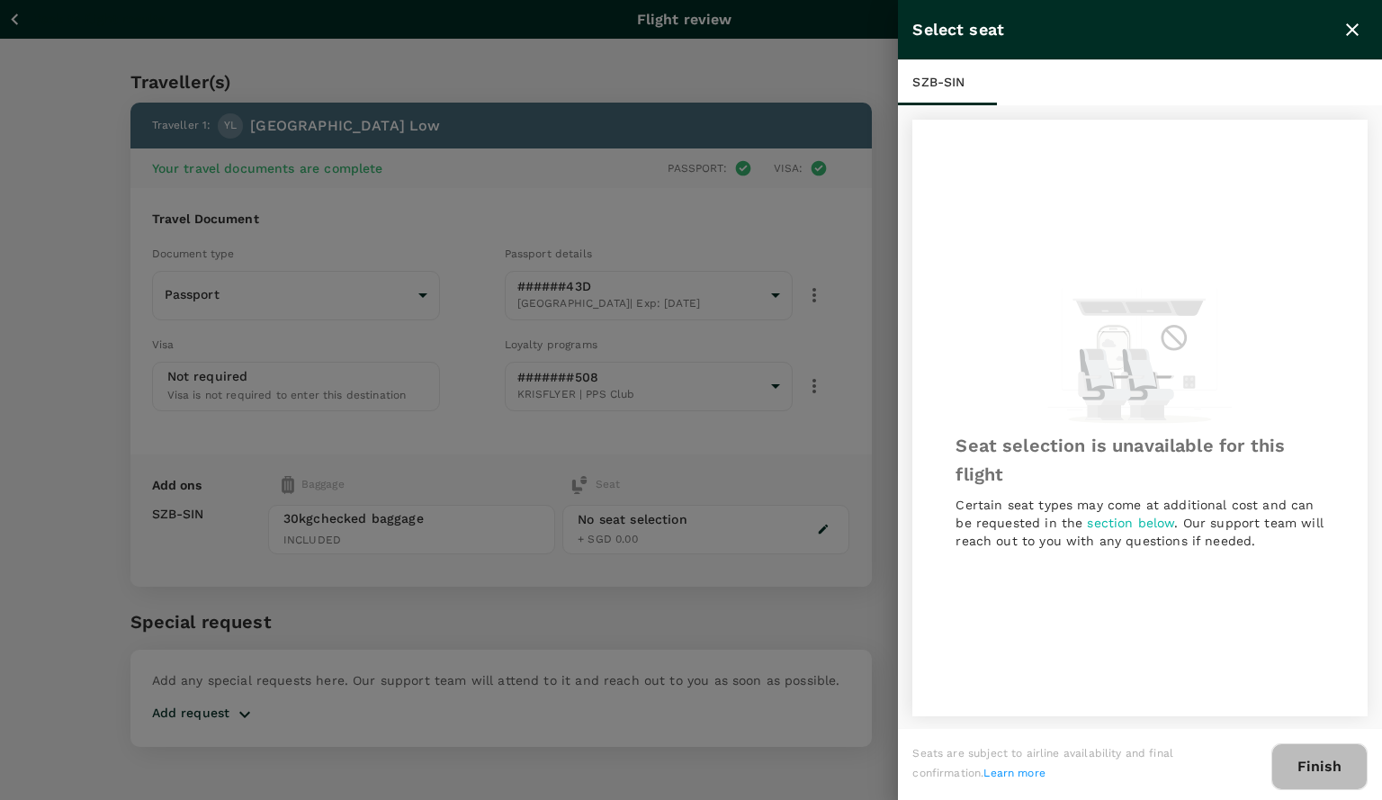
drag, startPoint x: 1319, startPoint y: 762, endPoint x: 1299, endPoint y: 756, distance: 20.5
click at [1318, 762] on button "Finish" at bounding box center [1319, 766] width 96 height 47
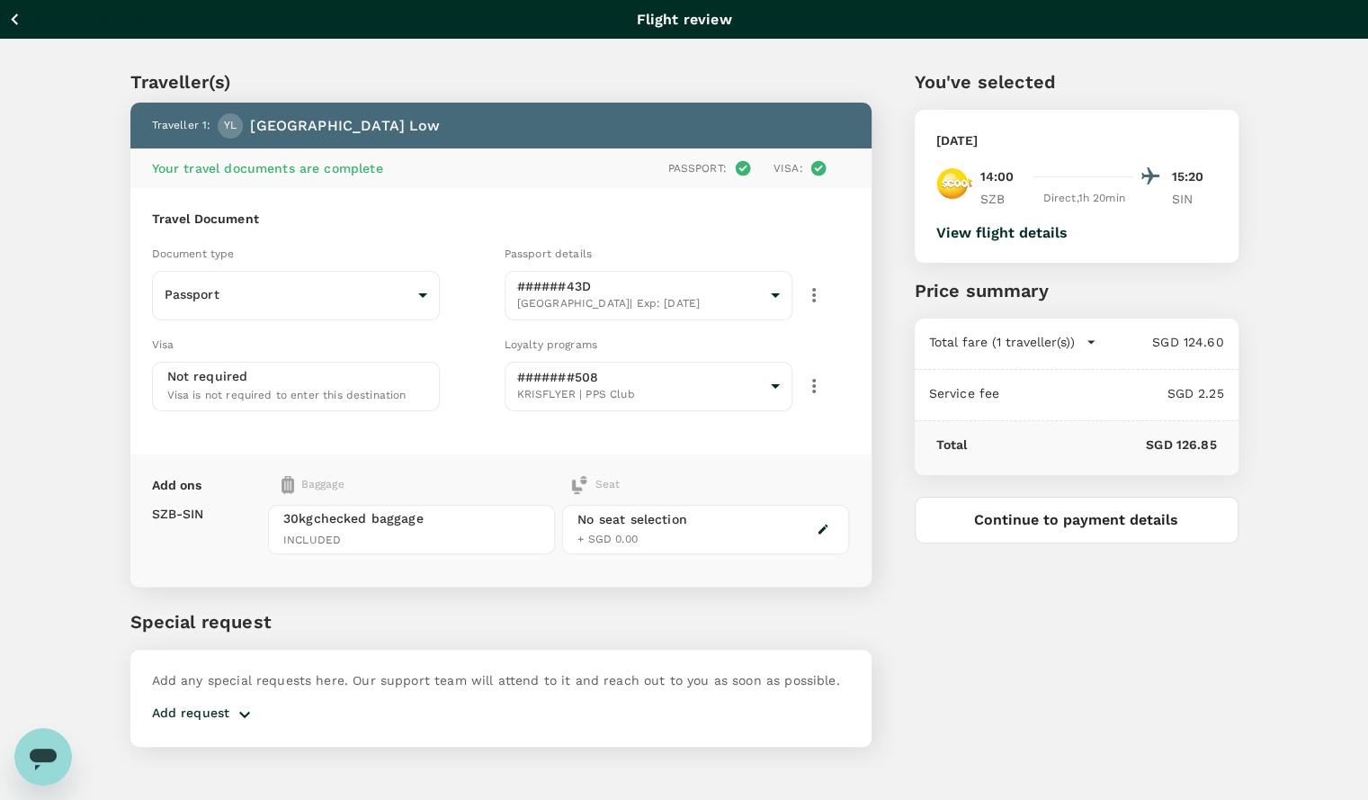
click at [1102, 605] on div "You've selected Wednesday, 24 Sep 2025 14:00 15:20 SZB Direct , 1h 20min SIN Vi…" at bounding box center [1055, 396] width 367 height 743
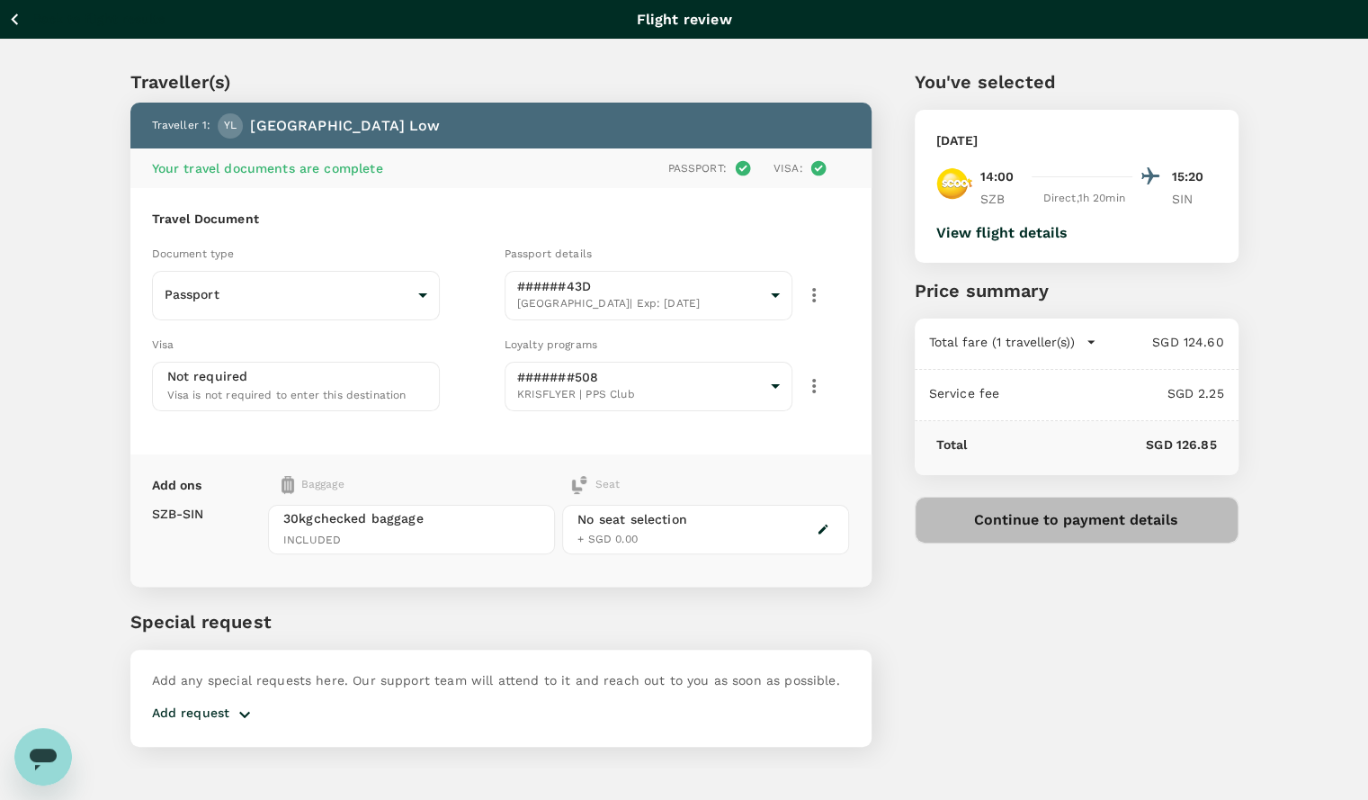
click at [1071, 526] on button "Continue to payment details" at bounding box center [1077, 519] width 324 height 47
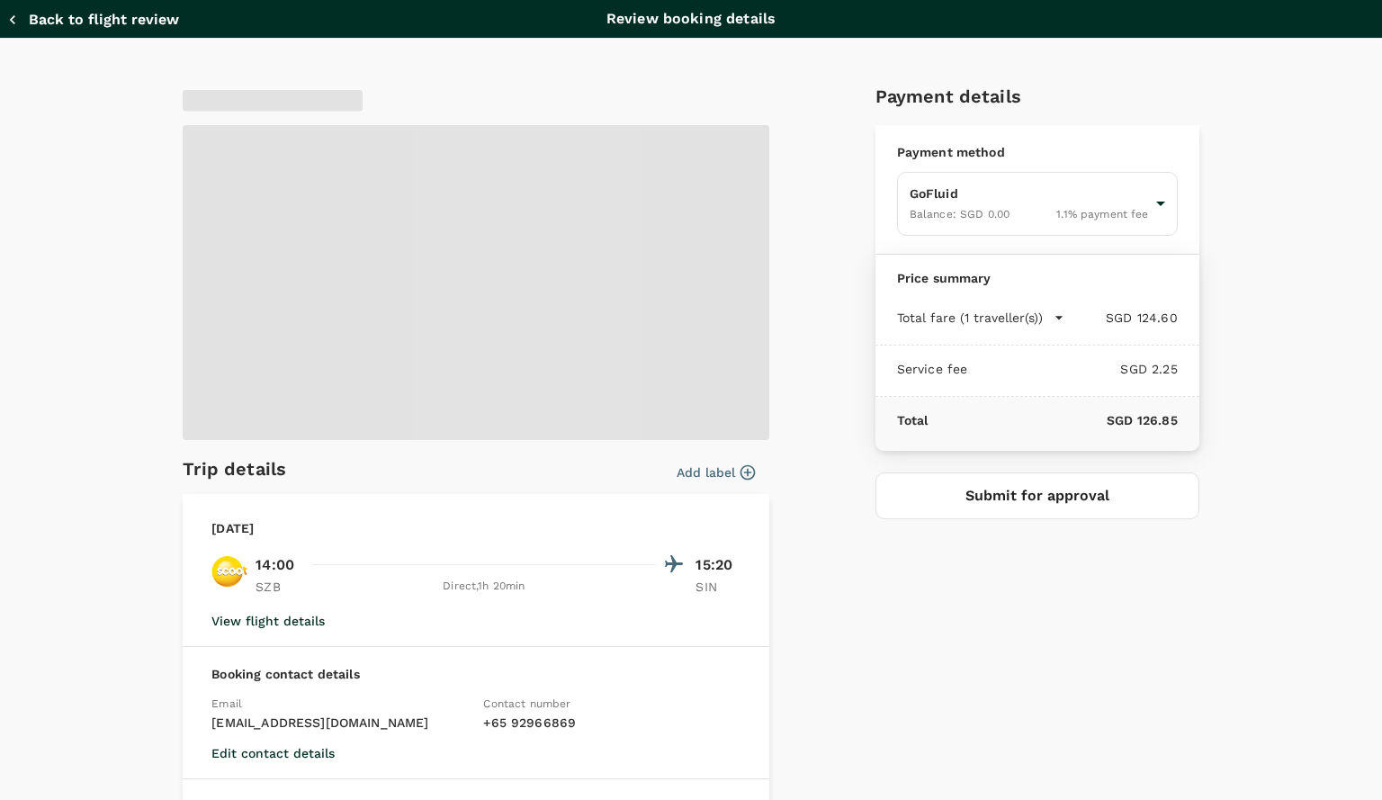
type input "9f86f5ea-eef2-4806-bc5d-0eeed3f8957b"
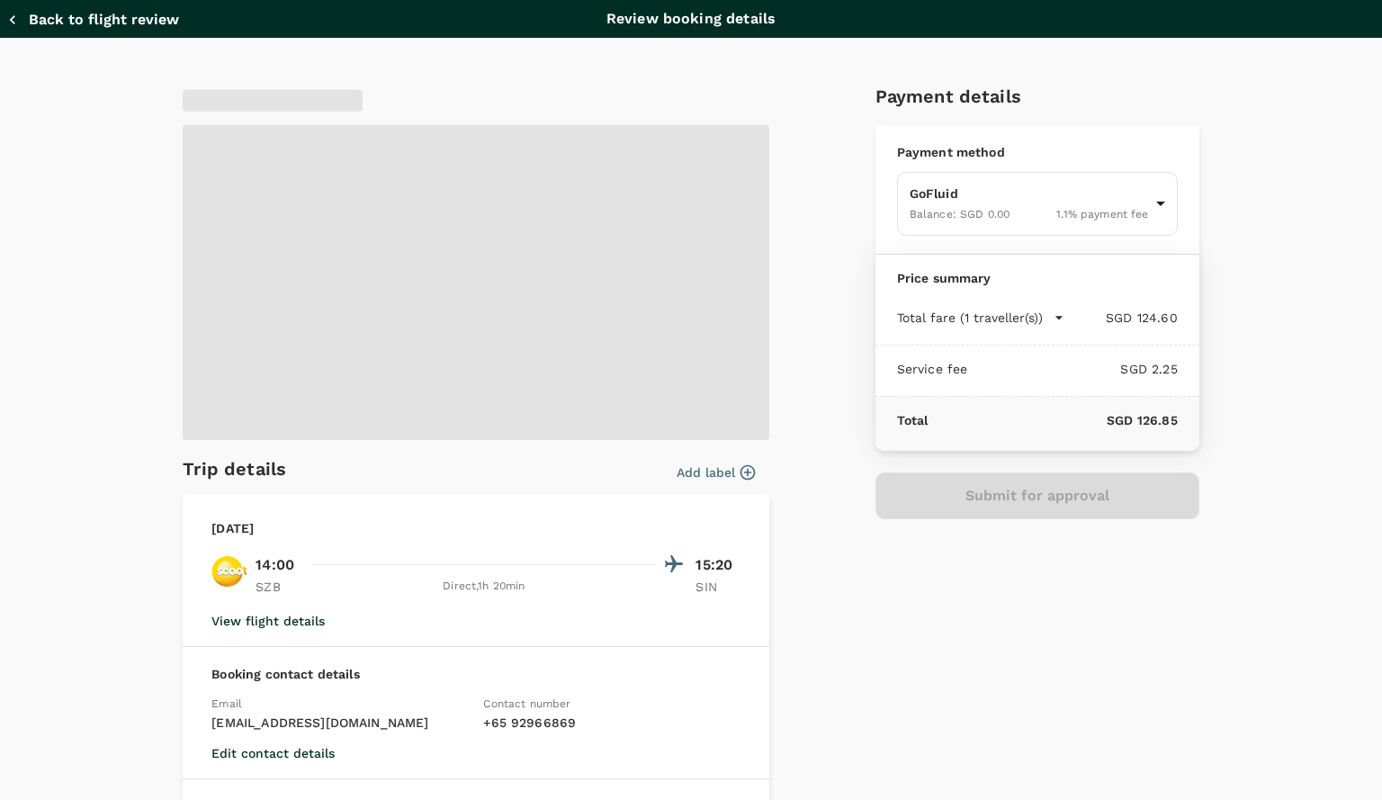
click at [277, 619] on button "View flight details" at bounding box center [267, 620] width 113 height 14
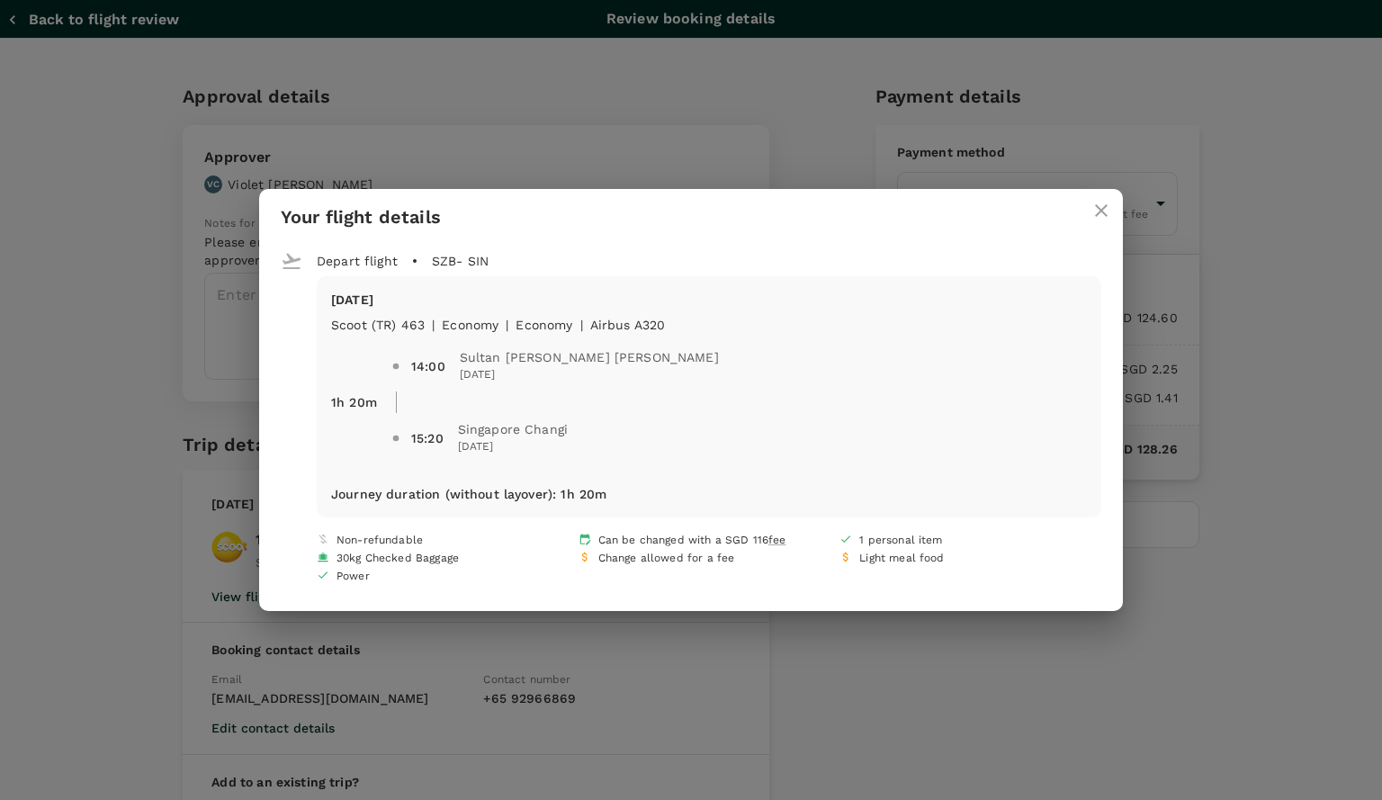
click at [1104, 200] on icon "close" at bounding box center [1101, 211] width 22 height 22
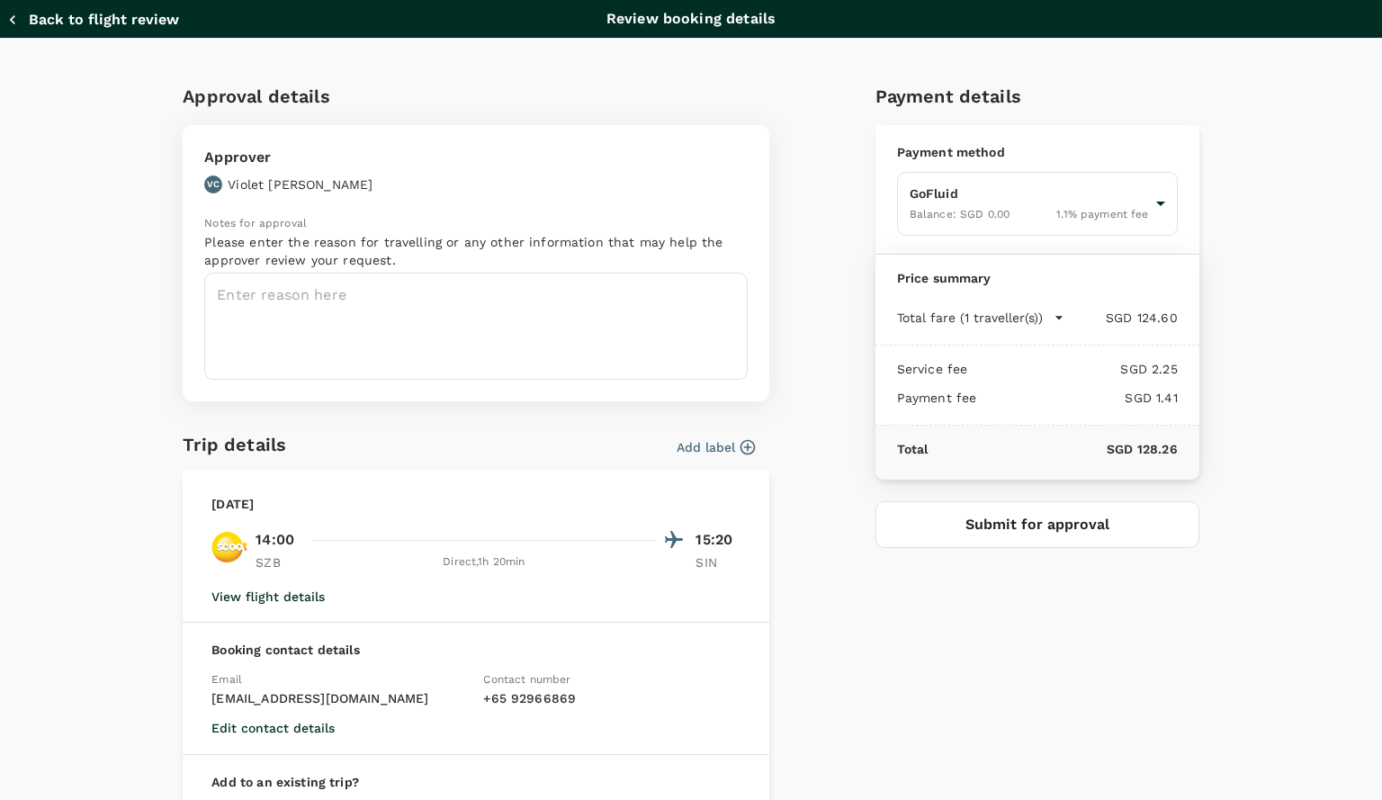
click at [876, 580] on div "Payment details Payment method GoFluid Balance : SGD 0.00 1.1 % payment fee 9f8…" at bounding box center [1030, 481] width 338 height 829
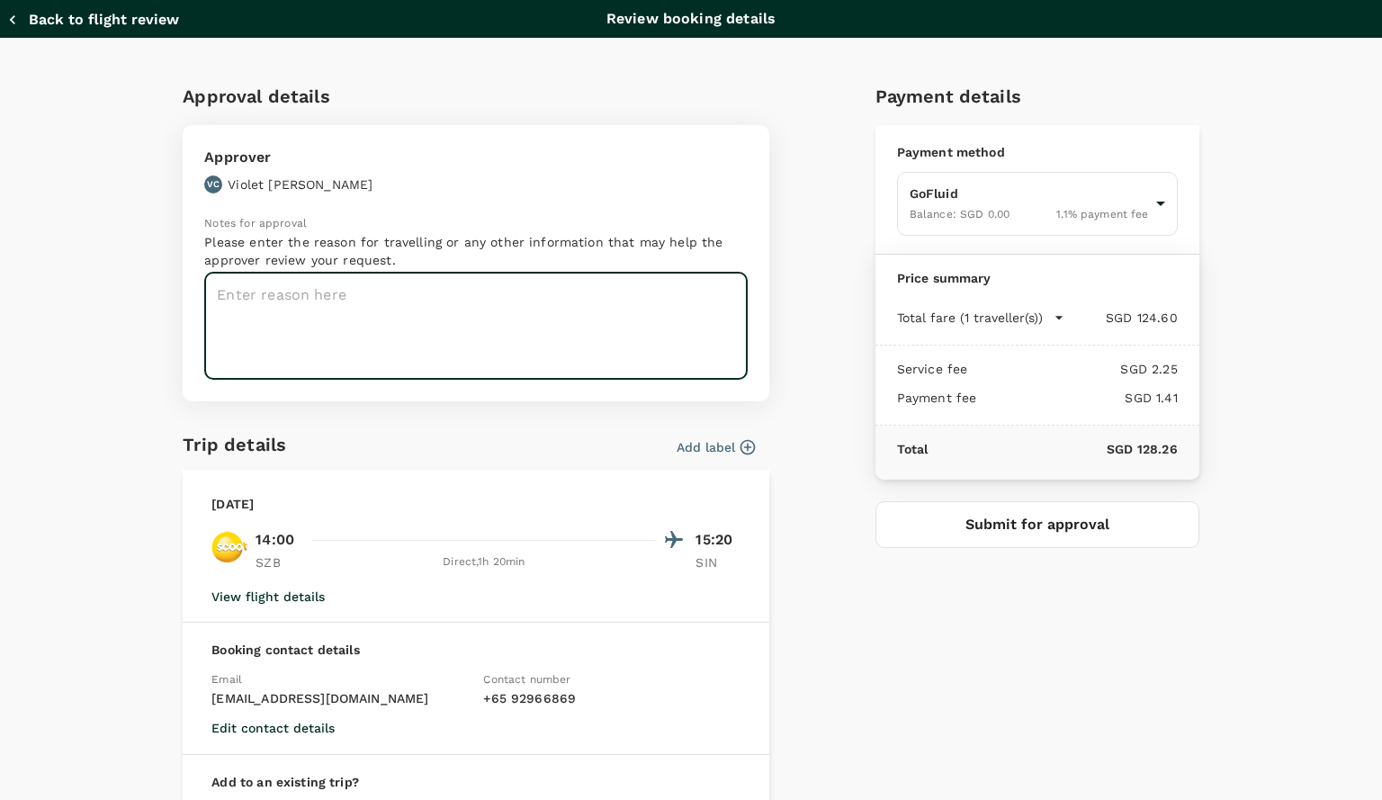
click at [643, 291] on textarea at bounding box center [475, 326] width 543 height 107
type textarea "Flight"
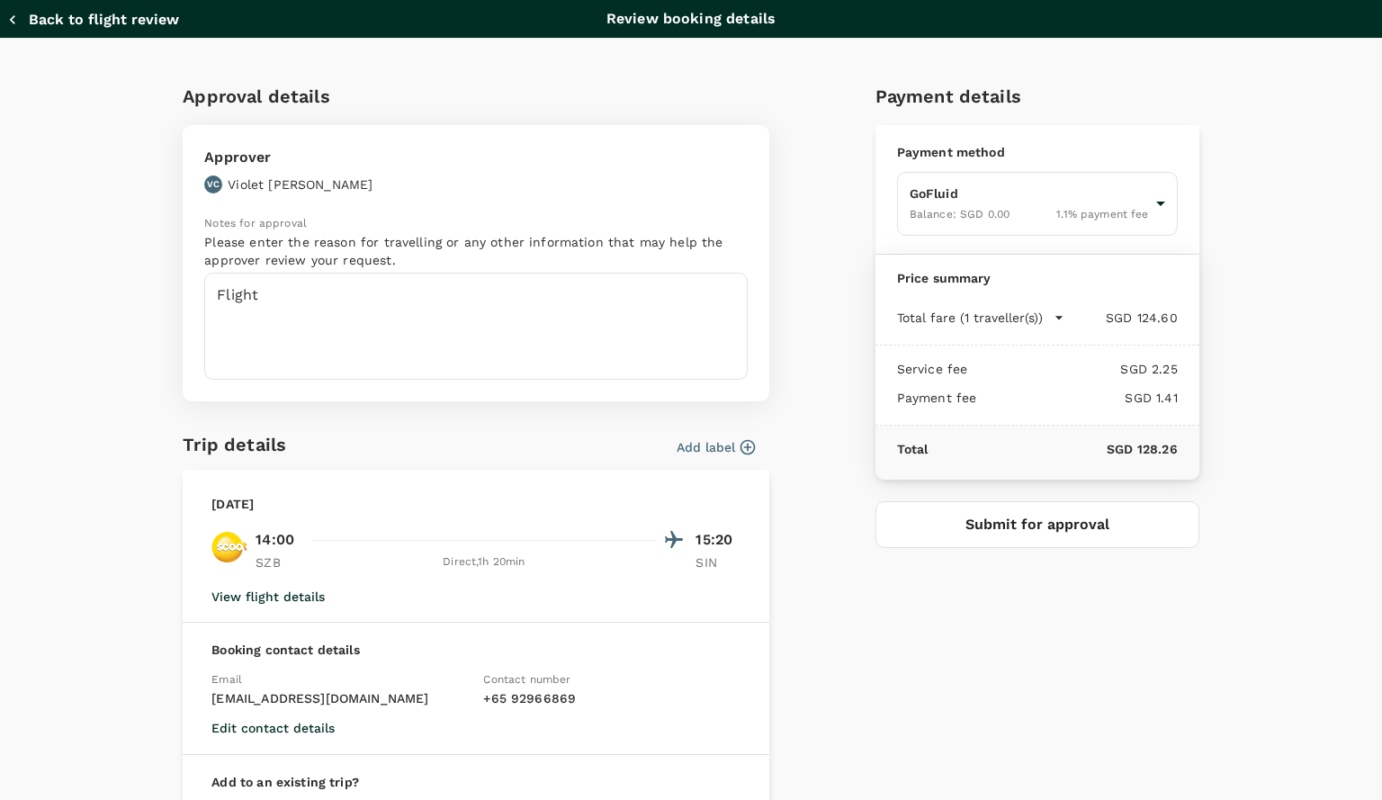
click at [883, 566] on div "Payment details Payment method GoFluid Balance : SGD 0.00 1.1 % payment fee 9f8…" at bounding box center [1030, 481] width 338 height 829
click at [884, 706] on div "Payment details Payment method GoFluid Balance : SGD 0.00 1.1 % payment fee 9f8…" at bounding box center [1030, 481] width 338 height 829
click at [1040, 515] on button "Submit for approval" at bounding box center [1037, 524] width 324 height 47
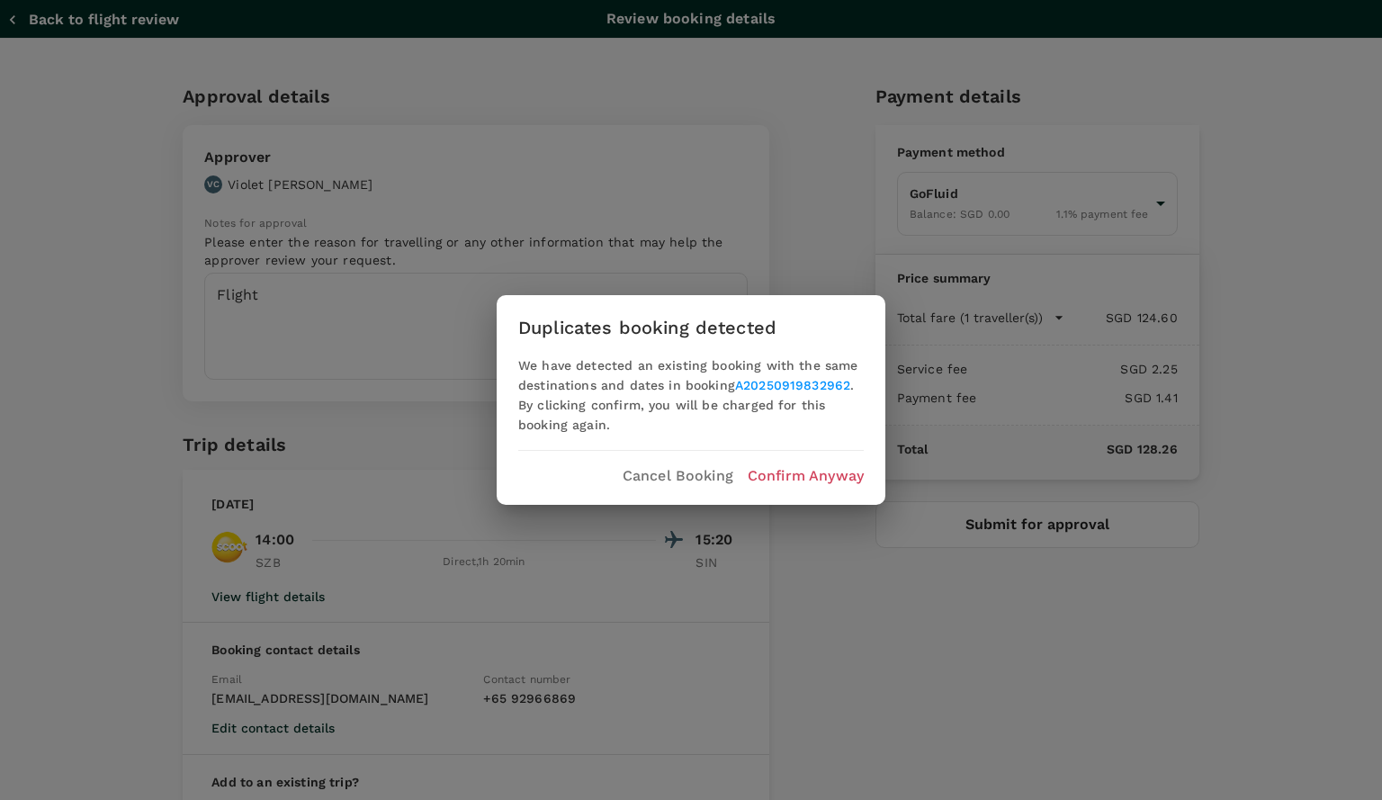
click at [788, 384] on link "A20250919832962" at bounding box center [792, 385] width 115 height 14
click at [865, 551] on div "Duplicates booking detected We have detected an existing booking with the same …" at bounding box center [691, 400] width 1382 height 800
click at [679, 480] on p "Cancel Booking" at bounding box center [677, 476] width 111 height 22
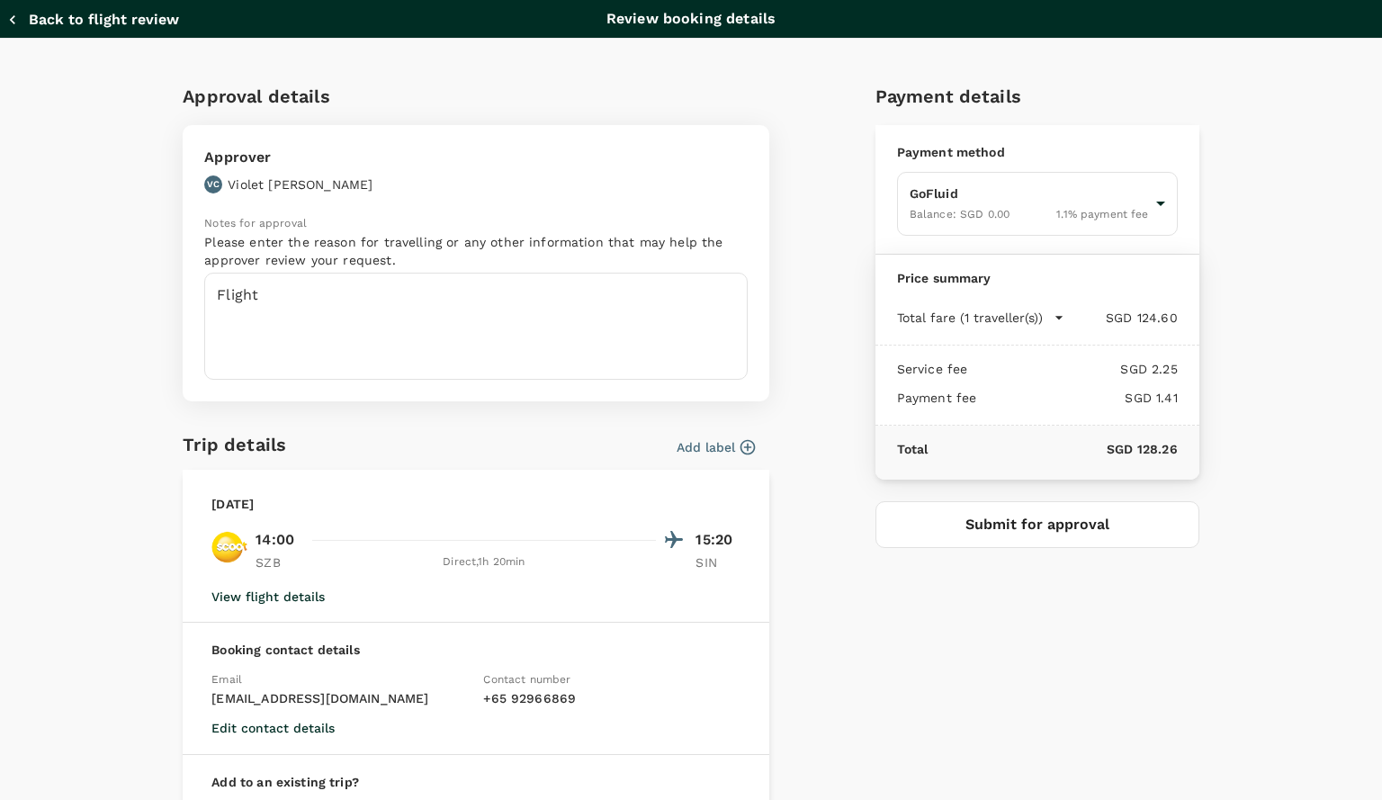
click at [1043, 539] on button "Submit for approval" at bounding box center [1037, 524] width 324 height 47
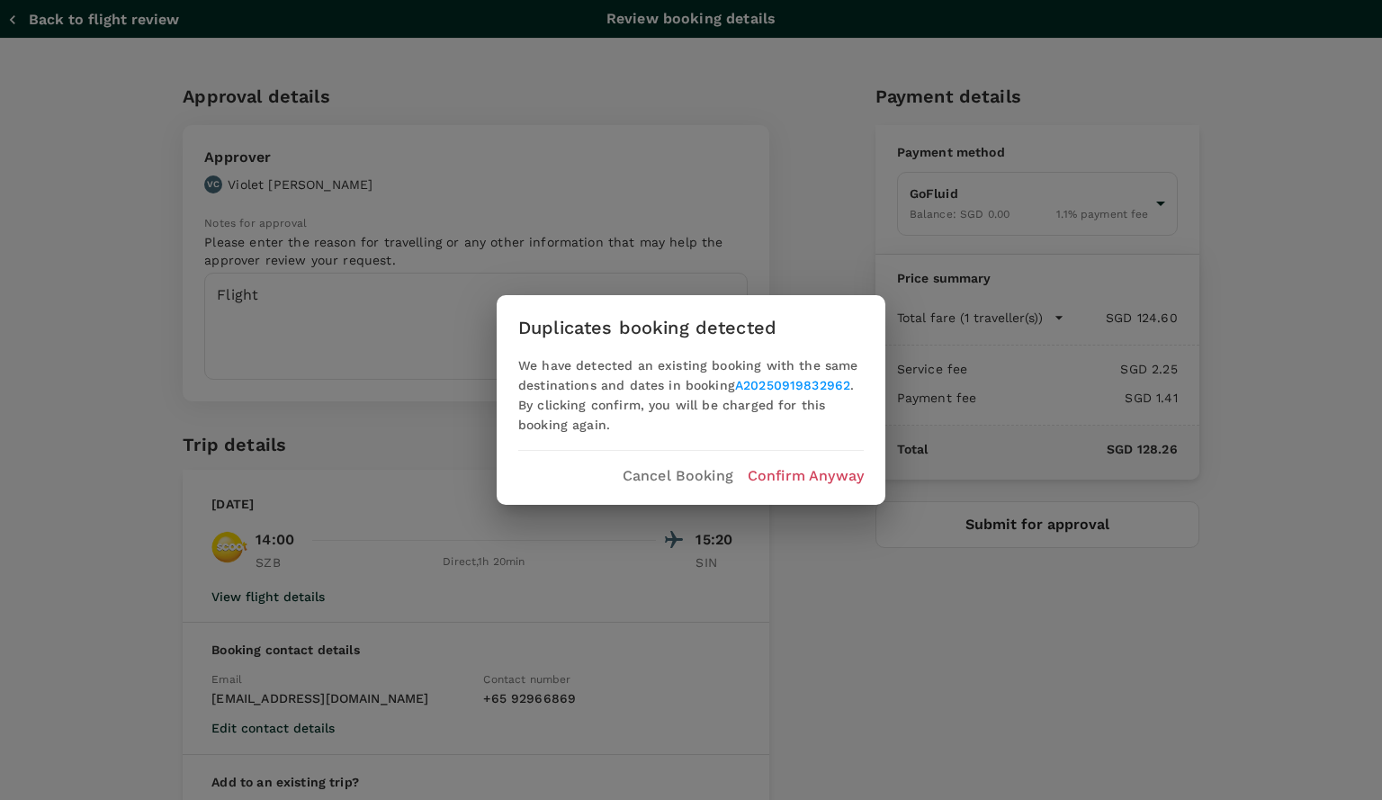
click at [821, 483] on p "Confirm Anyway" at bounding box center [805, 476] width 116 height 22
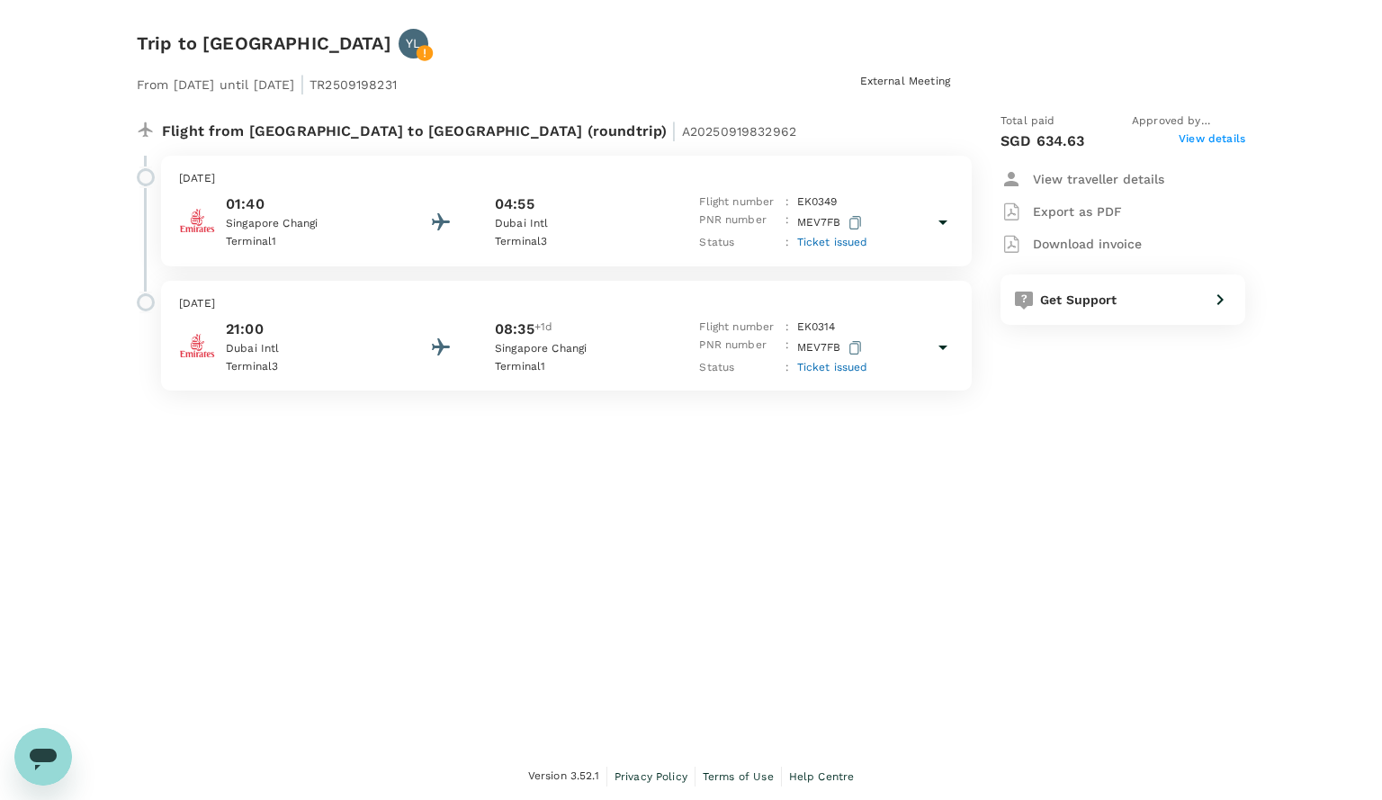
click at [194, 46] on div "From 22 Sep 2025 until 24 Sep 2025 | TR2509198231 External Meeting Flight from …" at bounding box center [676, 224] width 1137 height 389
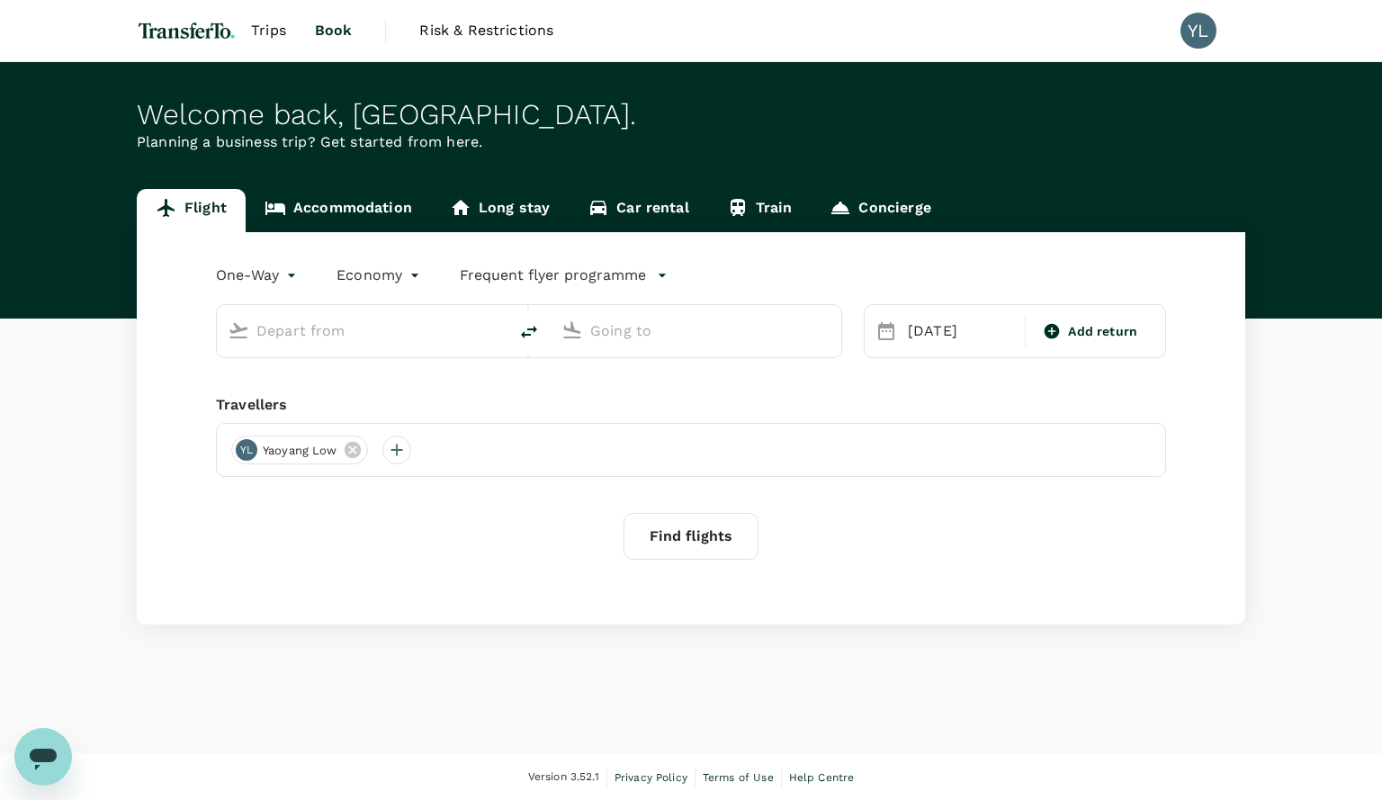
type input "[GEOGRAPHIC_DATA], [GEOGRAPHIC_DATA] (any)"
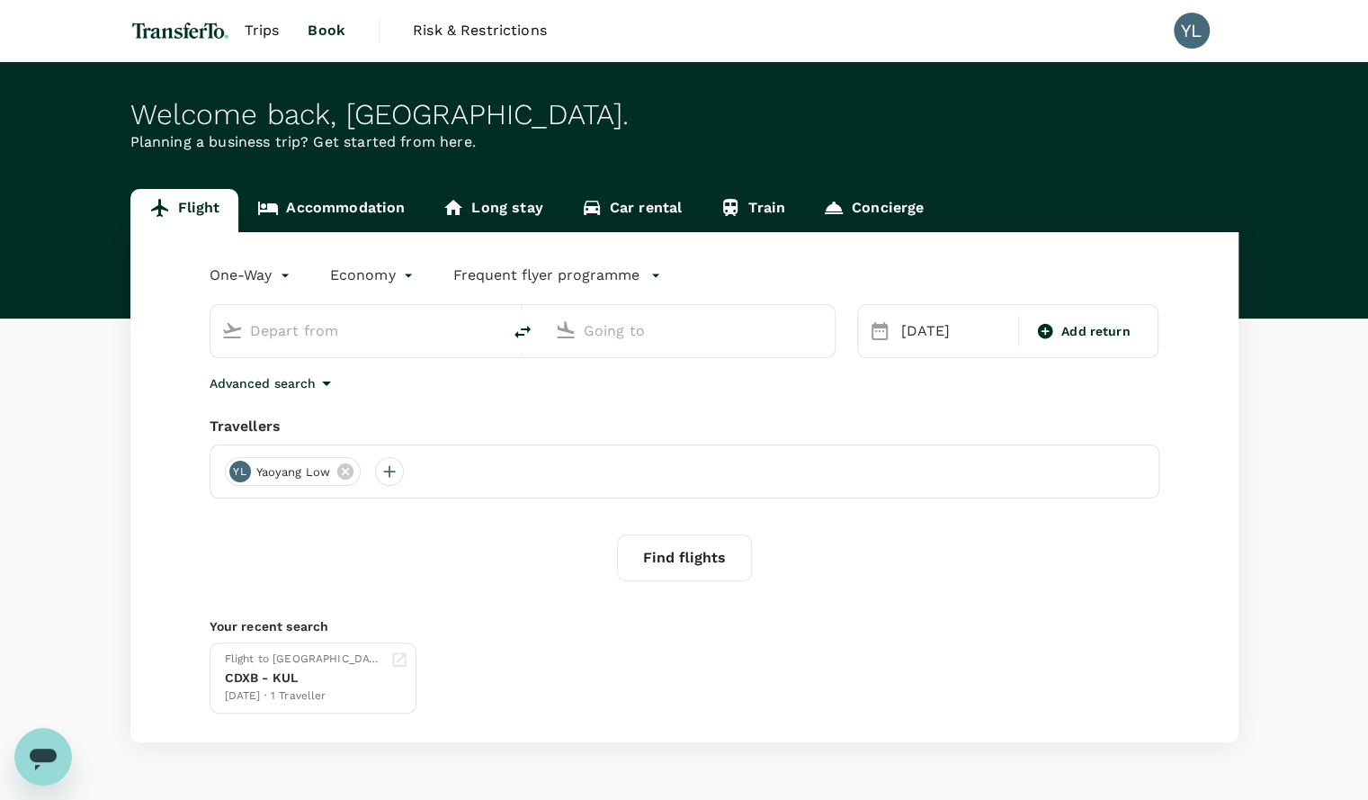
type input "[GEOGRAPHIC_DATA], [GEOGRAPHIC_DATA] (any)"
click at [257, 29] on span "Trips" at bounding box center [262, 31] width 35 height 22
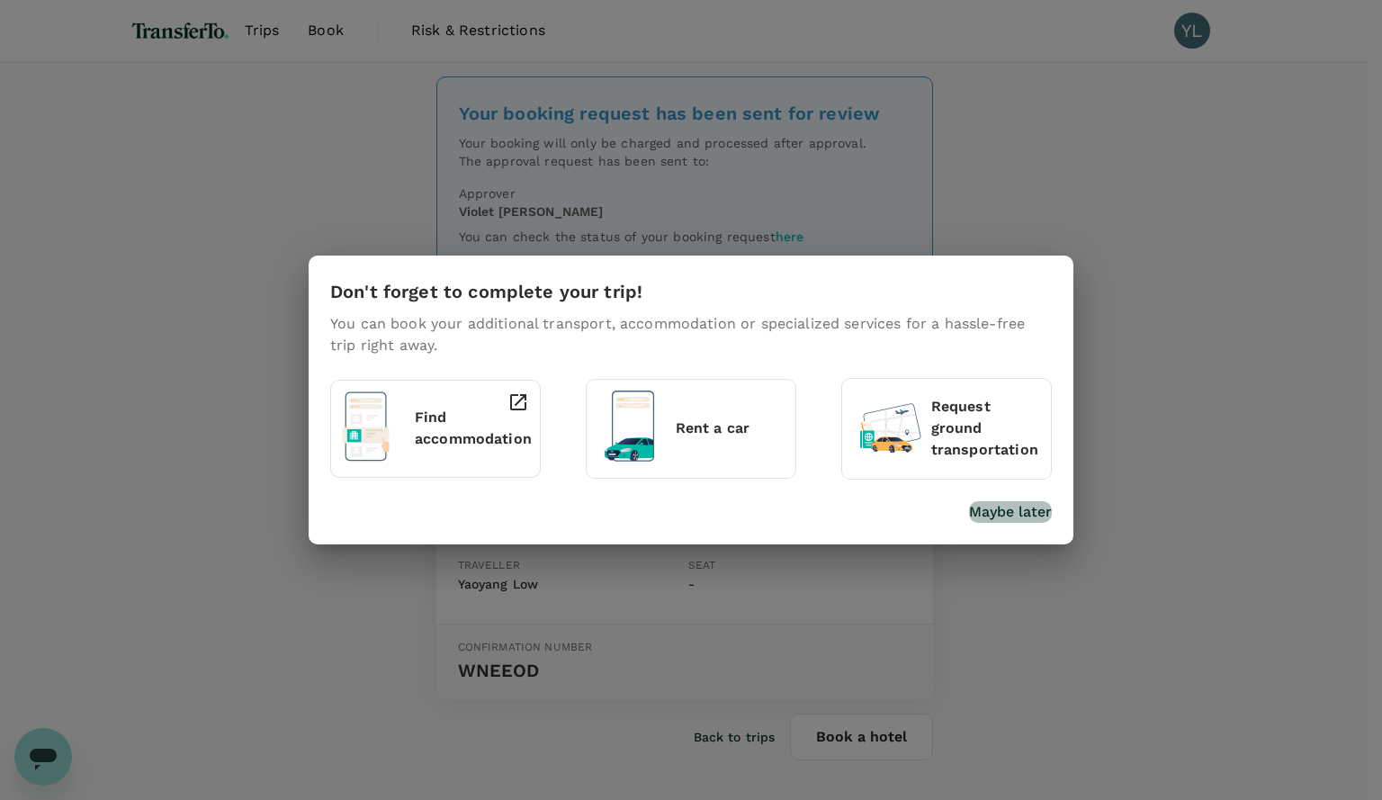
click at [992, 510] on p "Maybe later" at bounding box center [1010, 512] width 83 height 22
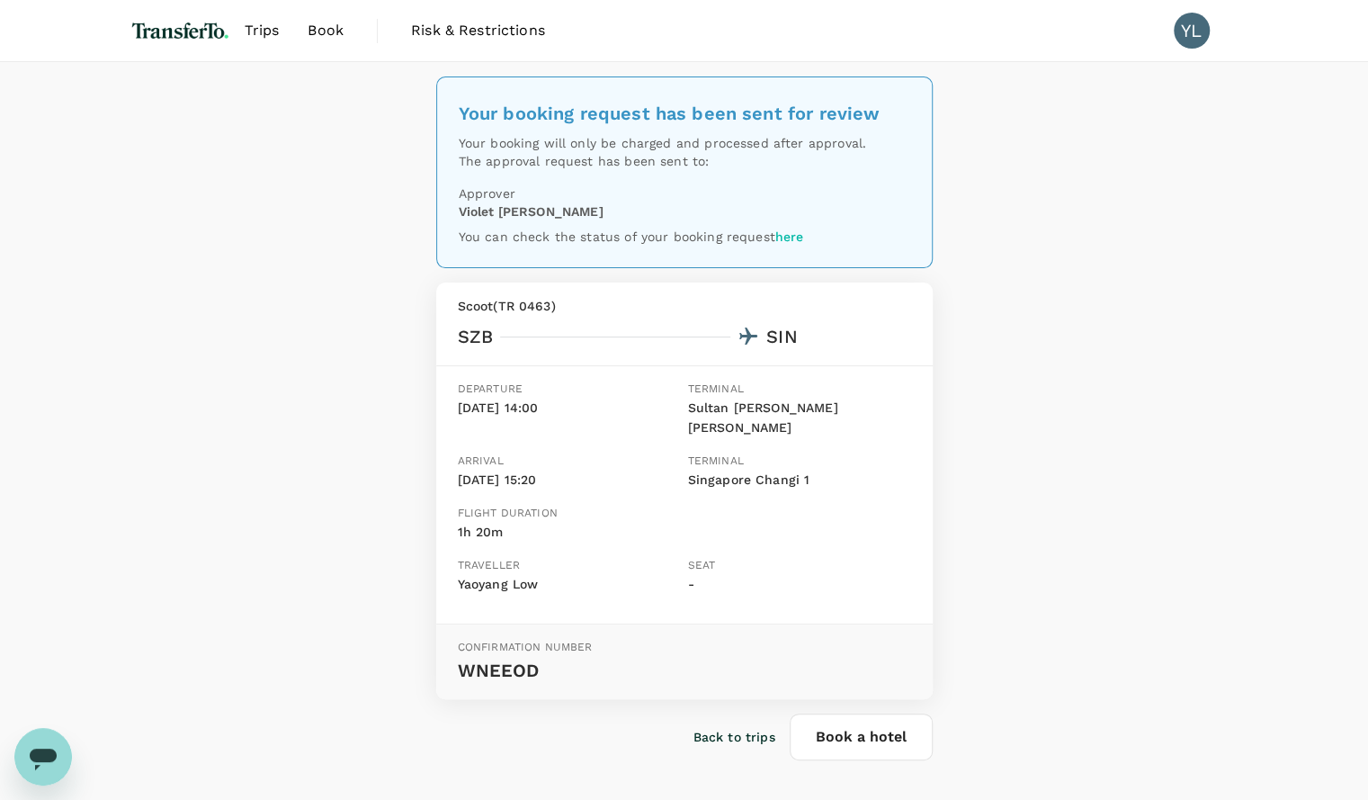
click at [1026, 573] on div "Your booking request has been sent for review Your booking will only be charged…" at bounding box center [684, 440] width 1368 height 756
click at [734, 728] on p "Back to trips" at bounding box center [734, 737] width 82 height 18
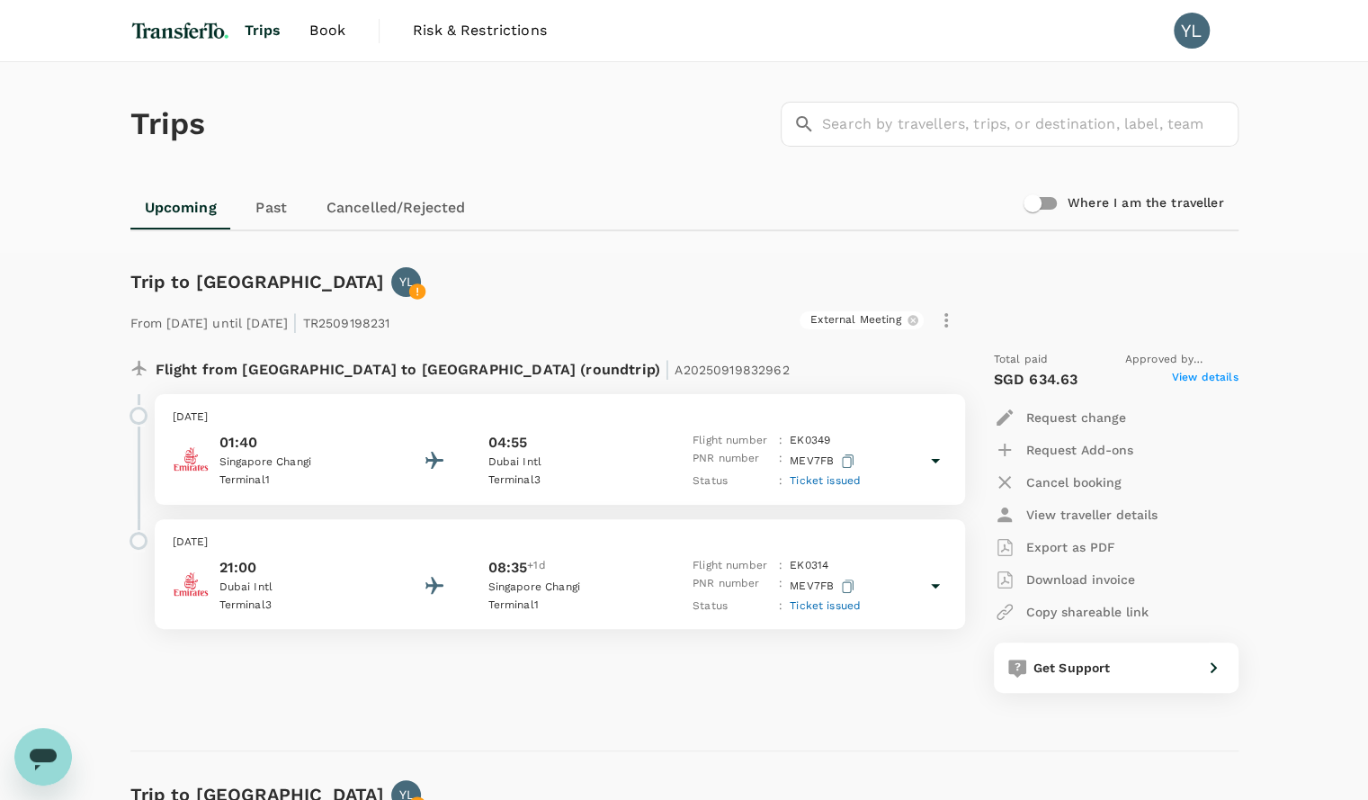
click at [194, 208] on link "Upcoming" at bounding box center [180, 207] width 101 height 43
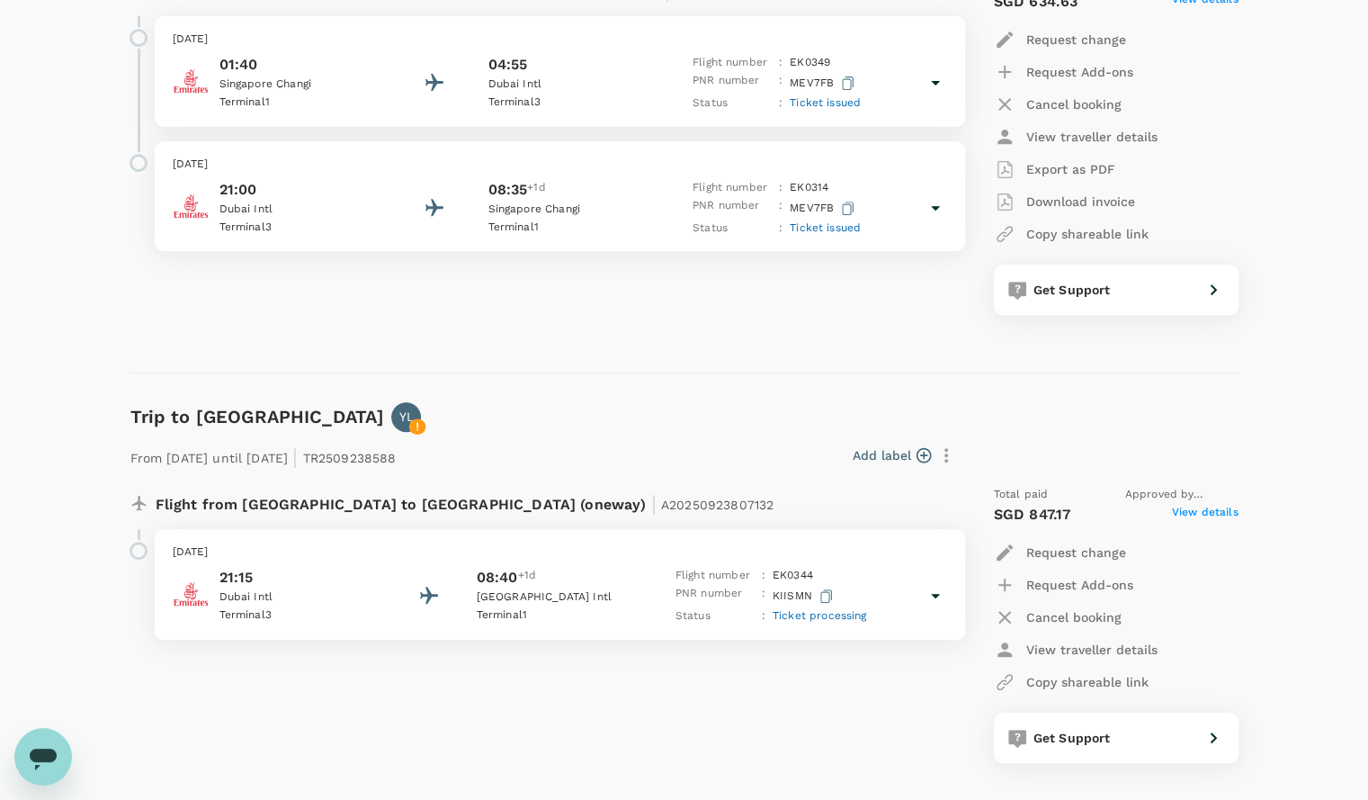
scroll to position [90, 0]
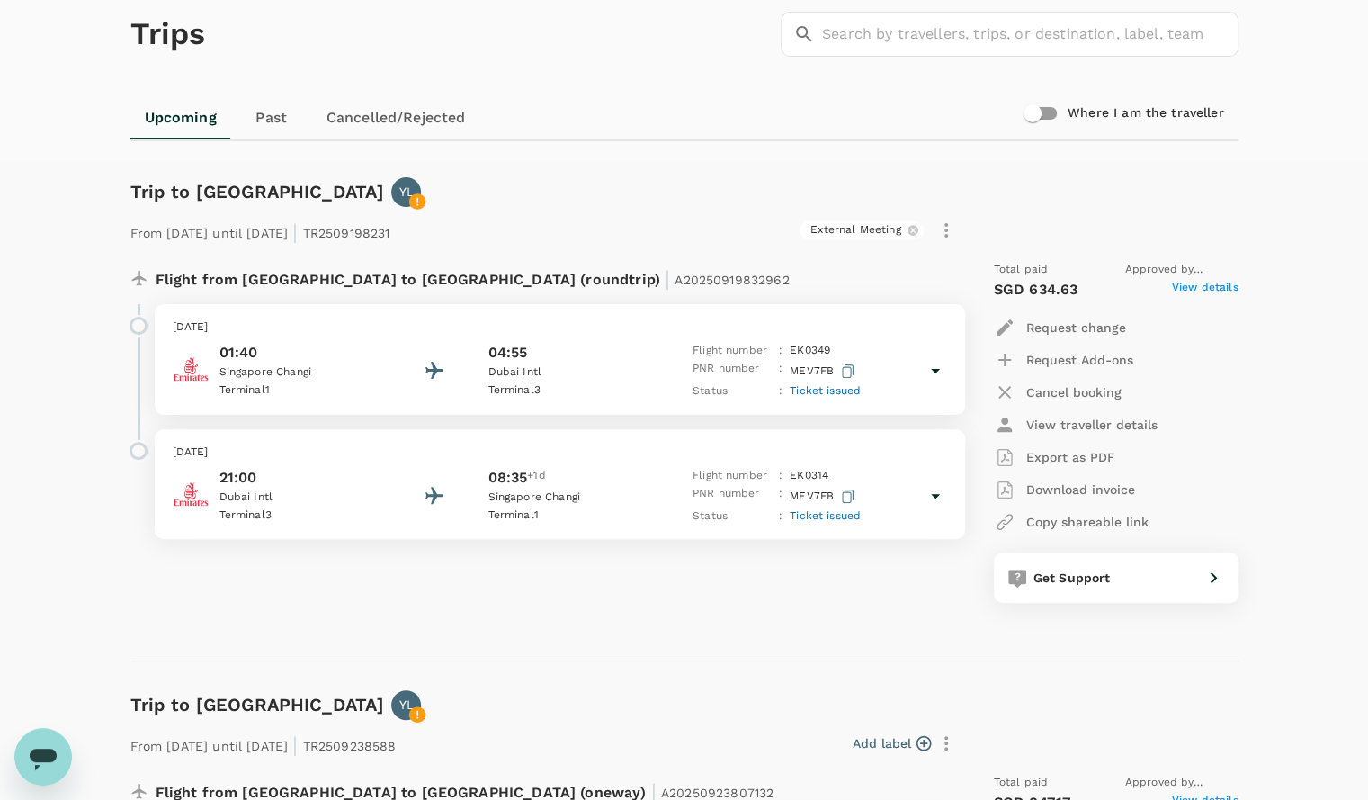
click at [177, 35] on h1 "Trips" at bounding box center [168, 34] width 76 height 124
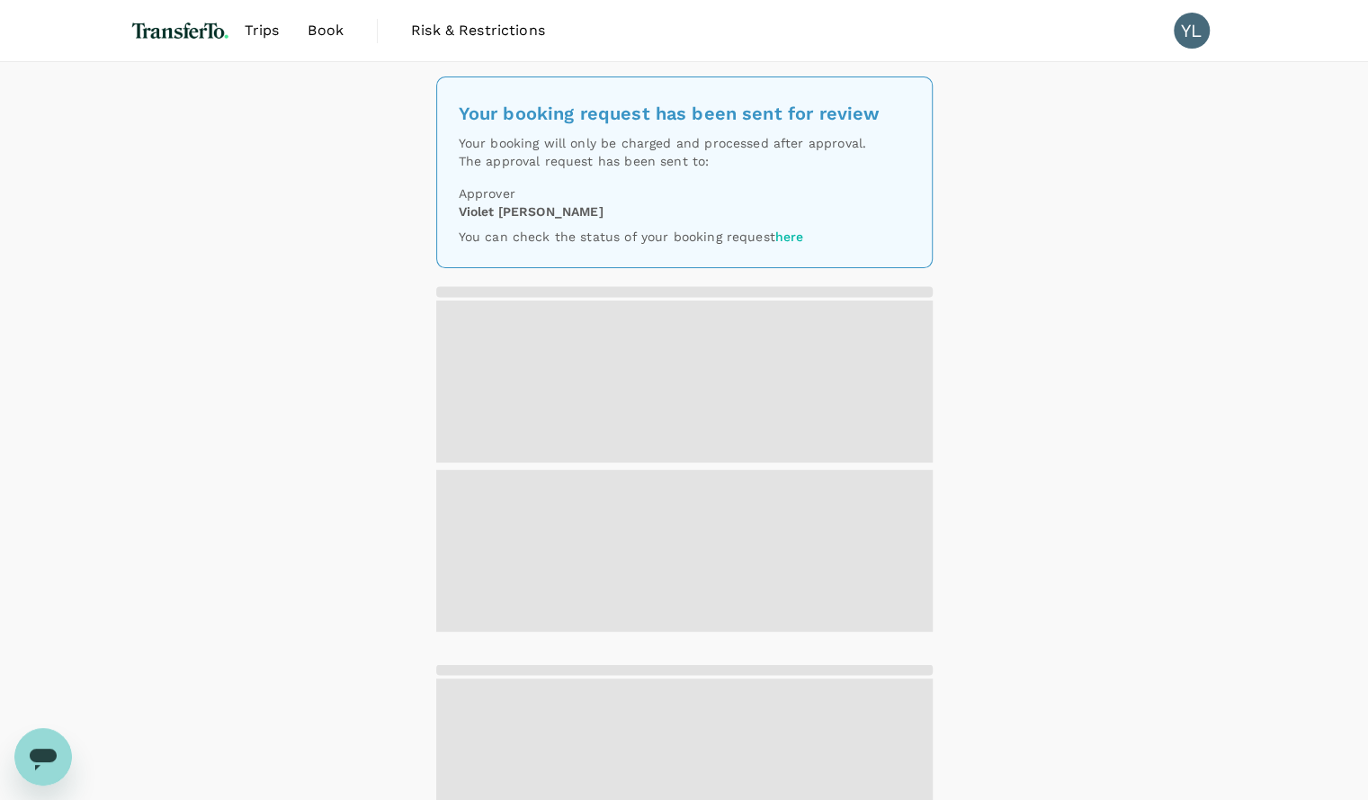
click at [261, 26] on span "Trips" at bounding box center [262, 31] width 35 height 22
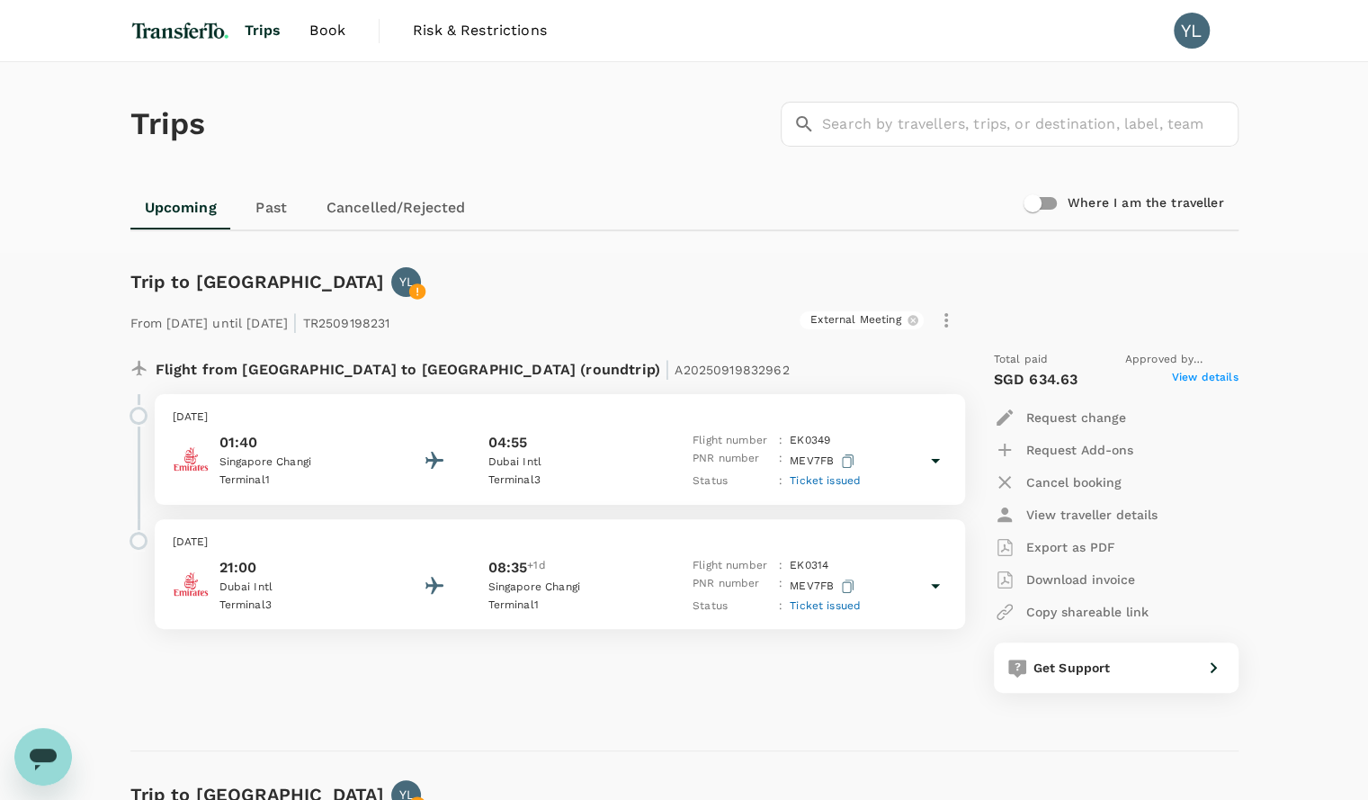
click at [261, 32] on span "Trips" at bounding box center [263, 31] width 37 height 22
click at [279, 202] on link "Past" at bounding box center [271, 207] width 81 height 43
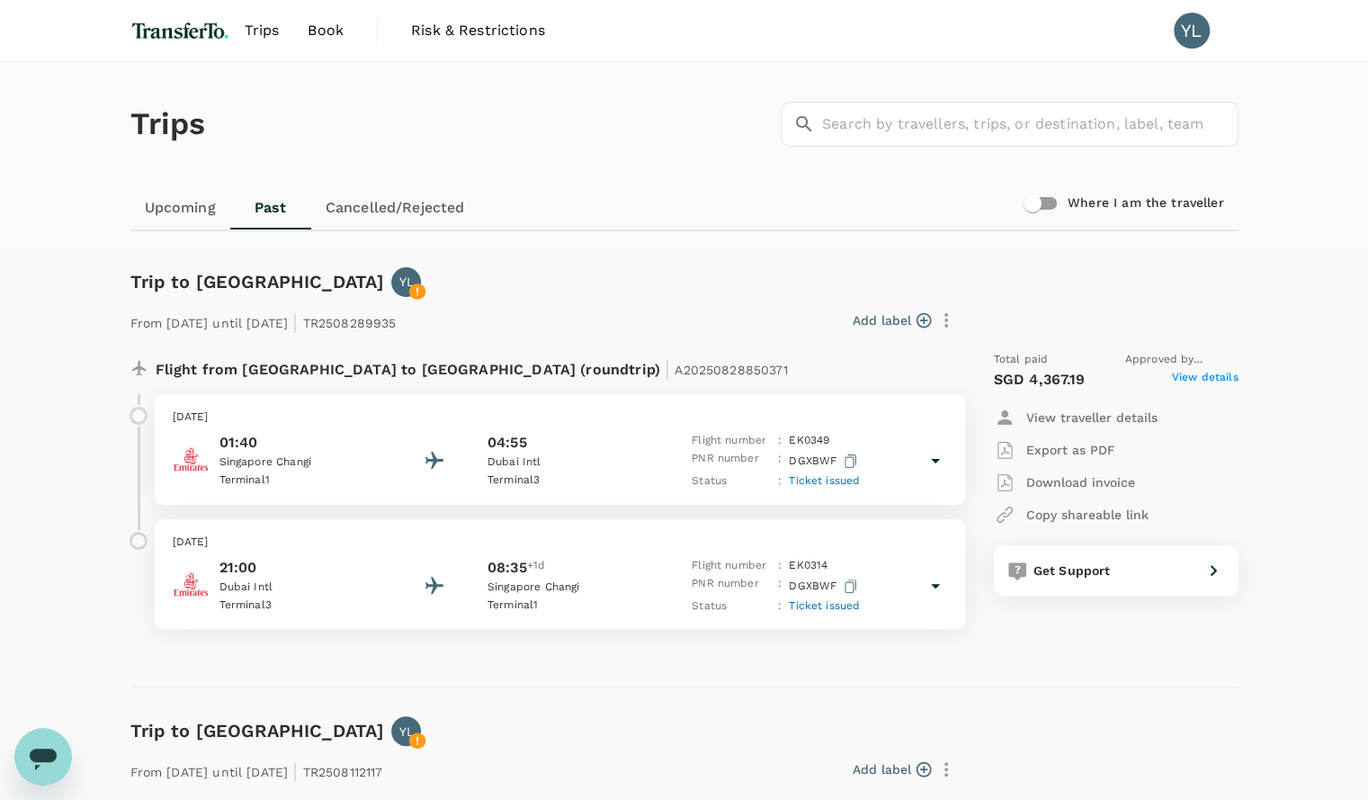
click at [200, 211] on link "Upcoming" at bounding box center [180, 207] width 100 height 43
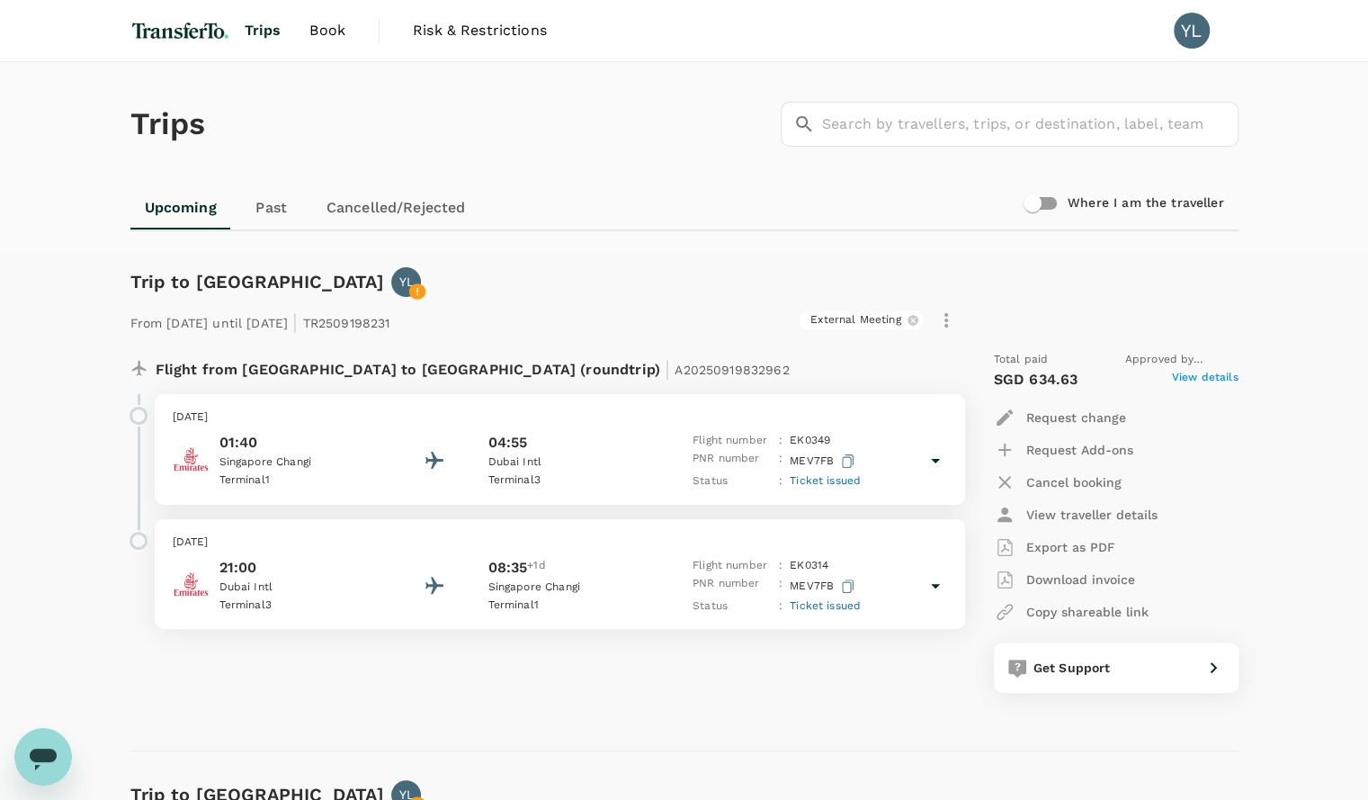
click at [208, 25] on img at bounding box center [180, 31] width 100 height 40
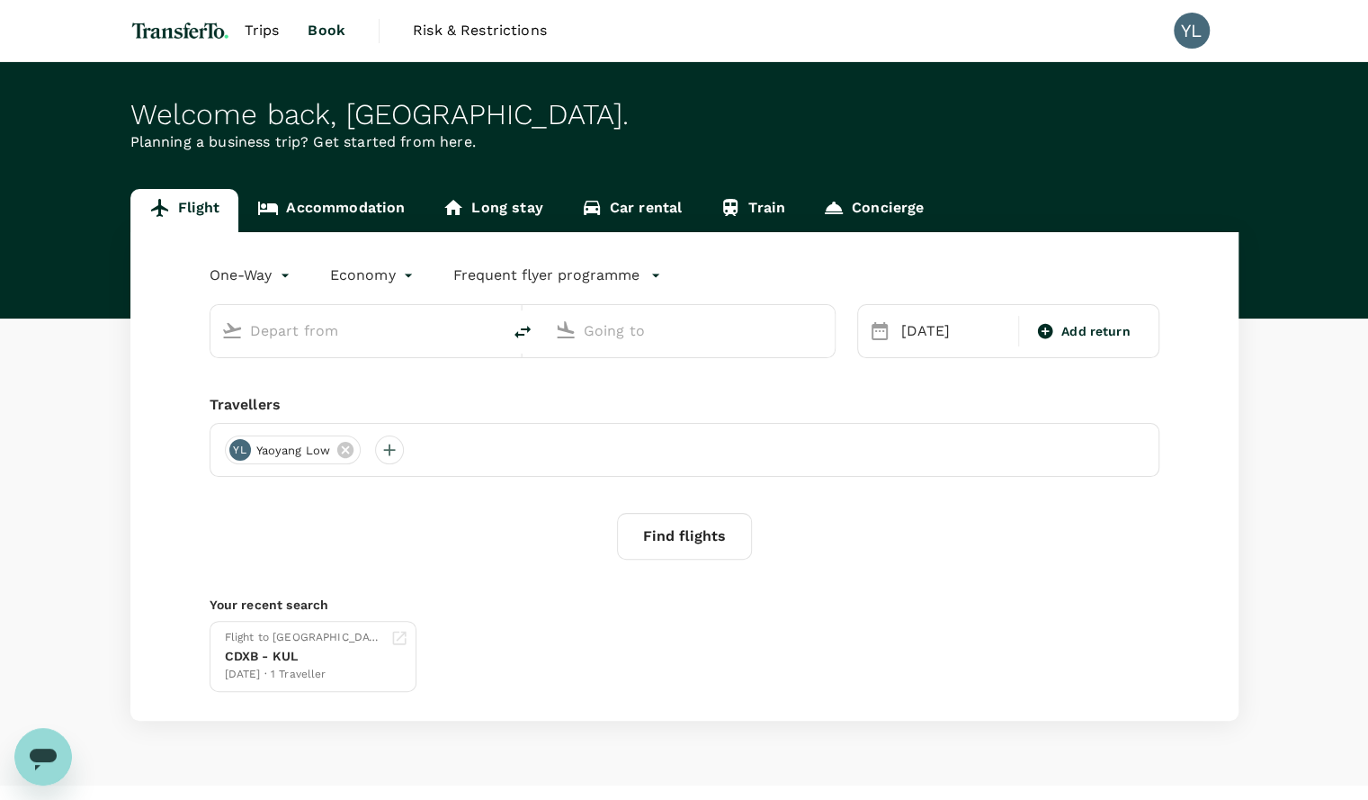
type input "[GEOGRAPHIC_DATA], [GEOGRAPHIC_DATA] (any)"
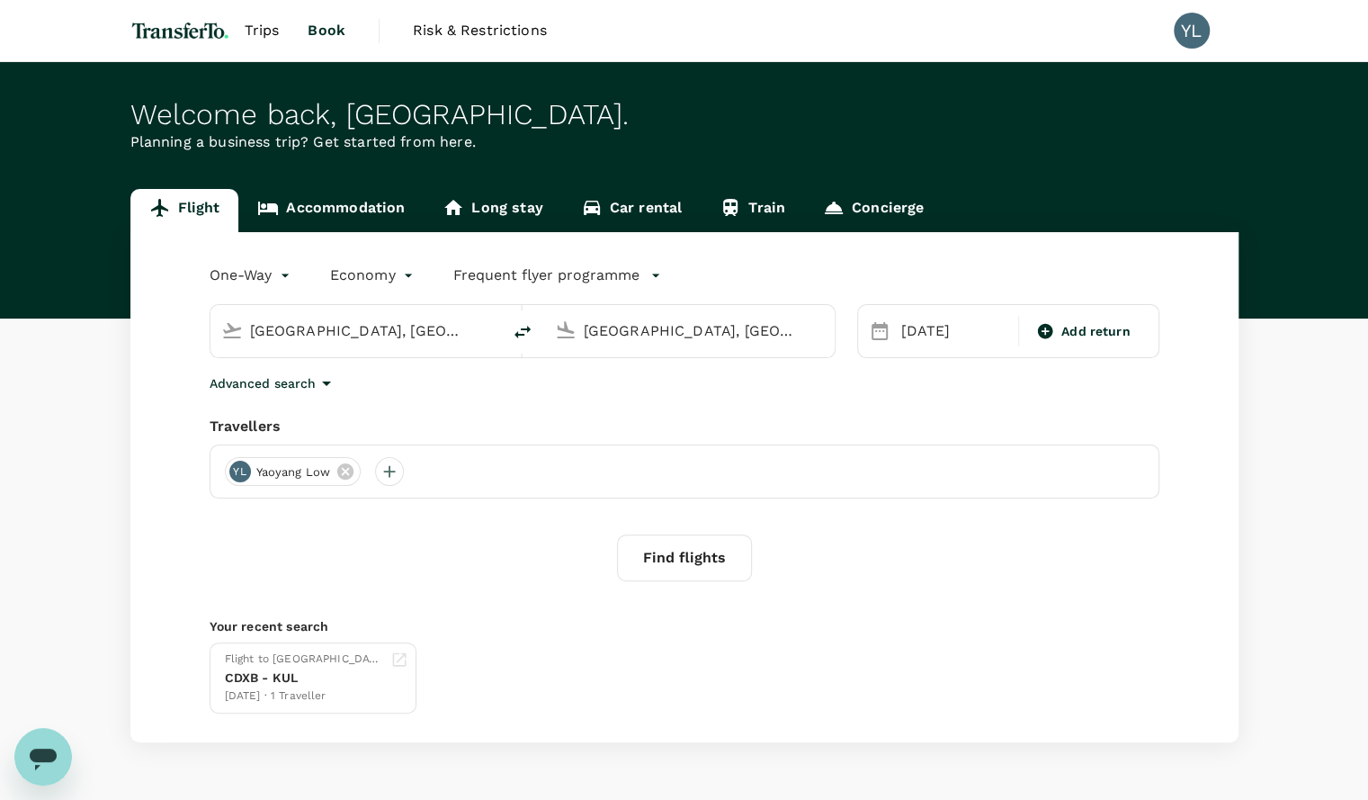
click at [263, 34] on span "Trips" at bounding box center [262, 31] width 35 height 22
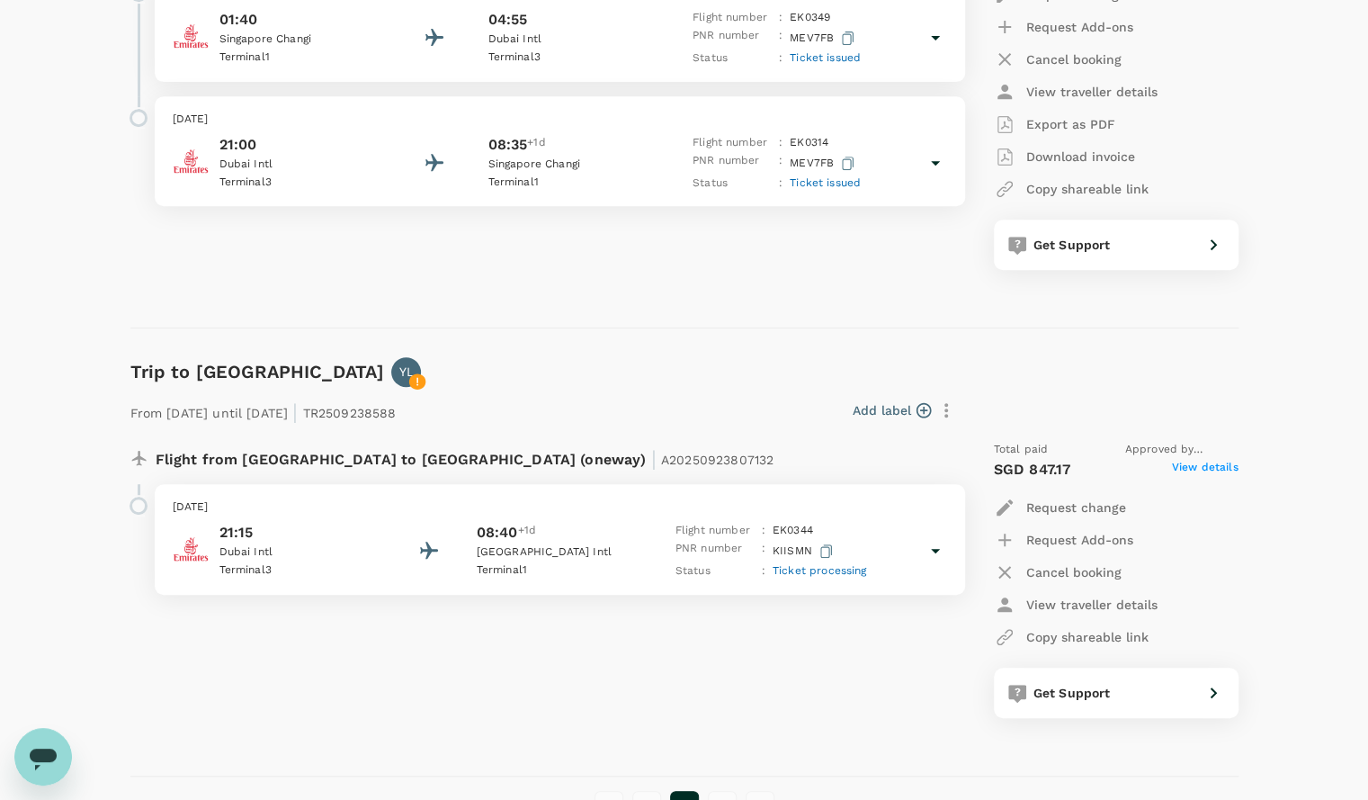
scroll to position [540, 0]
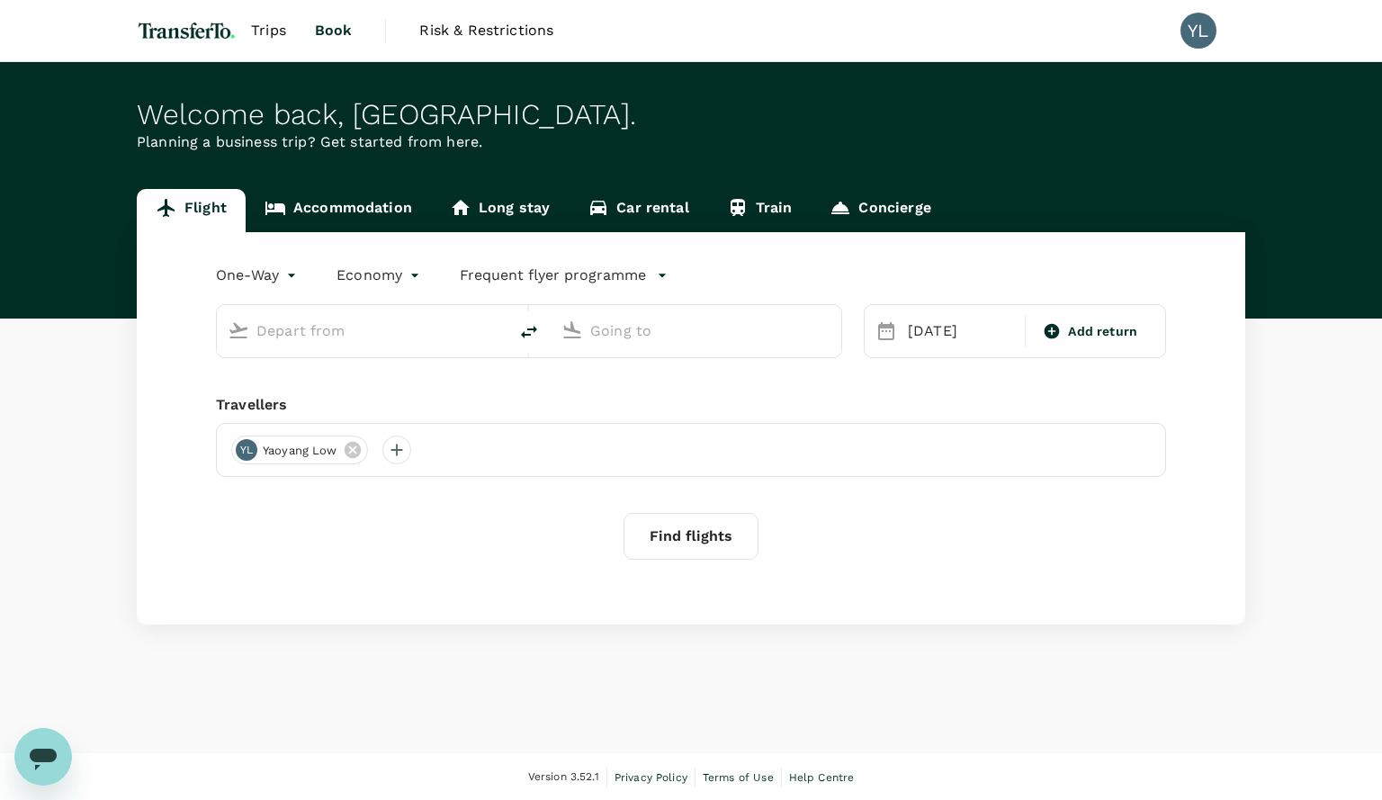
type input "[GEOGRAPHIC_DATA], [GEOGRAPHIC_DATA] (any)"
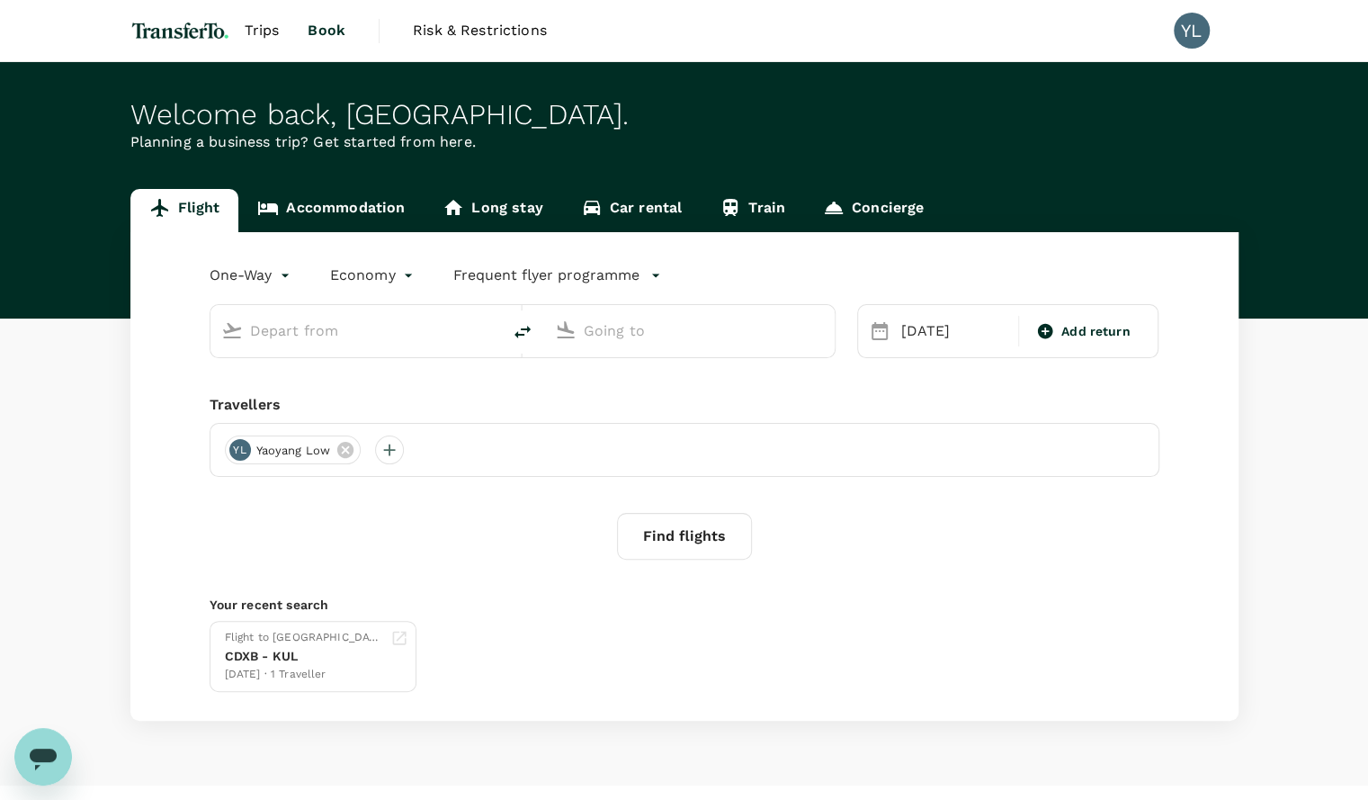
type input "[GEOGRAPHIC_DATA], [GEOGRAPHIC_DATA] (any)"
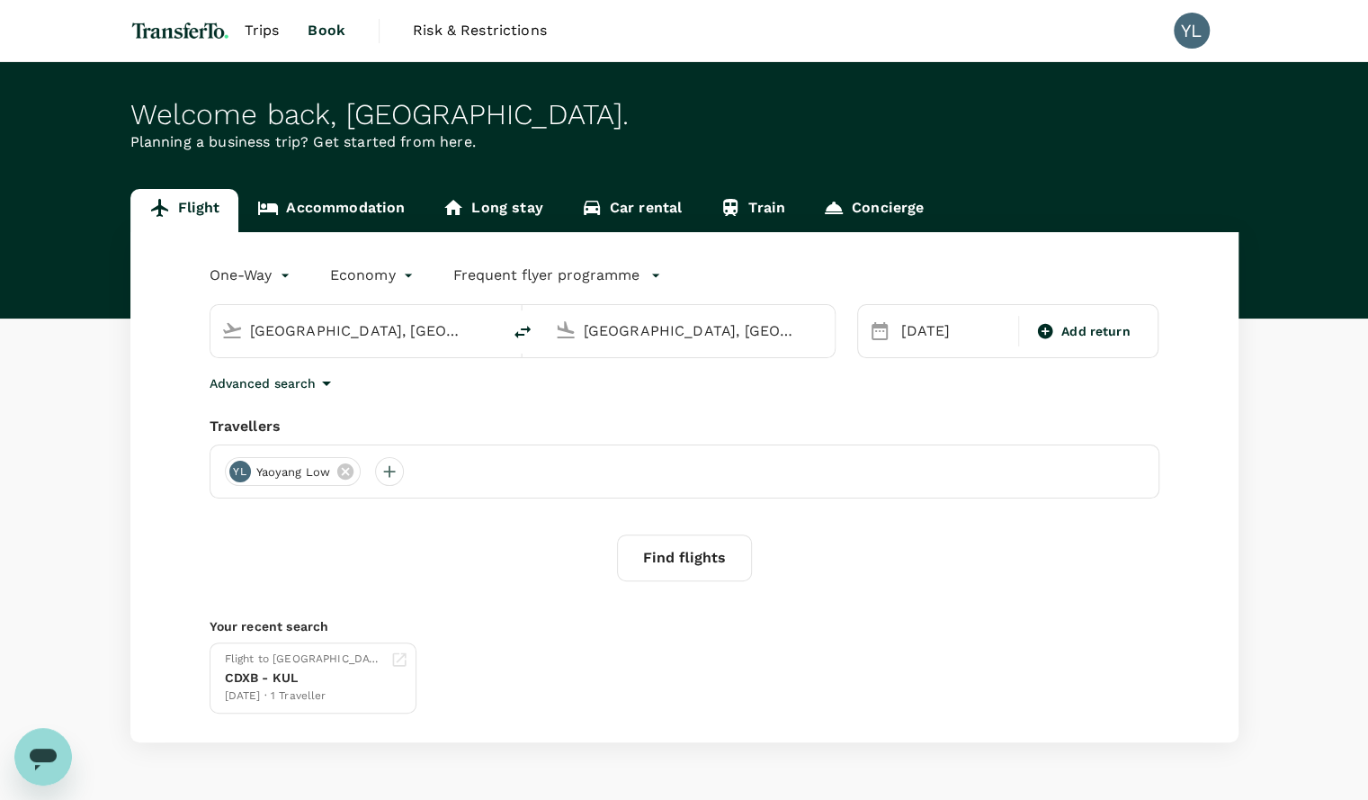
click at [257, 32] on span "Trips" at bounding box center [262, 31] width 35 height 22
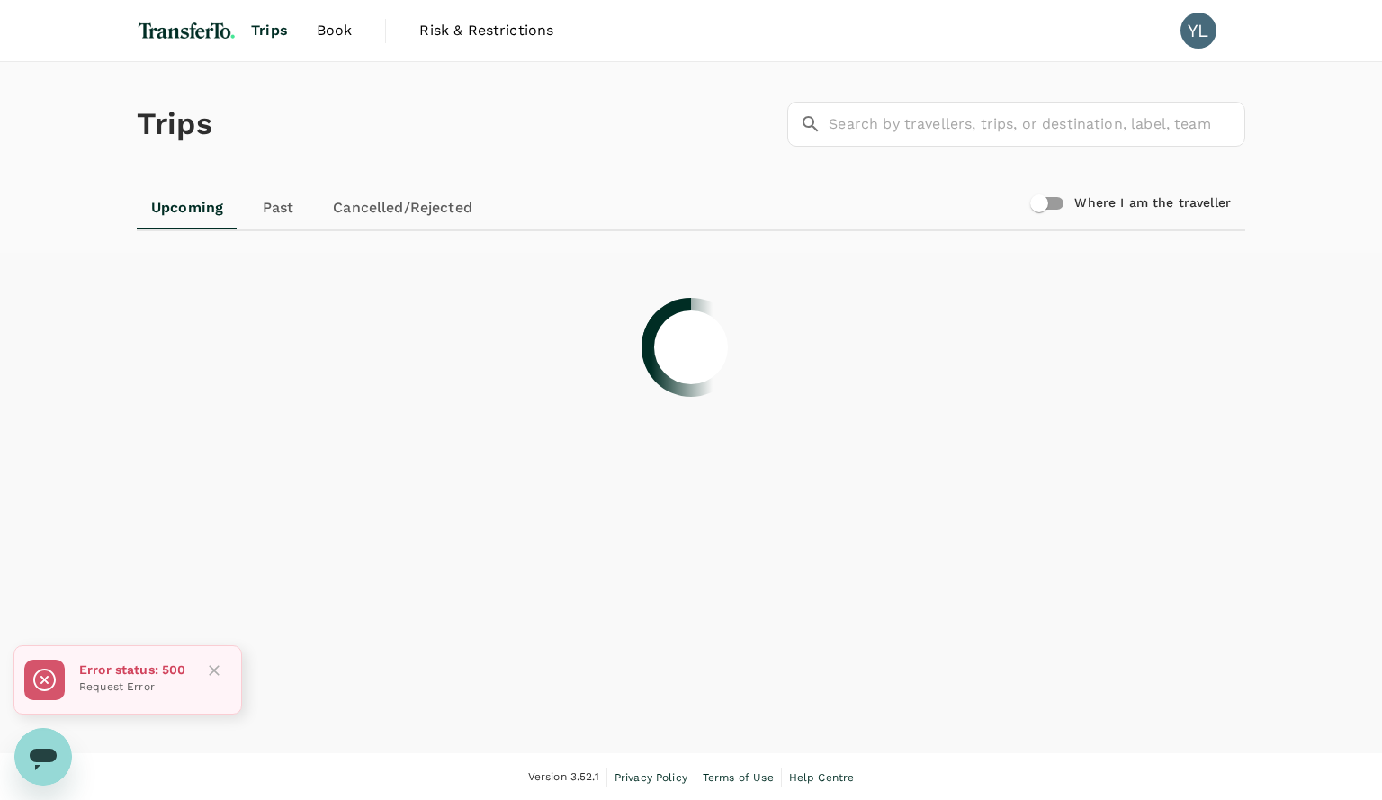
click at [214, 674] on icon "Close" at bounding box center [214, 670] width 18 height 18
click at [818, 570] on div "Trips ​ ​ Upcoming Past Cancelled/Rejected Where I am the traveller" at bounding box center [691, 407] width 1382 height 691
click at [273, 206] on link "Past" at bounding box center [277, 207] width 81 height 43
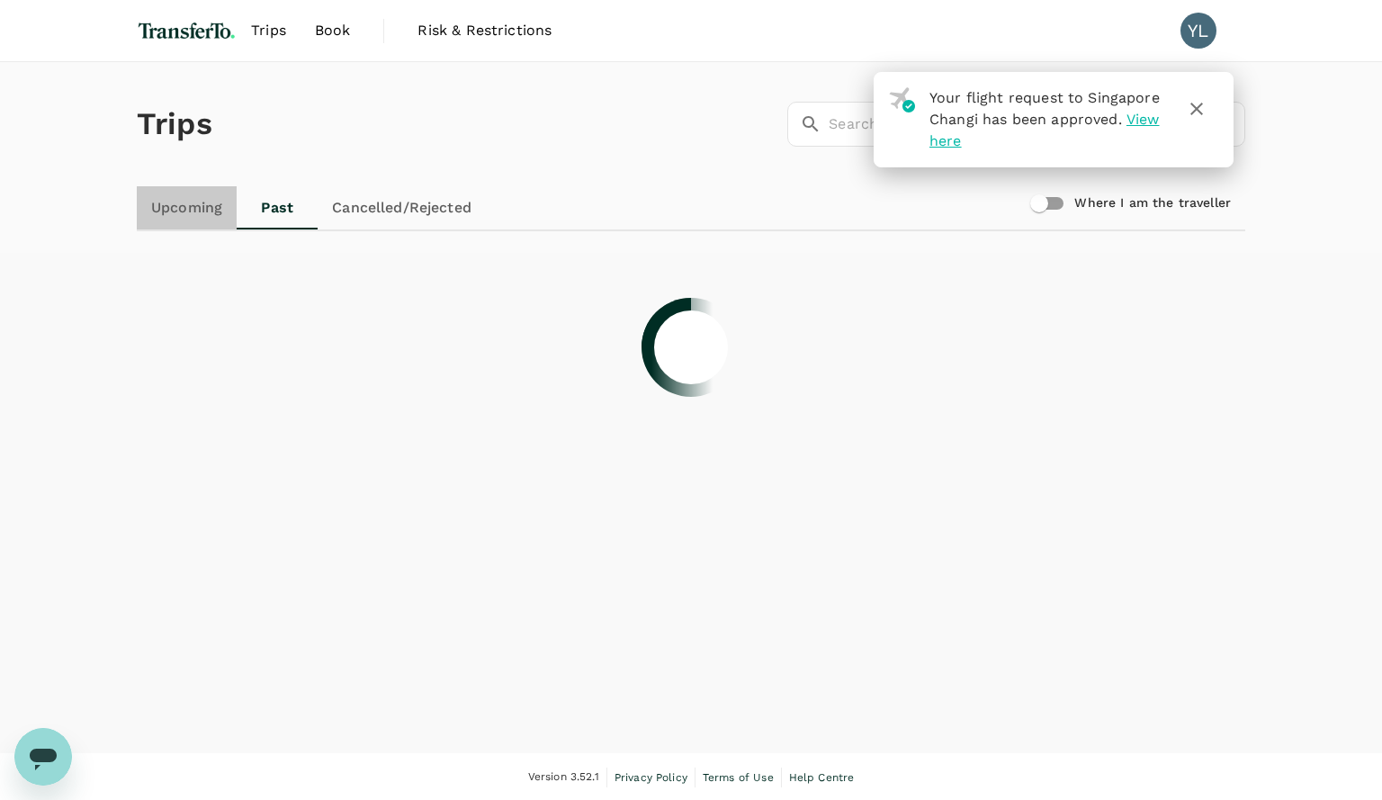
click at [179, 213] on link "Upcoming" at bounding box center [187, 207] width 100 height 43
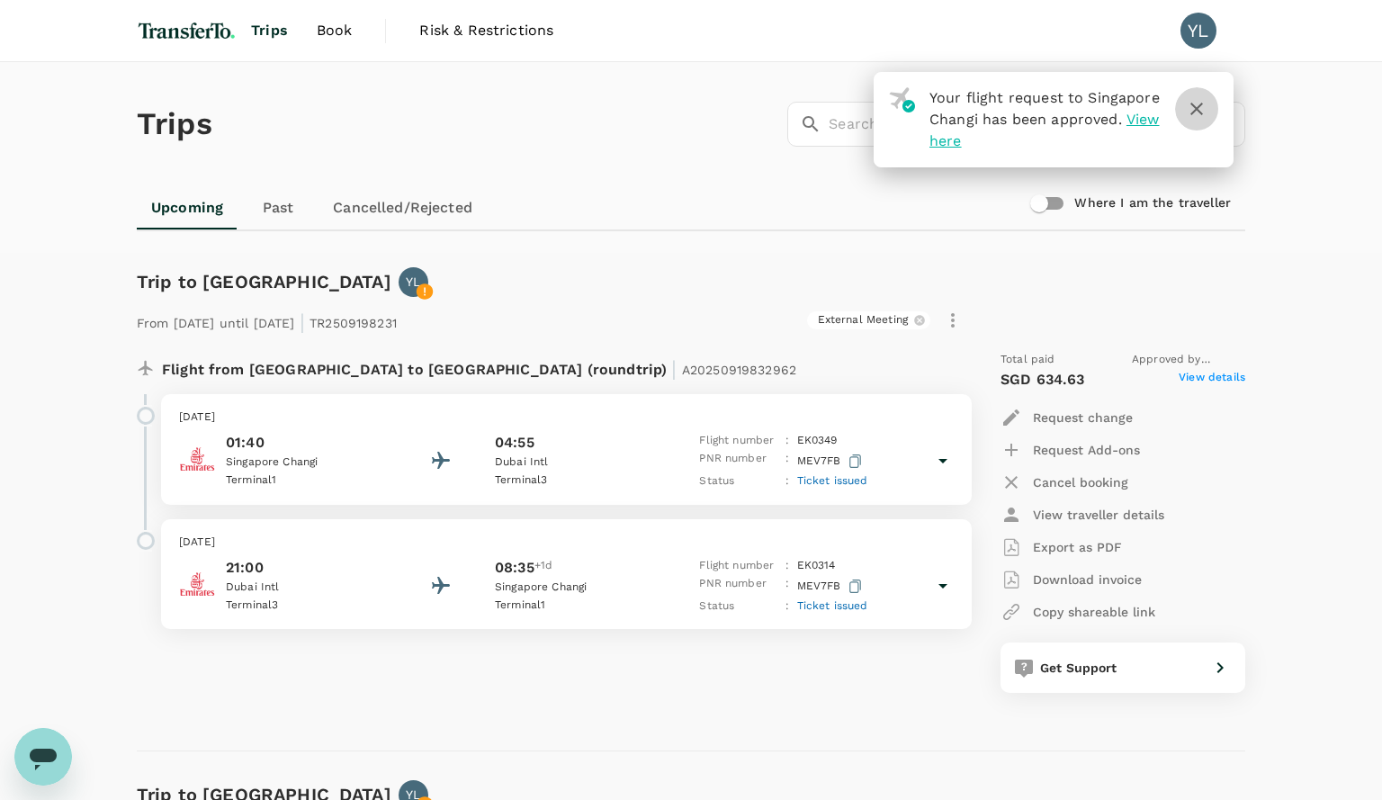
click at [1201, 105] on button "button" at bounding box center [1196, 108] width 43 height 43
click at [1191, 108] on icon "button" at bounding box center [1190, 109] width 13 height 13
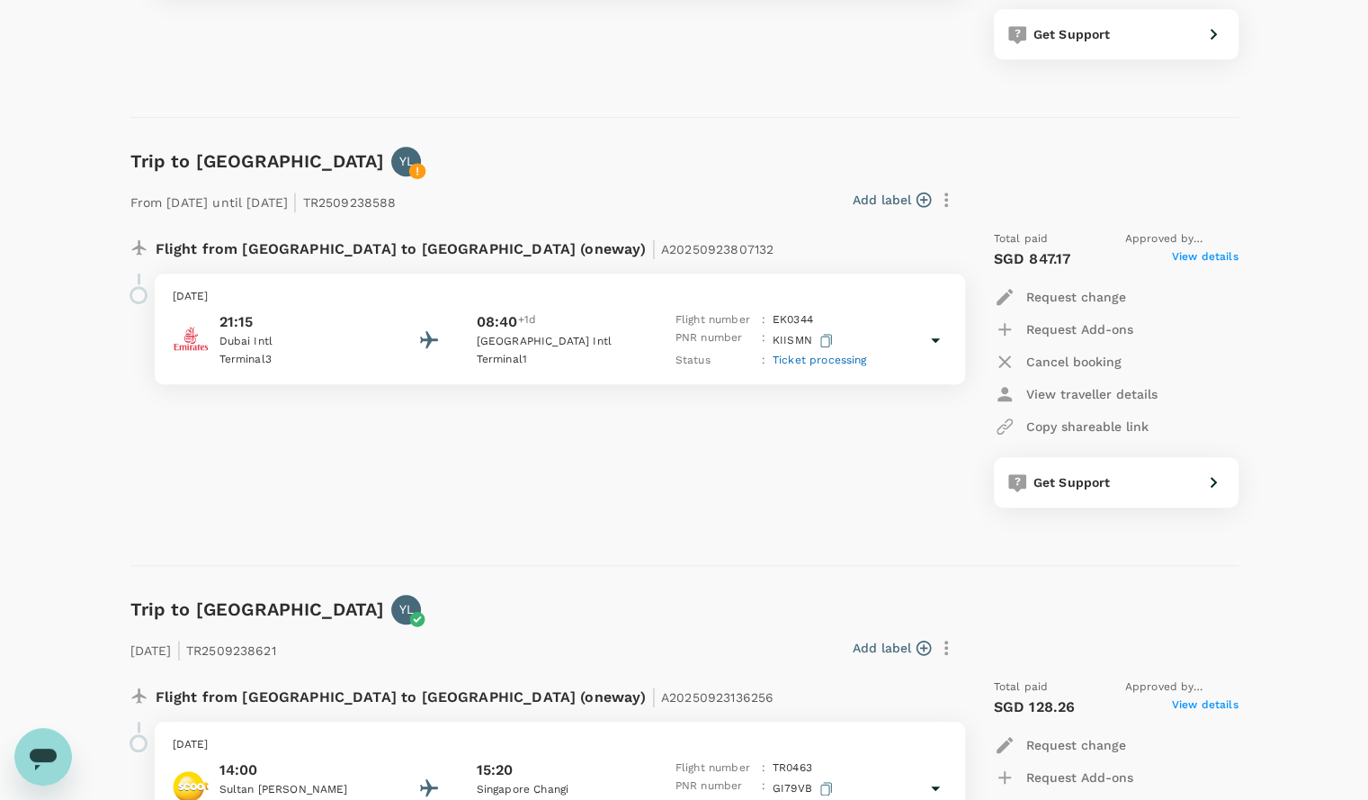
scroll to position [809, 0]
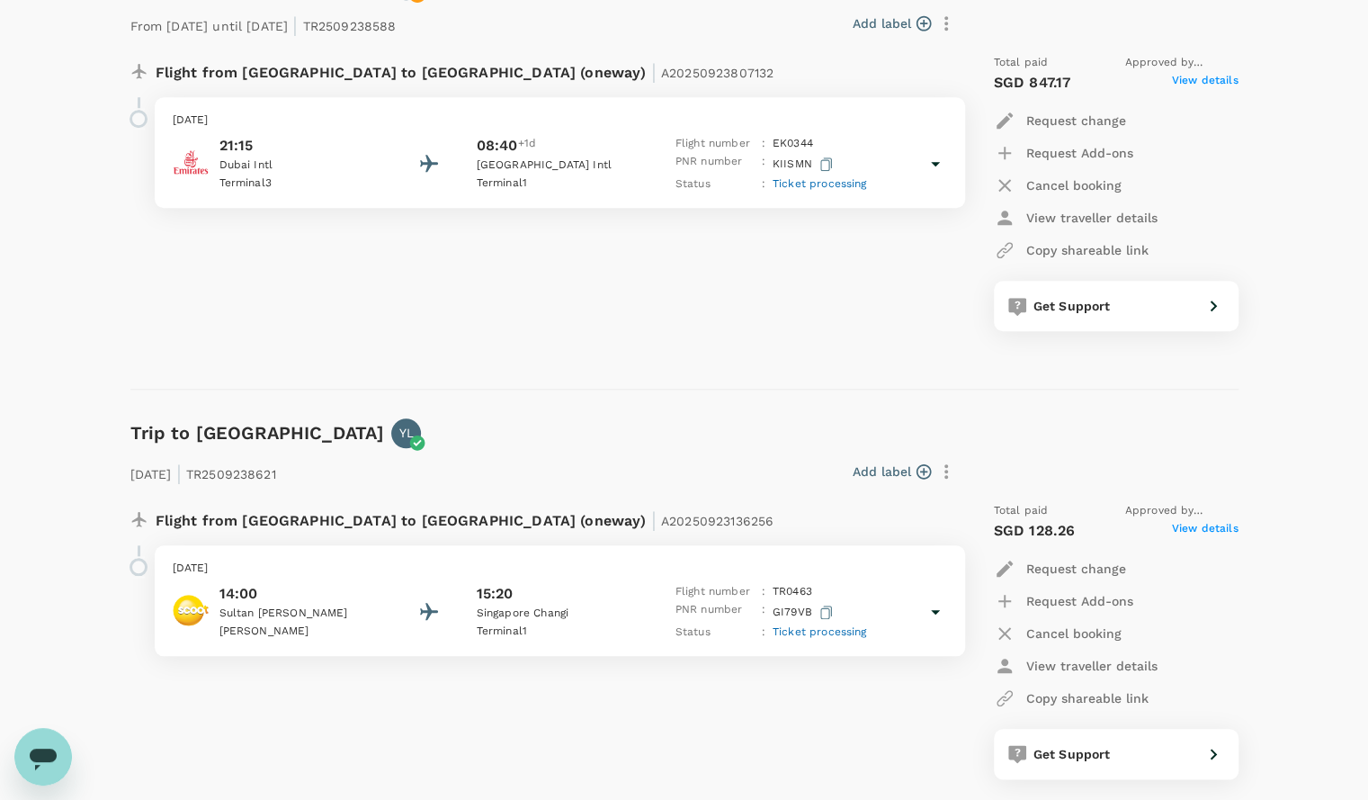
click at [738, 307] on div "Flight from [GEOGRAPHIC_DATA] to [GEOGRAPHIC_DATA] (oneway) | A20250923807132 […" at bounding box center [537, 193] width 842 height 306
click at [935, 160] on icon at bounding box center [936, 164] width 22 height 22
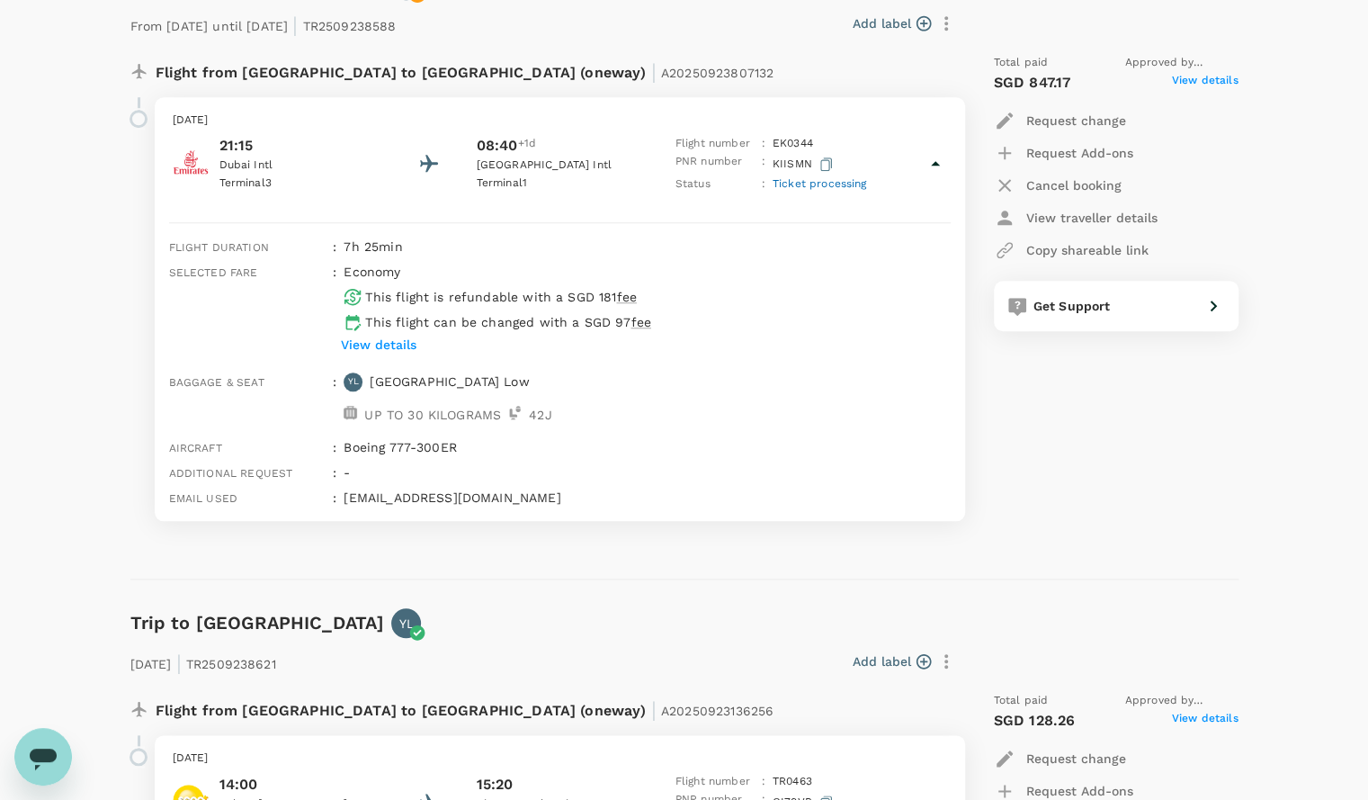
click at [935, 160] on icon at bounding box center [936, 164] width 22 height 22
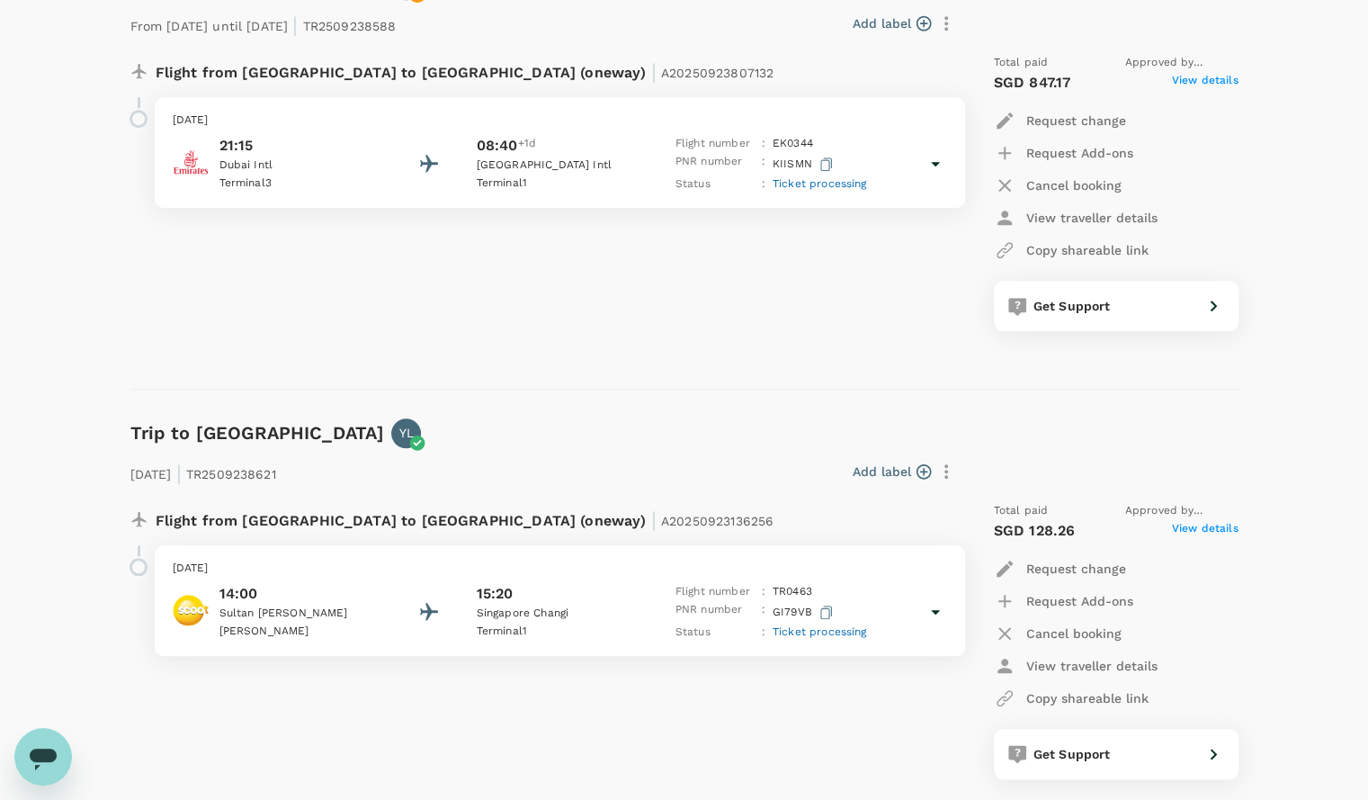
click at [876, 326] on div "Flight from [GEOGRAPHIC_DATA] to [GEOGRAPHIC_DATA] (oneway) | A20250923807132 […" at bounding box center [537, 193] width 842 height 306
click at [934, 610] on icon at bounding box center [935, 612] width 9 height 4
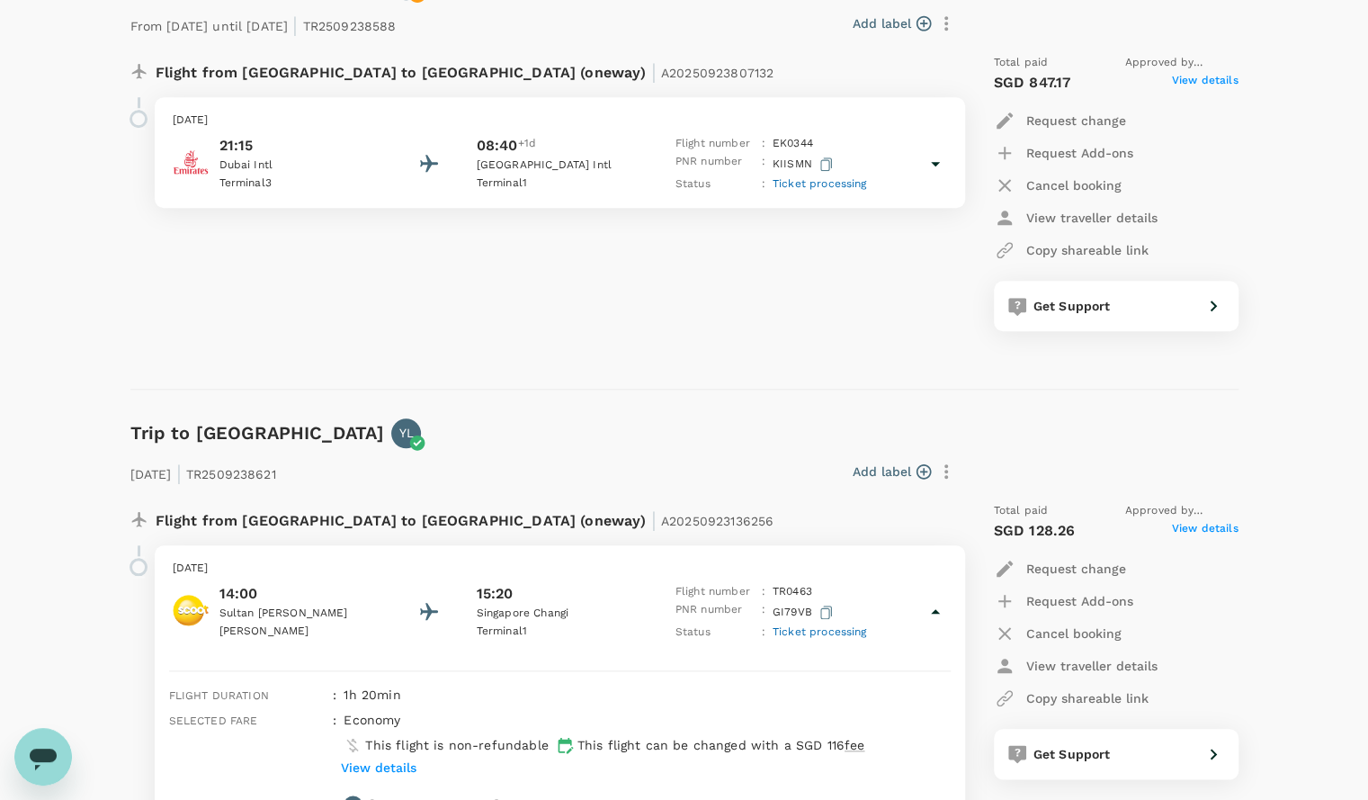
click at [725, 314] on div "Flight from [GEOGRAPHIC_DATA] to [GEOGRAPHIC_DATA] (oneway) | A20250923807132 […" at bounding box center [537, 193] width 842 height 306
